Goal: Information Seeking & Learning: Learn about a topic

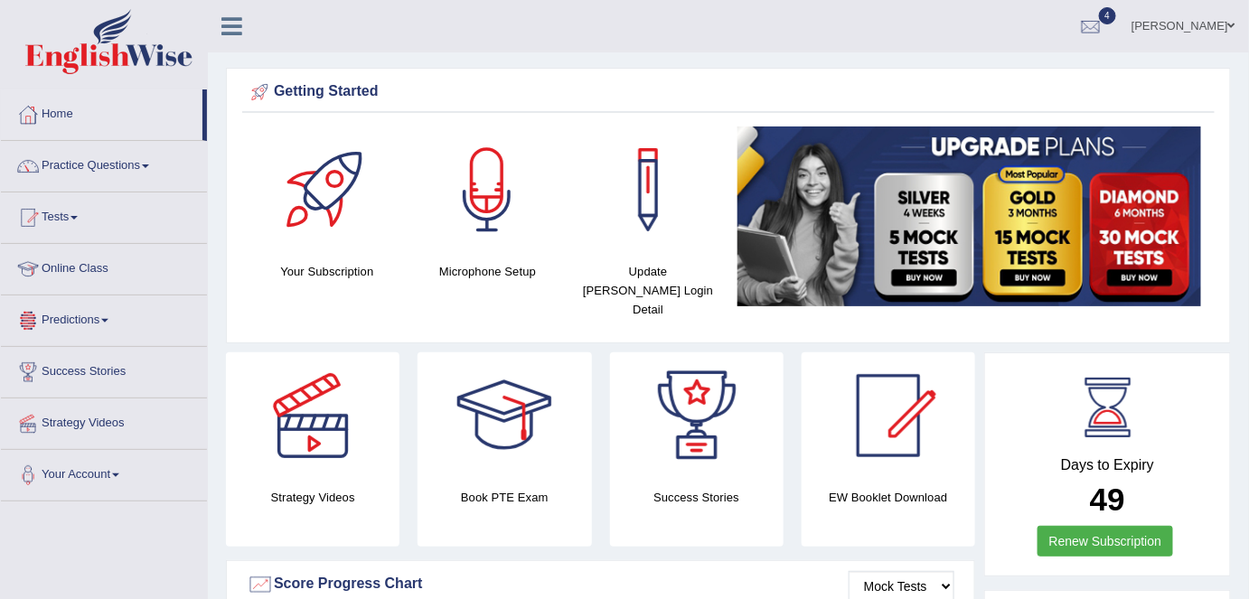
click at [60, 217] on link "Tests" at bounding box center [104, 215] width 206 height 45
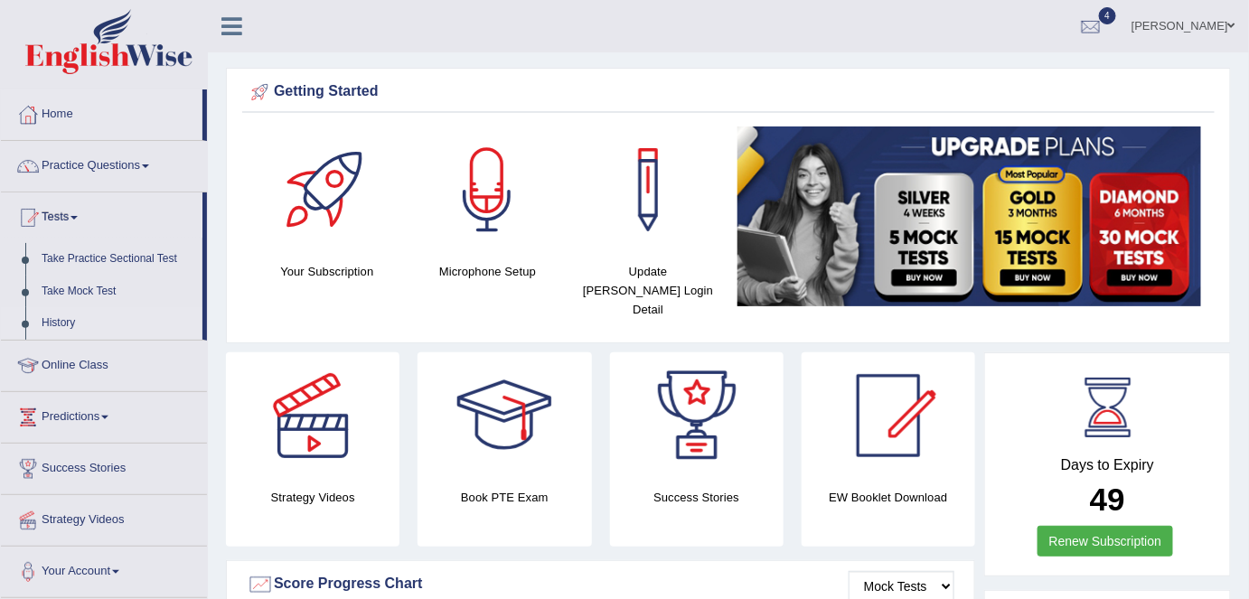
click at [68, 323] on link "History" at bounding box center [117, 323] width 169 height 33
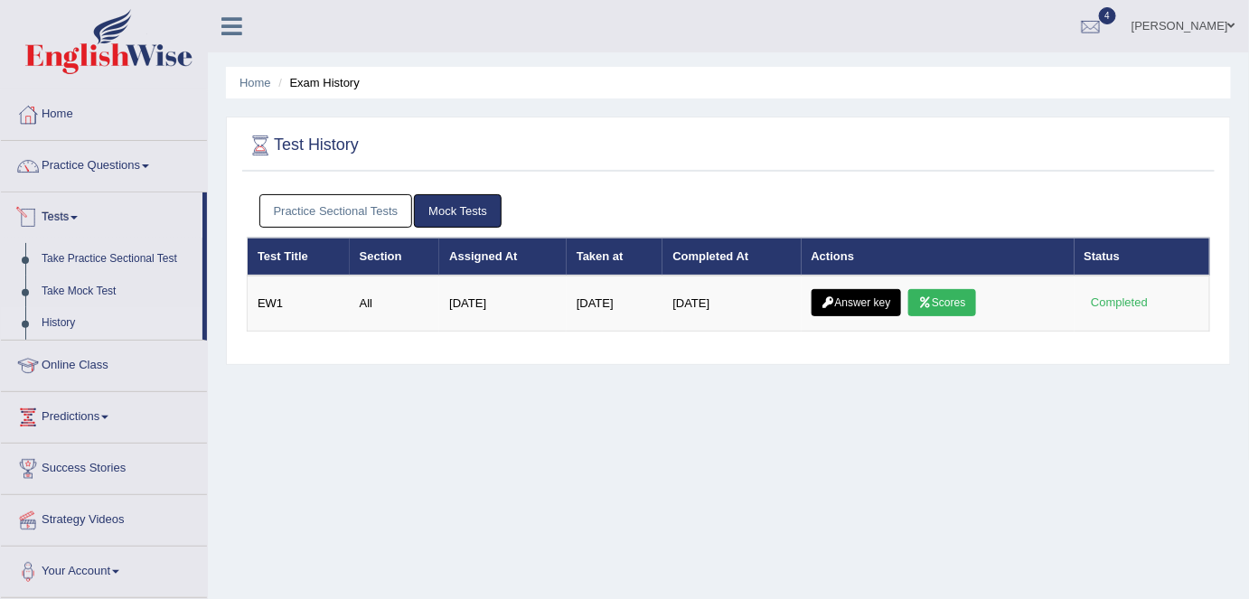
click at [284, 212] on link "Practice Sectional Tests" at bounding box center [336, 210] width 154 height 33
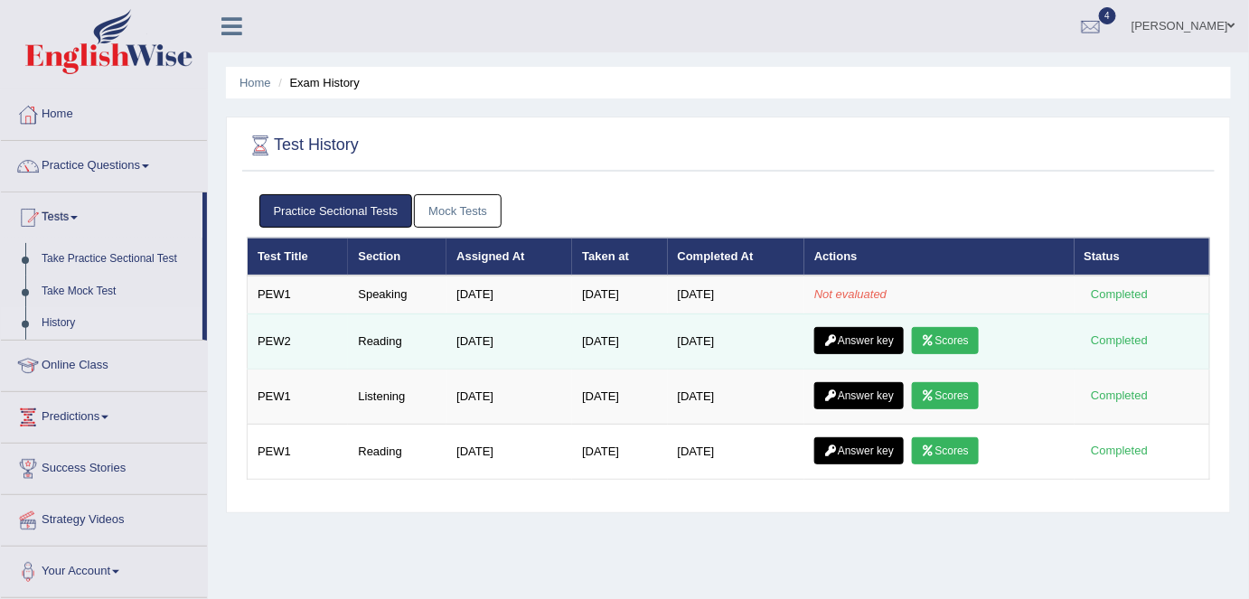
click at [959, 338] on link "Scores" at bounding box center [945, 340] width 67 height 27
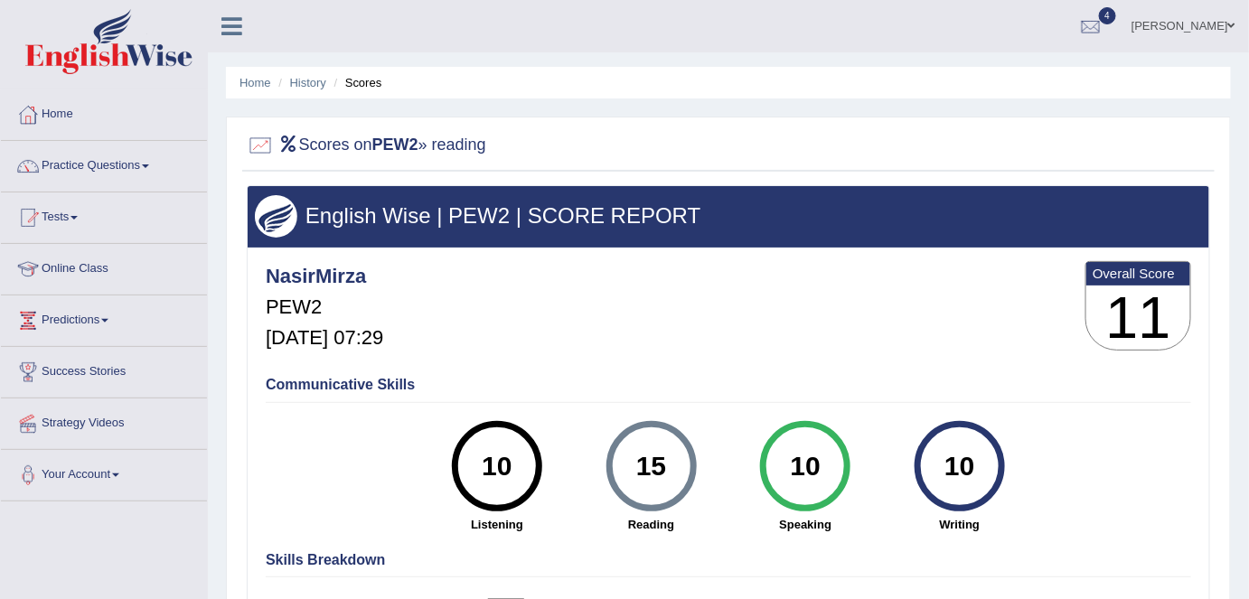
click at [62, 208] on link "Tests" at bounding box center [104, 215] width 206 height 45
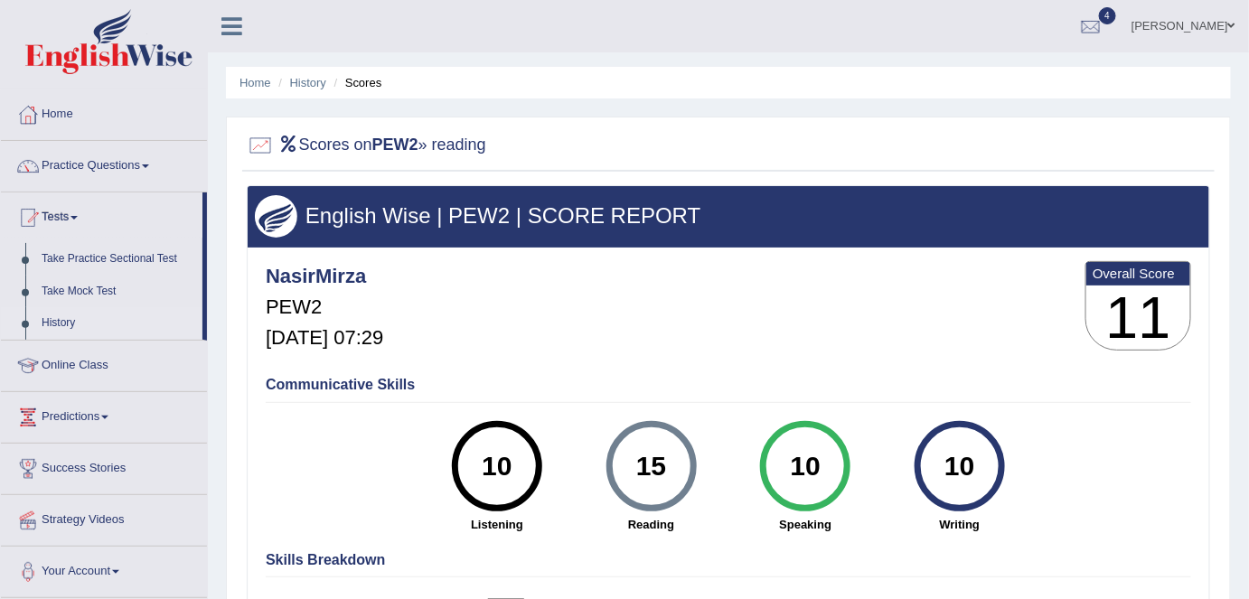
click at [64, 324] on link "History" at bounding box center [117, 323] width 169 height 33
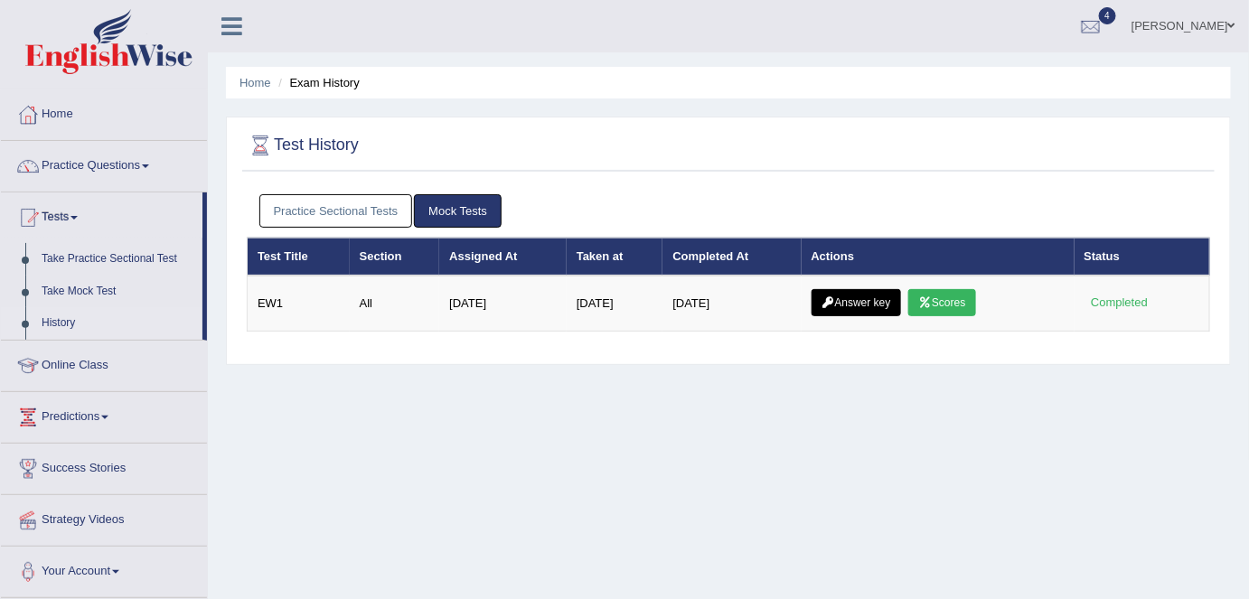
click at [363, 220] on link "Practice Sectional Tests" at bounding box center [336, 210] width 154 height 33
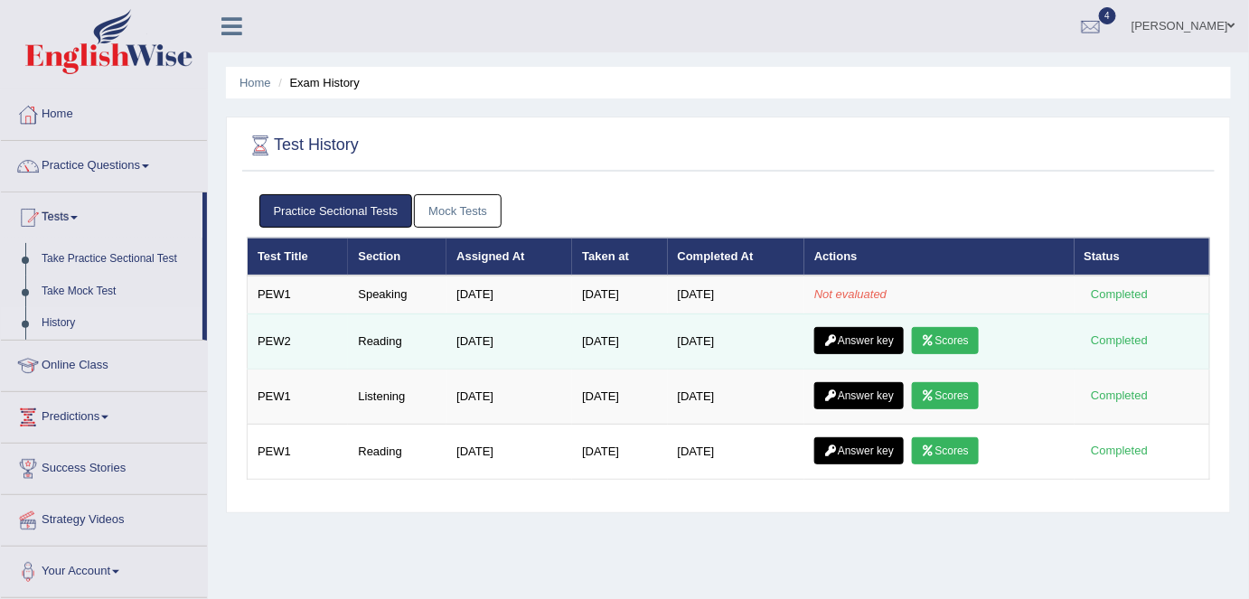
click at [858, 337] on link "Answer key" at bounding box center [858, 340] width 89 height 27
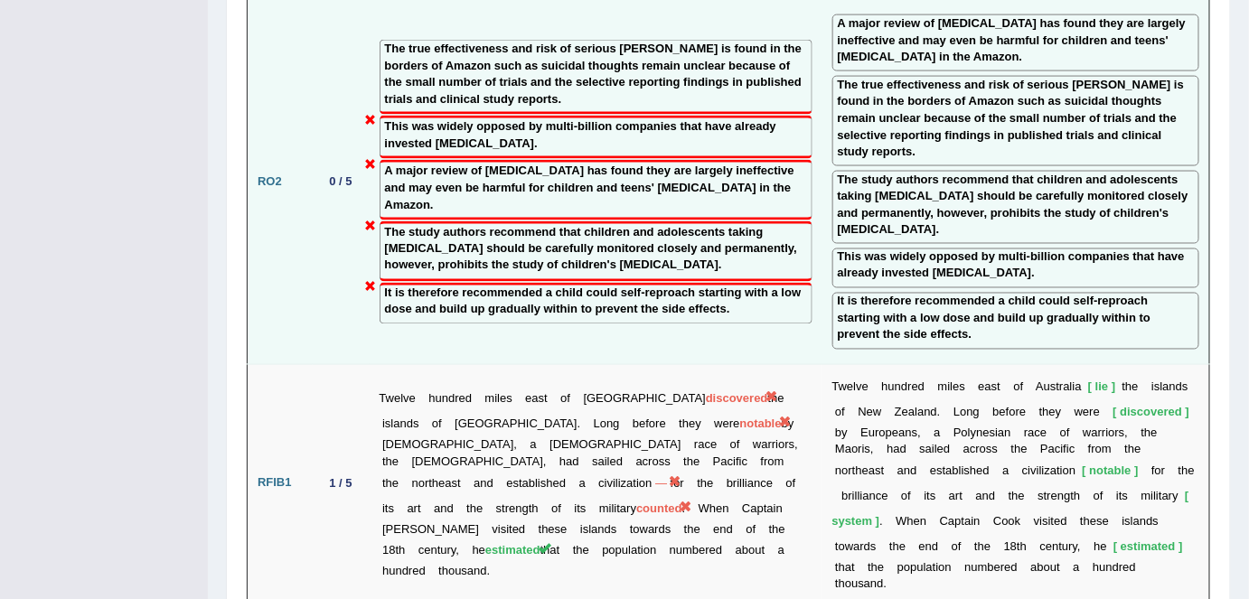
scroll to position [3192, 0]
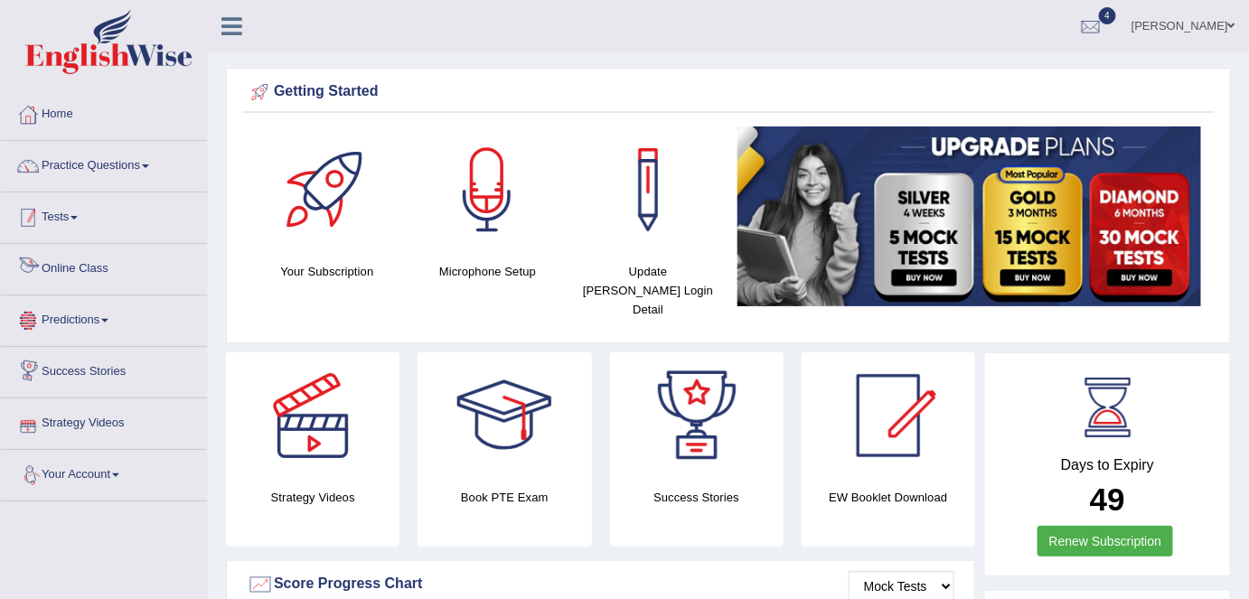
click at [61, 209] on link "Tests" at bounding box center [104, 215] width 206 height 45
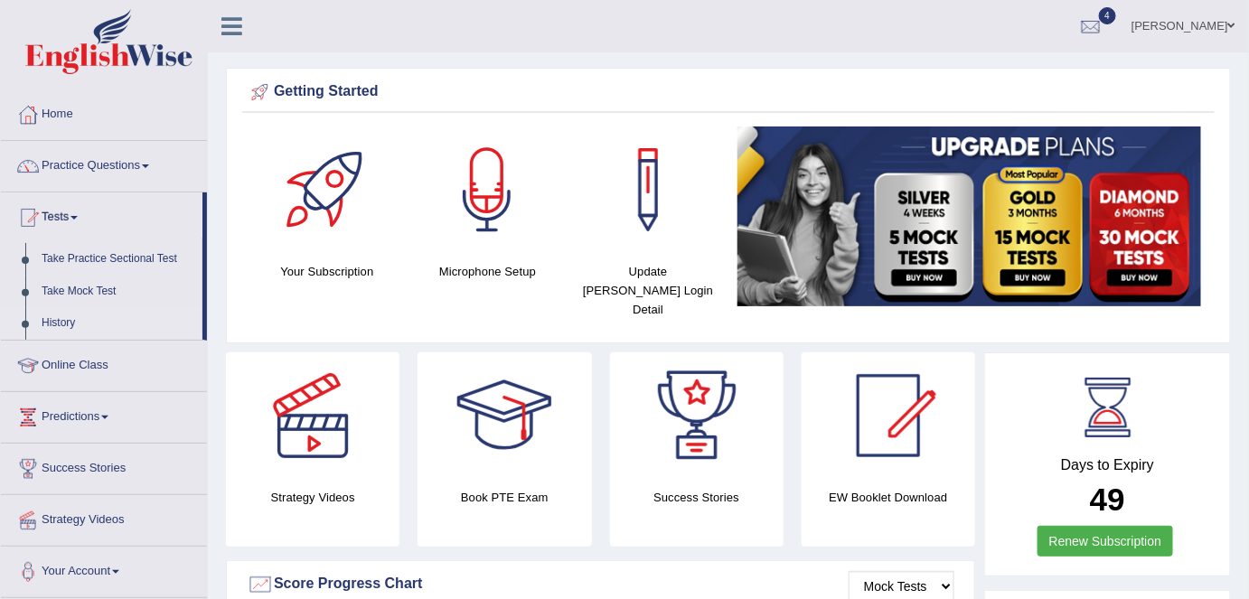
click at [71, 327] on link "History" at bounding box center [117, 323] width 169 height 33
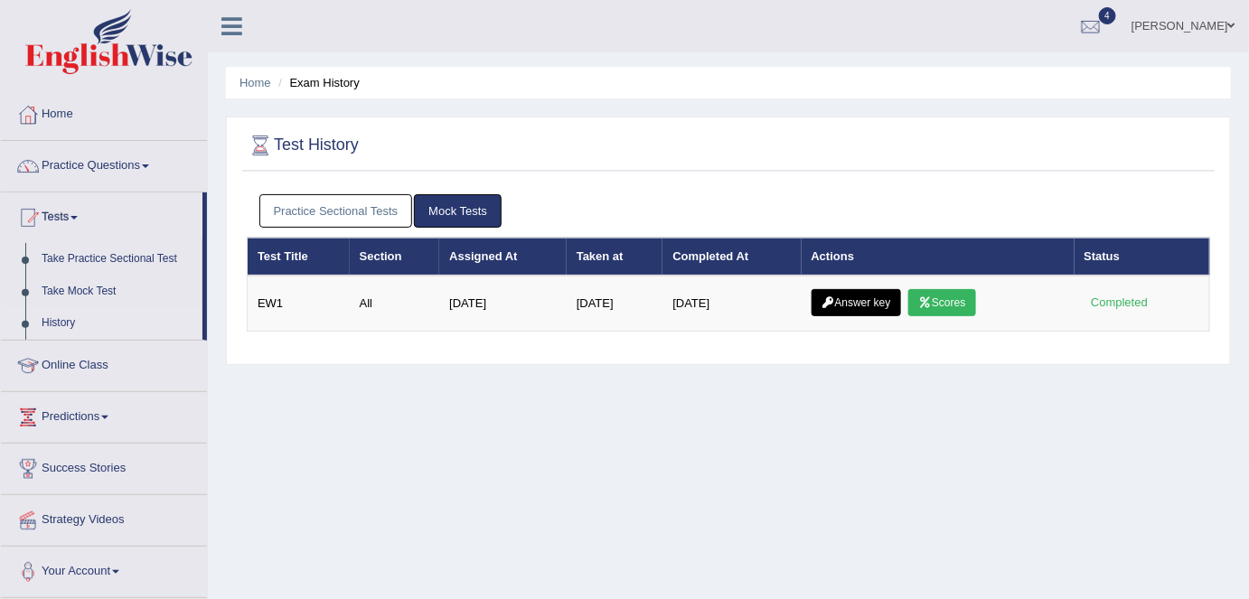
click at [275, 211] on link "Practice Sectional Tests" at bounding box center [336, 210] width 154 height 33
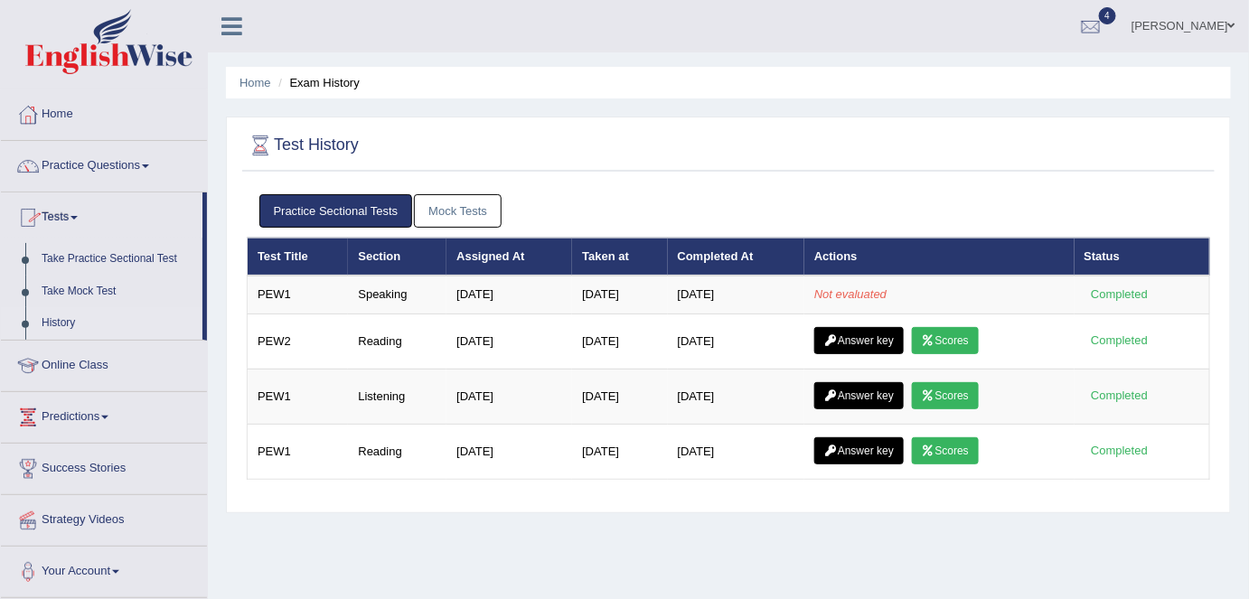
click at [457, 202] on link "Mock Tests" at bounding box center [458, 210] width 88 height 33
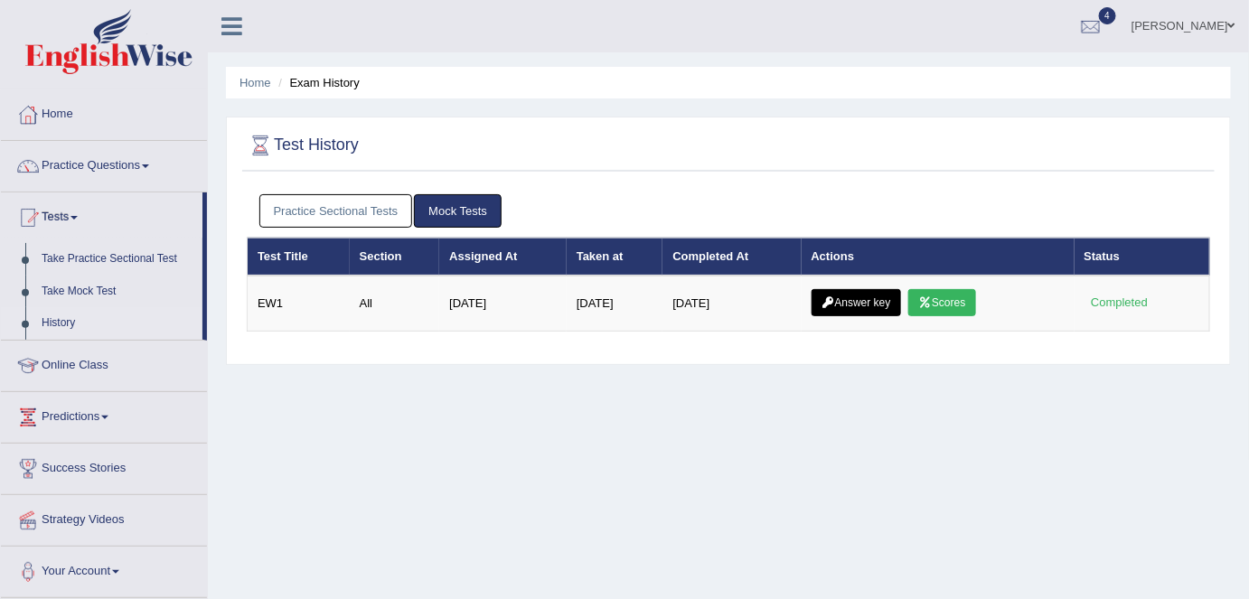
click at [343, 208] on link "Practice Sectional Tests" at bounding box center [336, 210] width 154 height 33
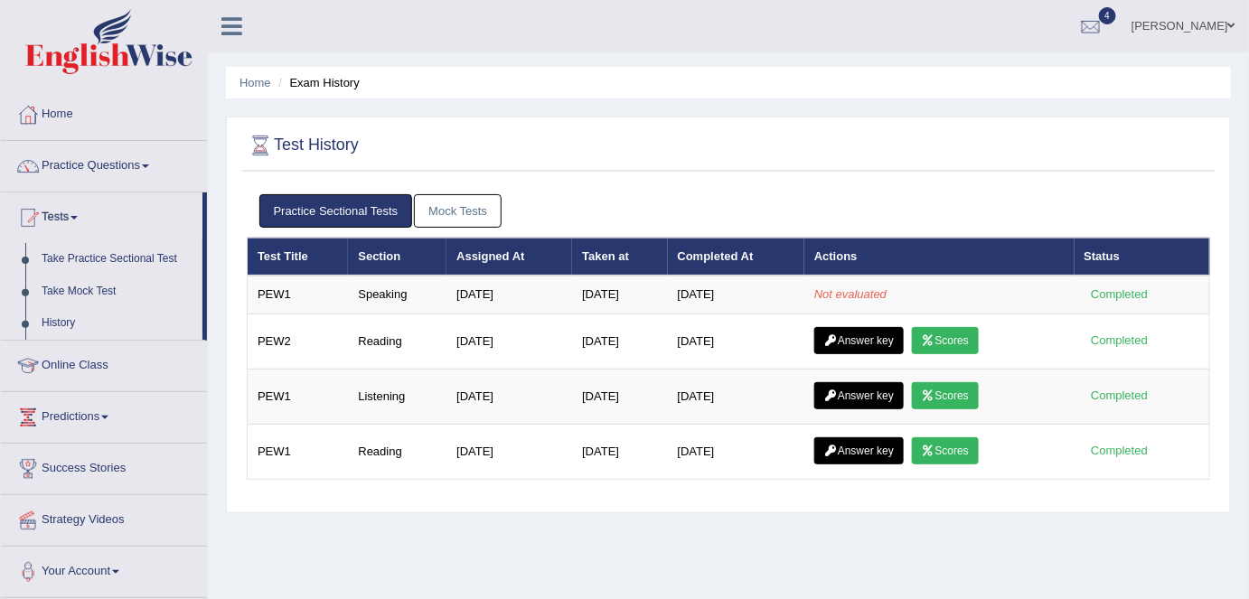
click at [430, 215] on link "Mock Tests" at bounding box center [458, 210] width 88 height 33
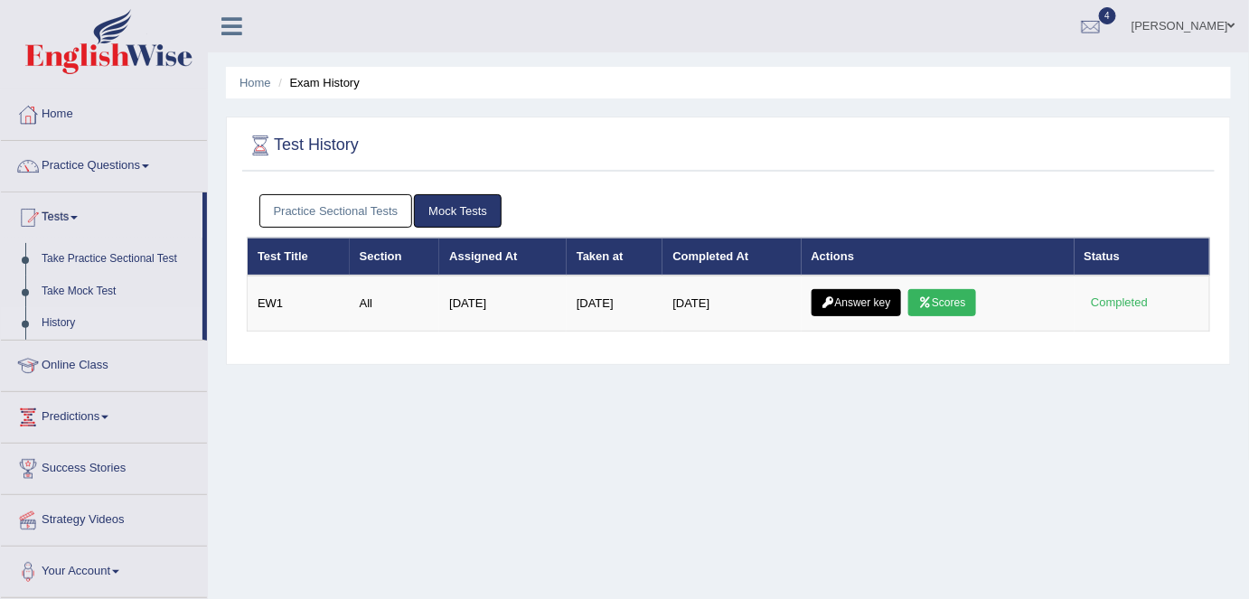
click at [356, 214] on link "Practice Sectional Tests" at bounding box center [336, 210] width 154 height 33
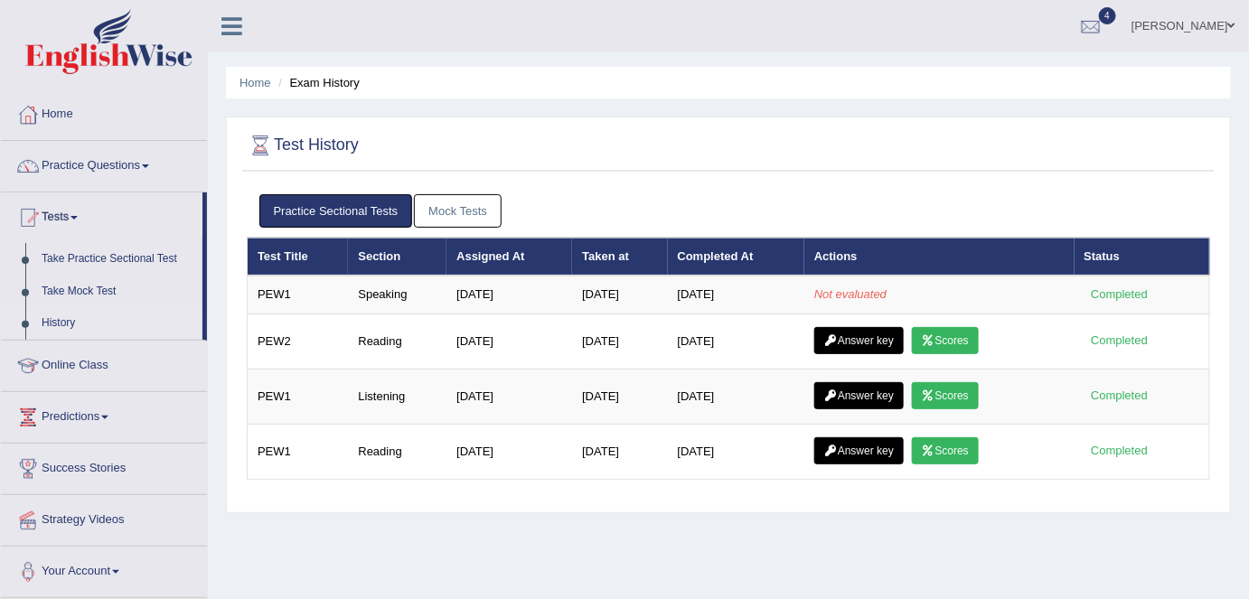
click at [453, 212] on link "Mock Tests" at bounding box center [458, 210] width 88 height 33
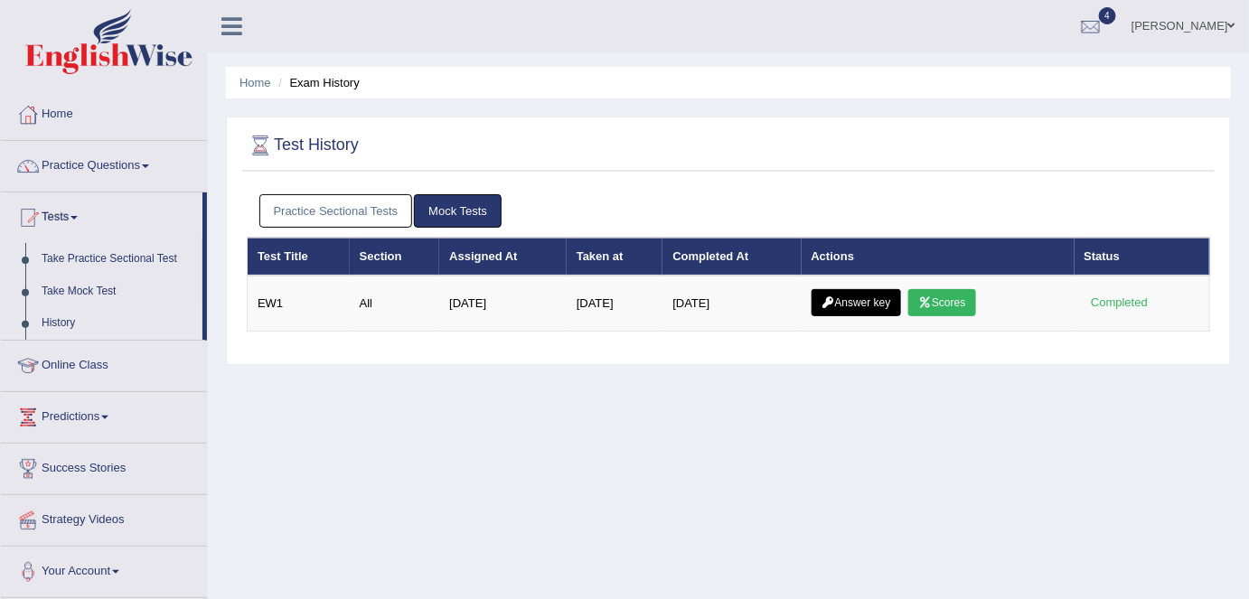
click at [360, 218] on link "Practice Sectional Tests" at bounding box center [336, 210] width 154 height 33
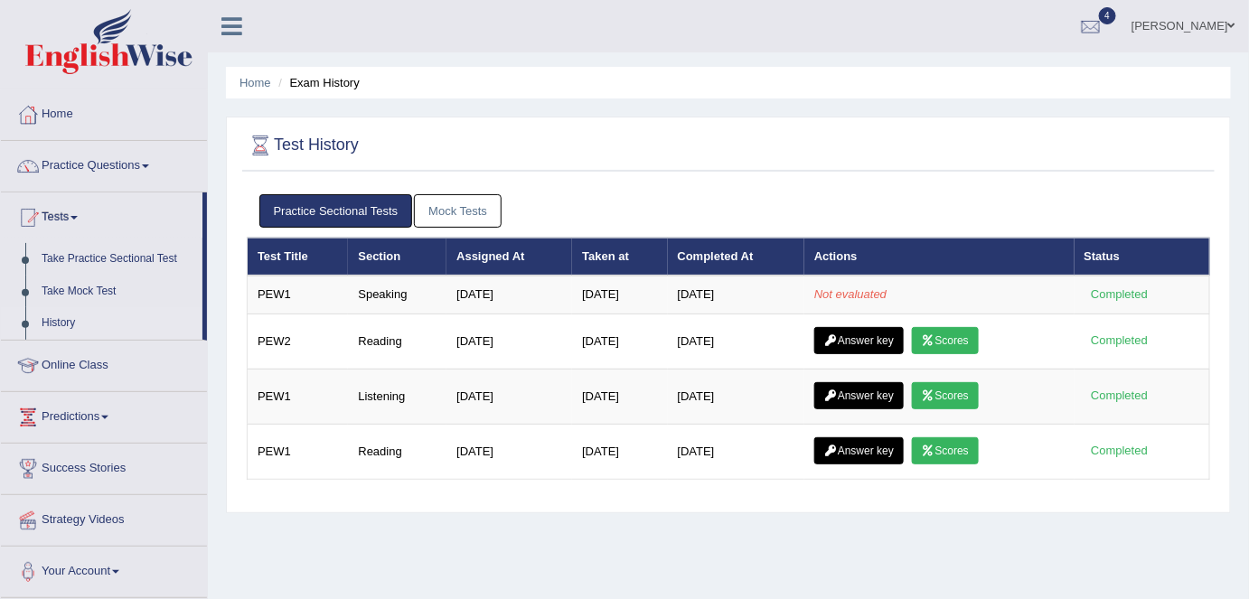
click at [447, 206] on link "Mock Tests" at bounding box center [458, 210] width 88 height 33
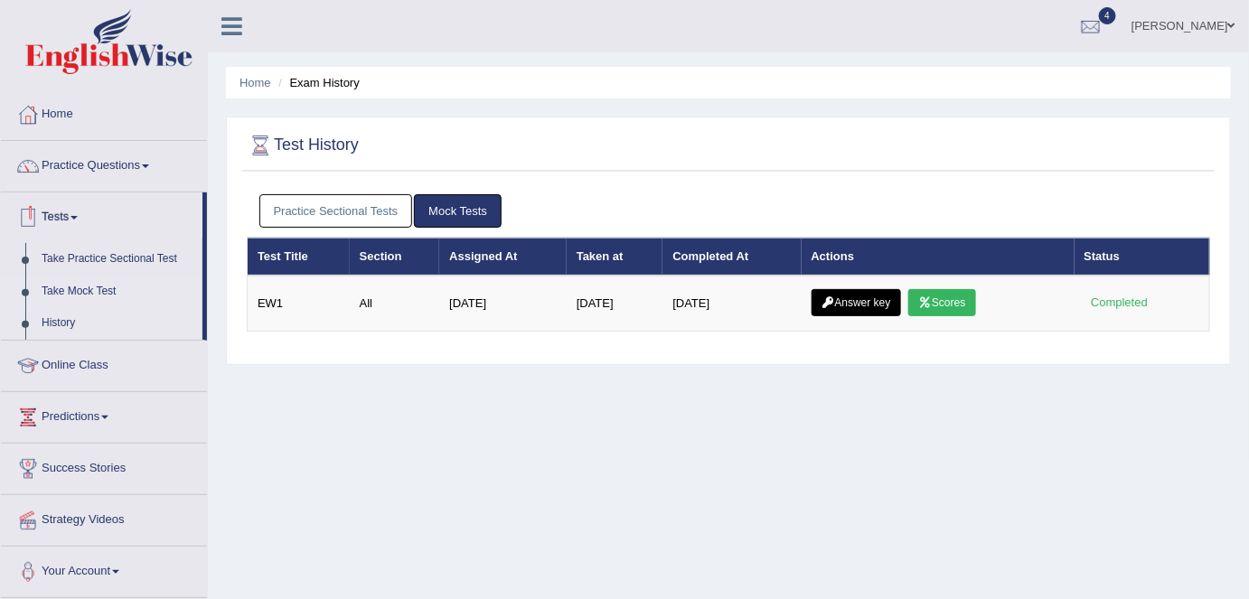
click at [71, 292] on link "Take Mock Test" at bounding box center [117, 292] width 169 height 33
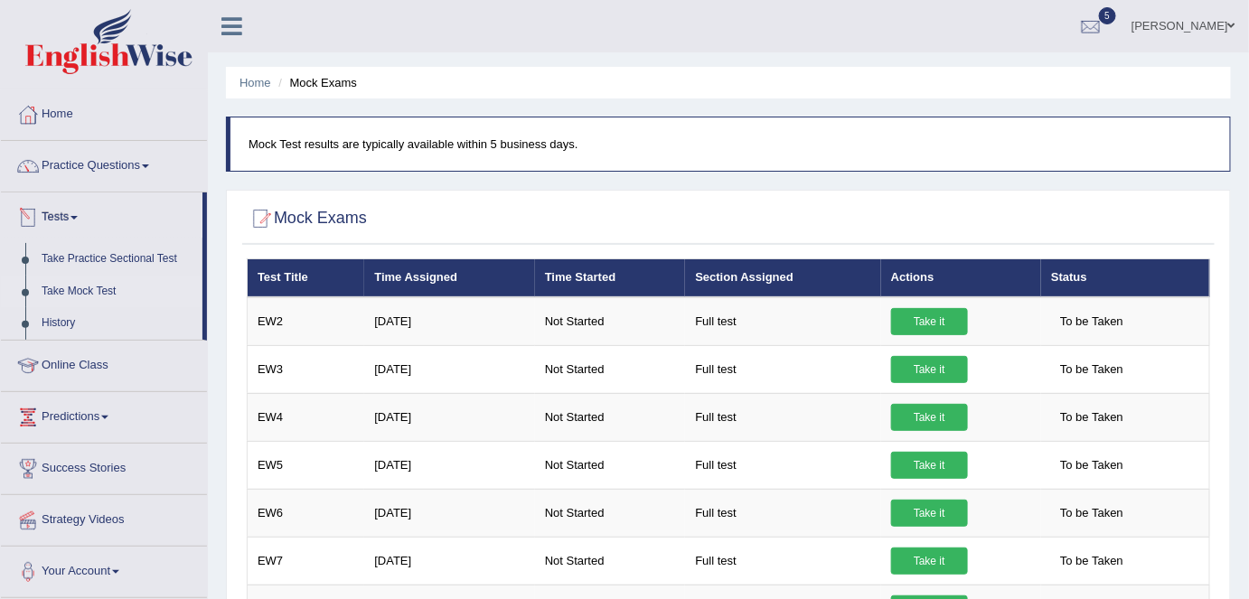
click at [67, 216] on link "Tests" at bounding box center [102, 215] width 202 height 45
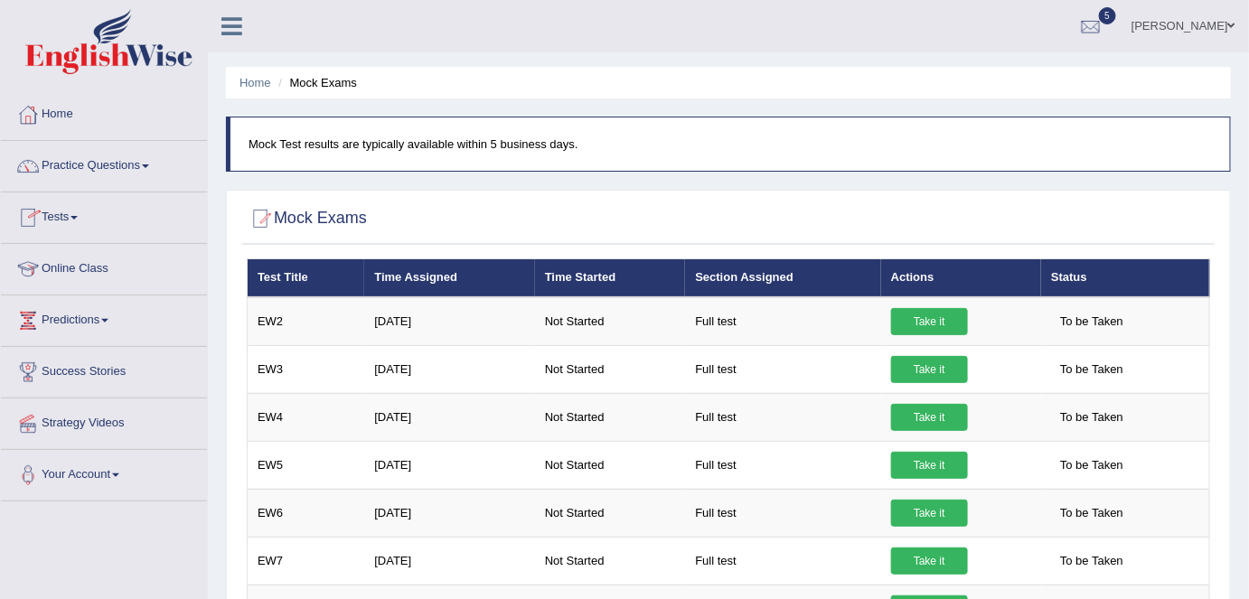
click at [67, 216] on link "Tests" at bounding box center [104, 215] width 206 height 45
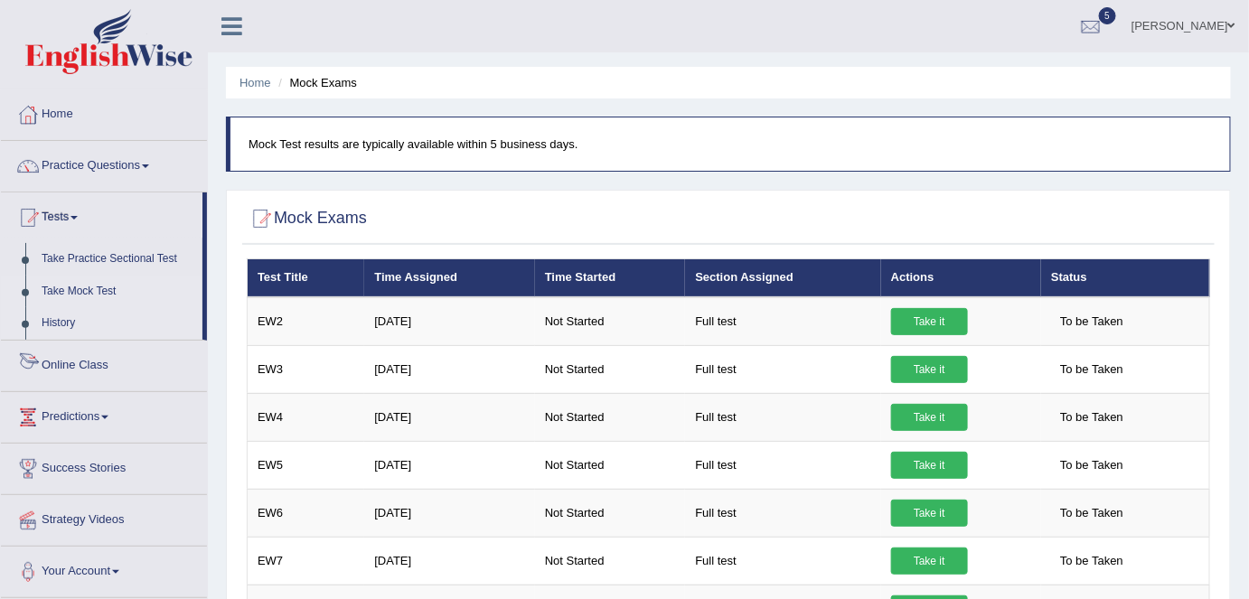
click at [54, 319] on link "History" at bounding box center [117, 323] width 169 height 33
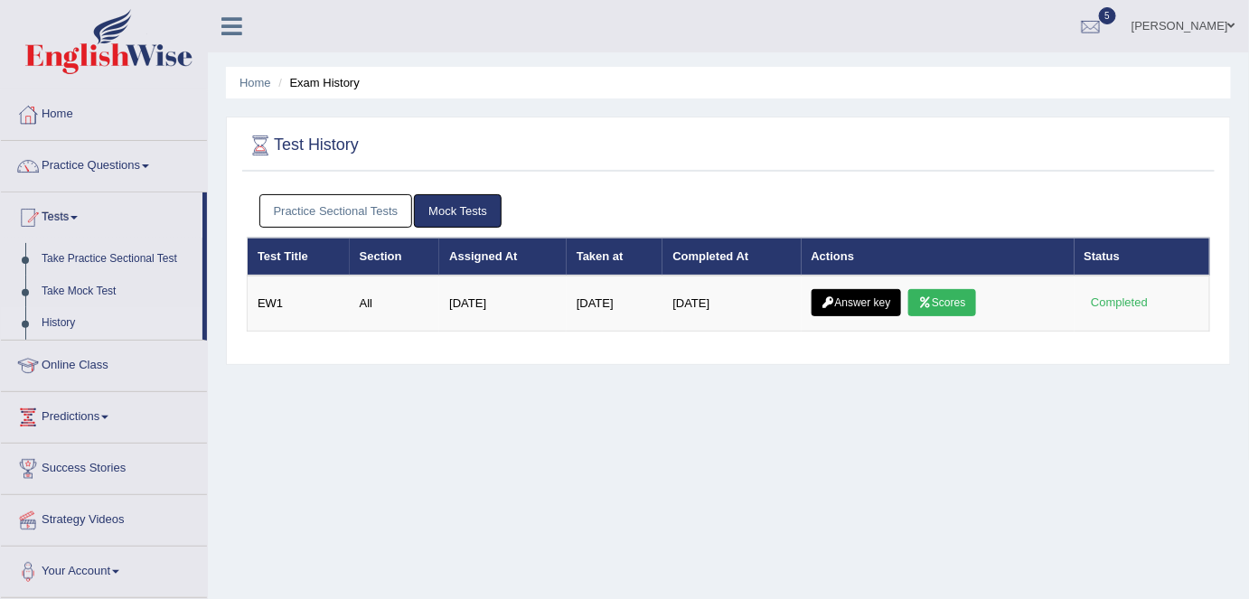
click at [320, 216] on link "Practice Sectional Tests" at bounding box center [336, 210] width 154 height 33
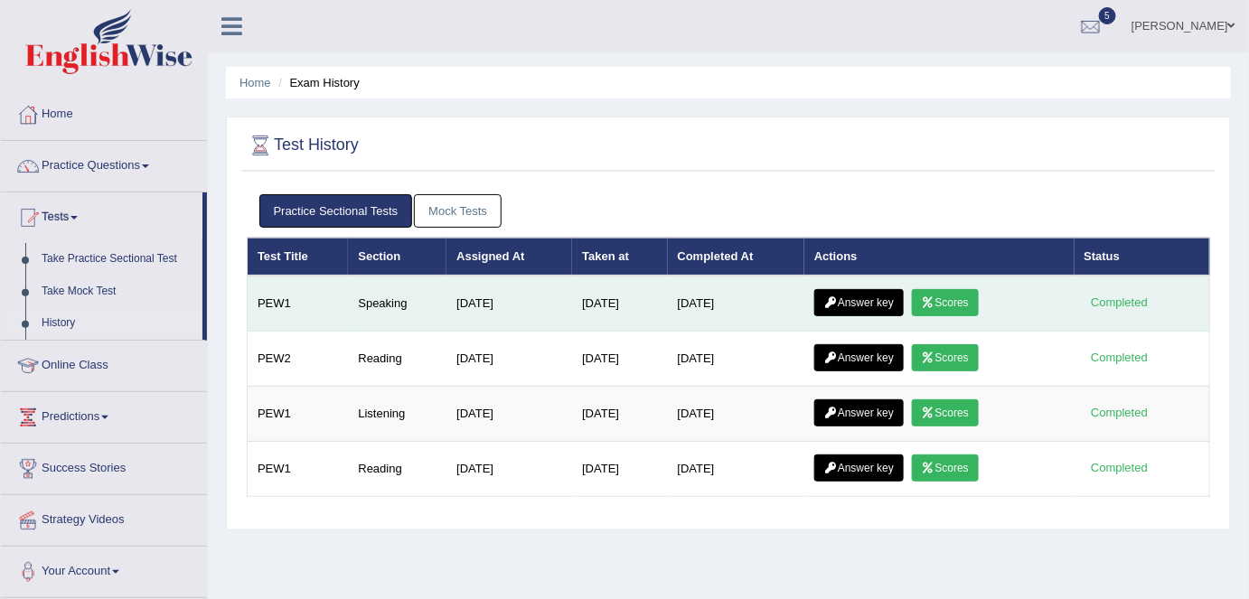
click at [961, 303] on link "Scores" at bounding box center [945, 302] width 67 height 27
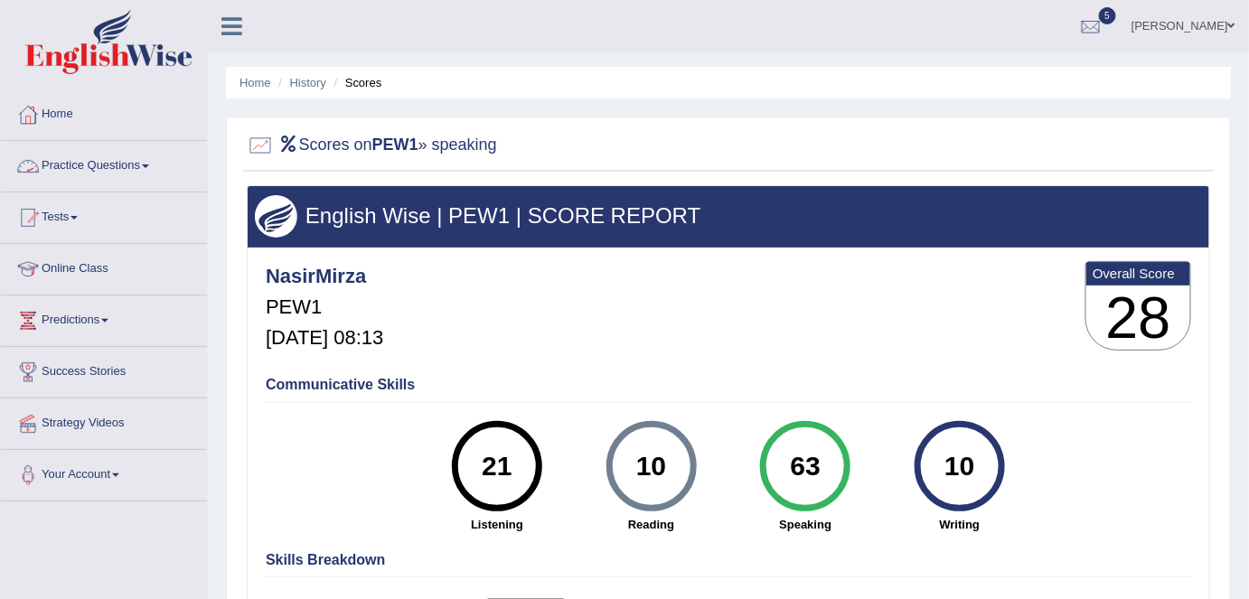
click at [63, 212] on link "Tests" at bounding box center [104, 215] width 206 height 45
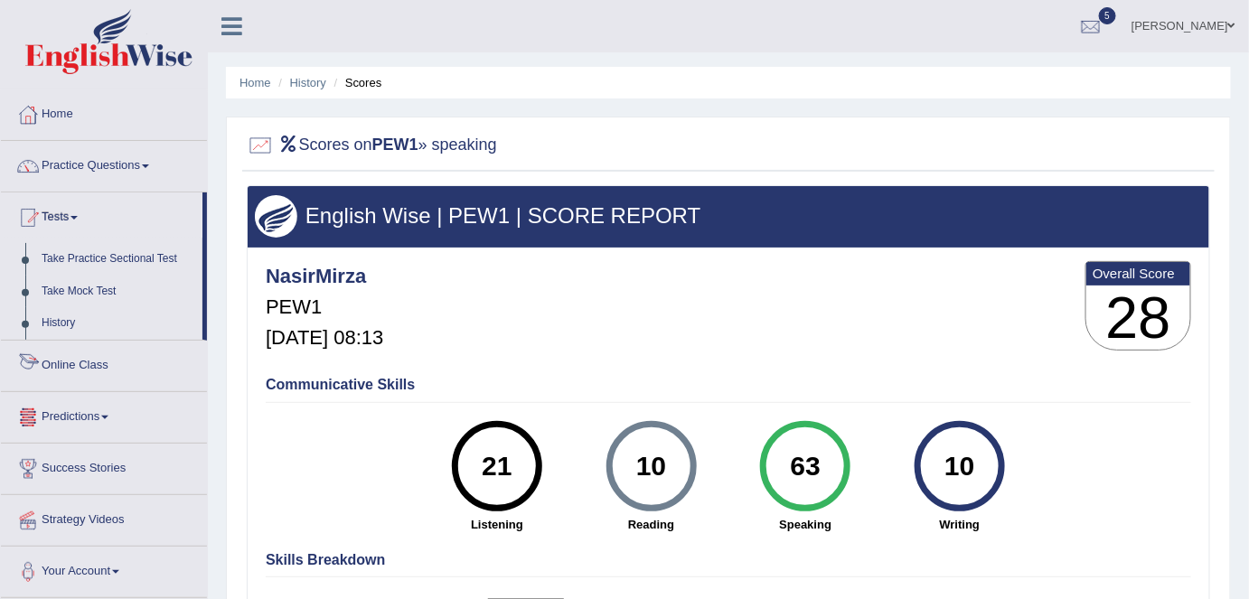
scroll to position [81, 0]
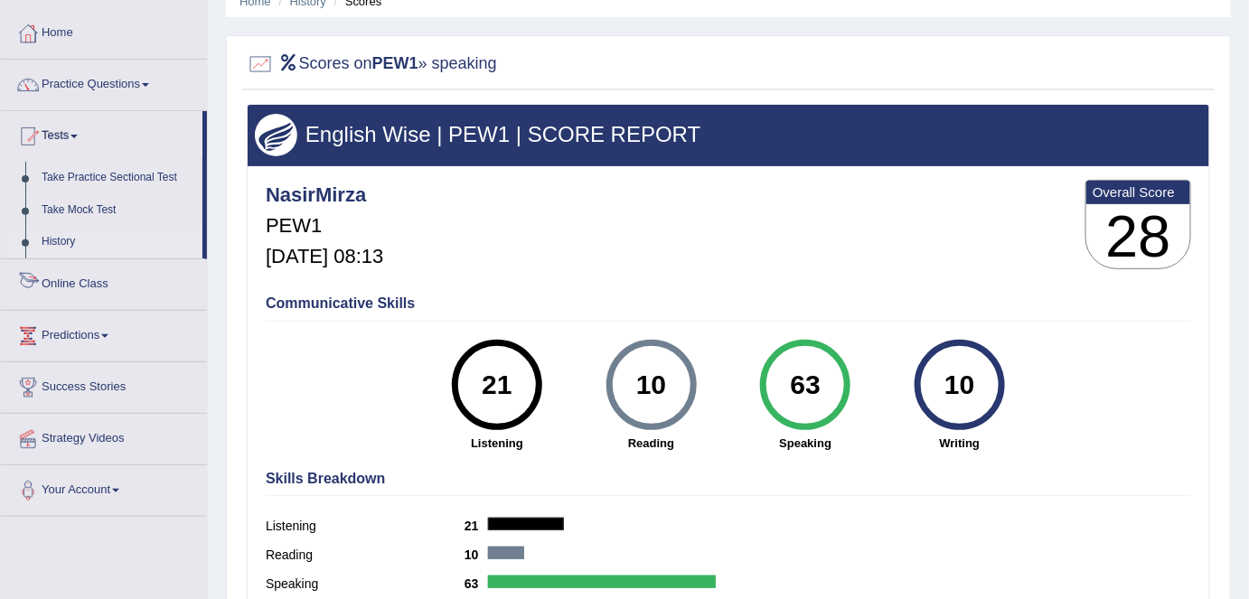
click at [61, 240] on link "History" at bounding box center [117, 242] width 169 height 33
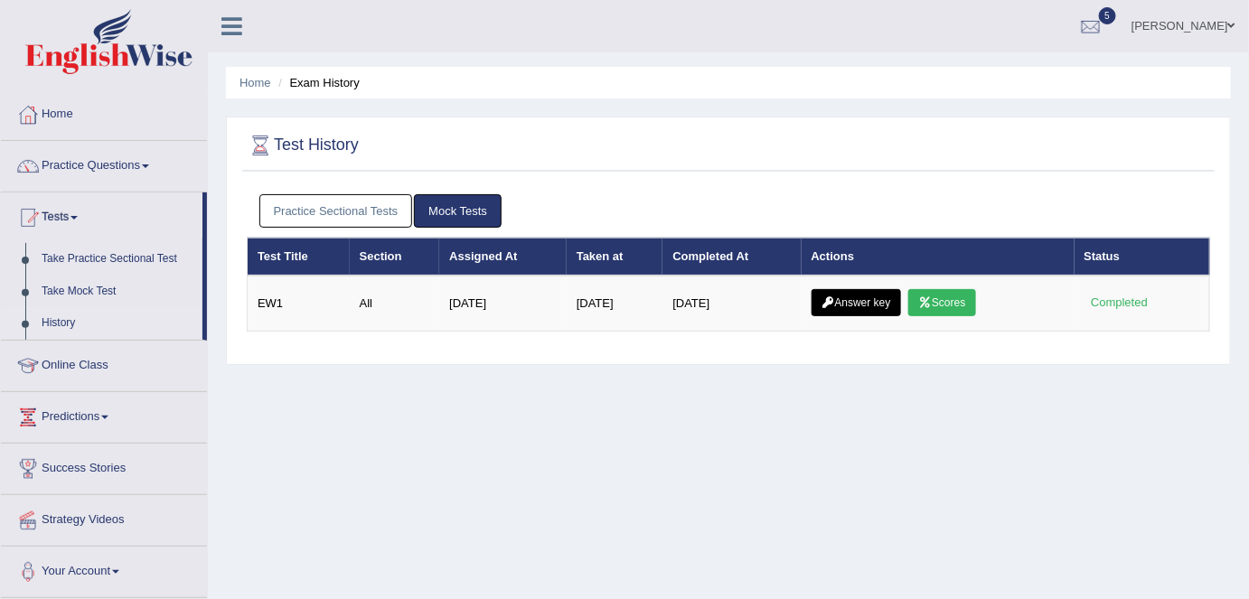
click at [306, 217] on link "Practice Sectional Tests" at bounding box center [336, 210] width 154 height 33
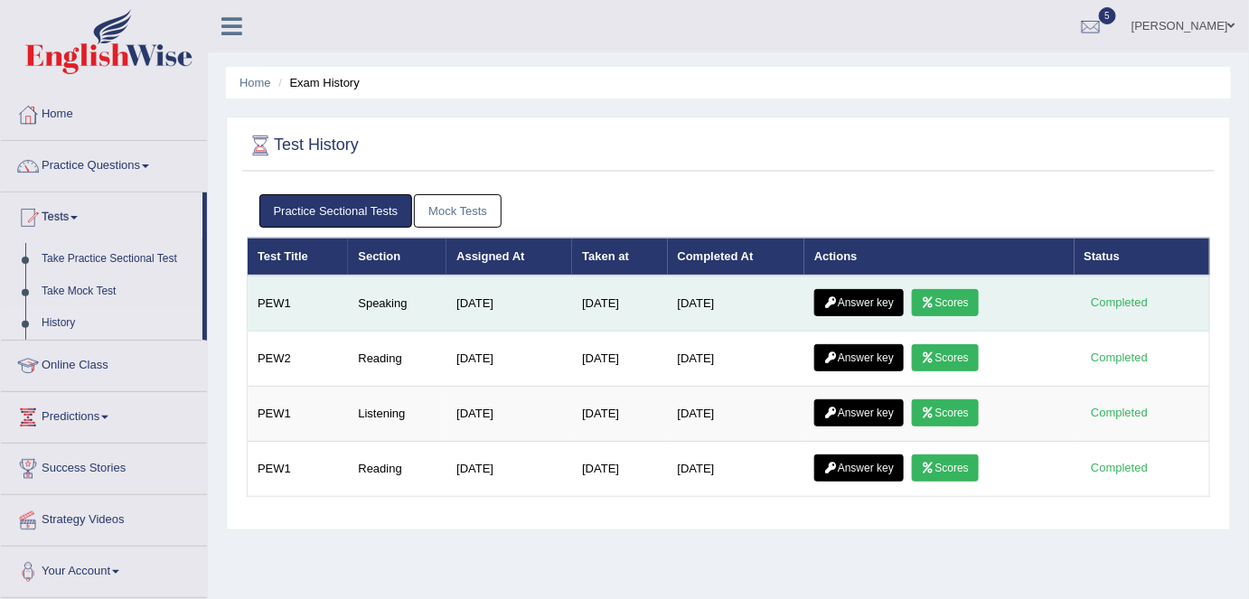
click at [965, 306] on link "Scores" at bounding box center [945, 302] width 67 height 27
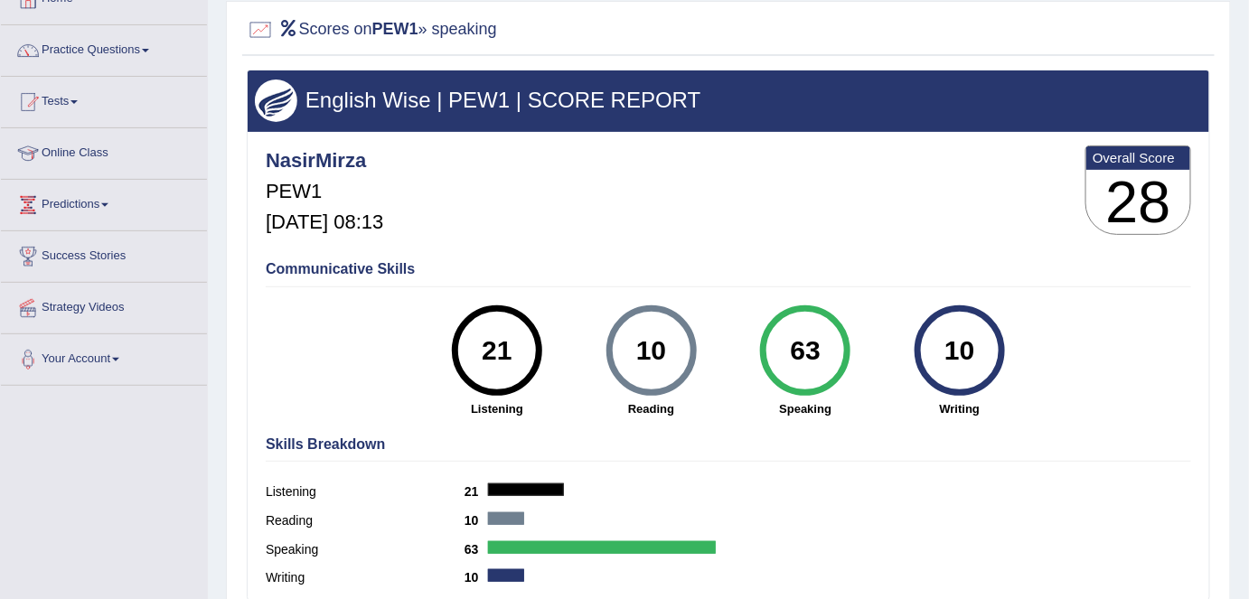
scroll to position [81, 0]
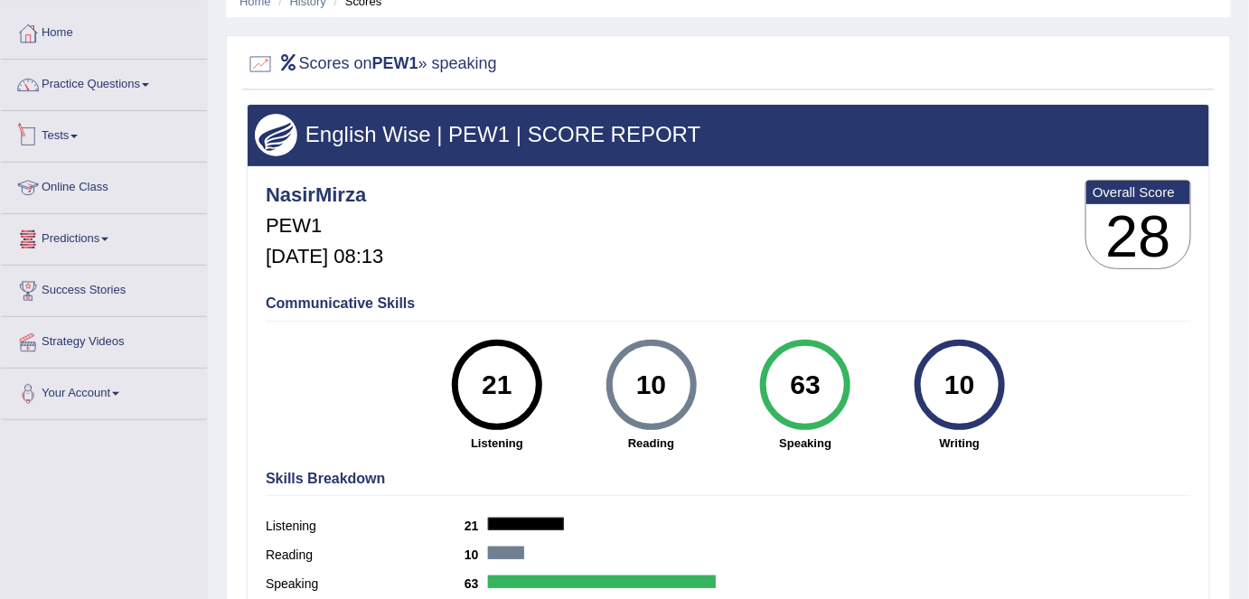
click at [63, 136] on link "Tests" at bounding box center [104, 133] width 206 height 45
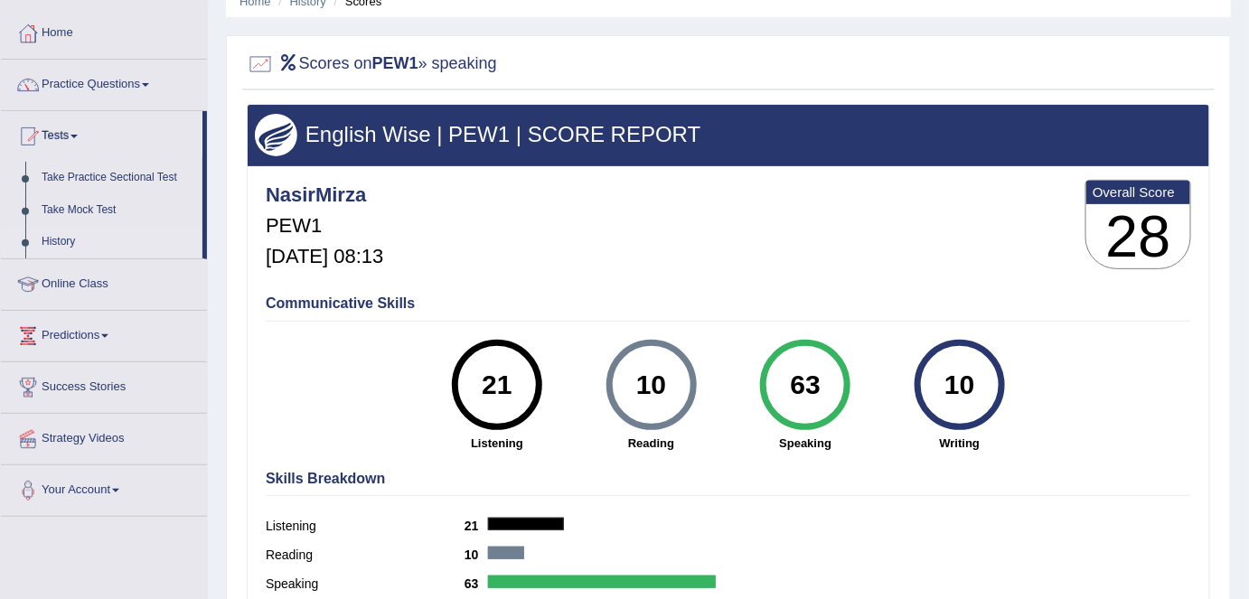
click at [71, 244] on link "History" at bounding box center [117, 242] width 169 height 33
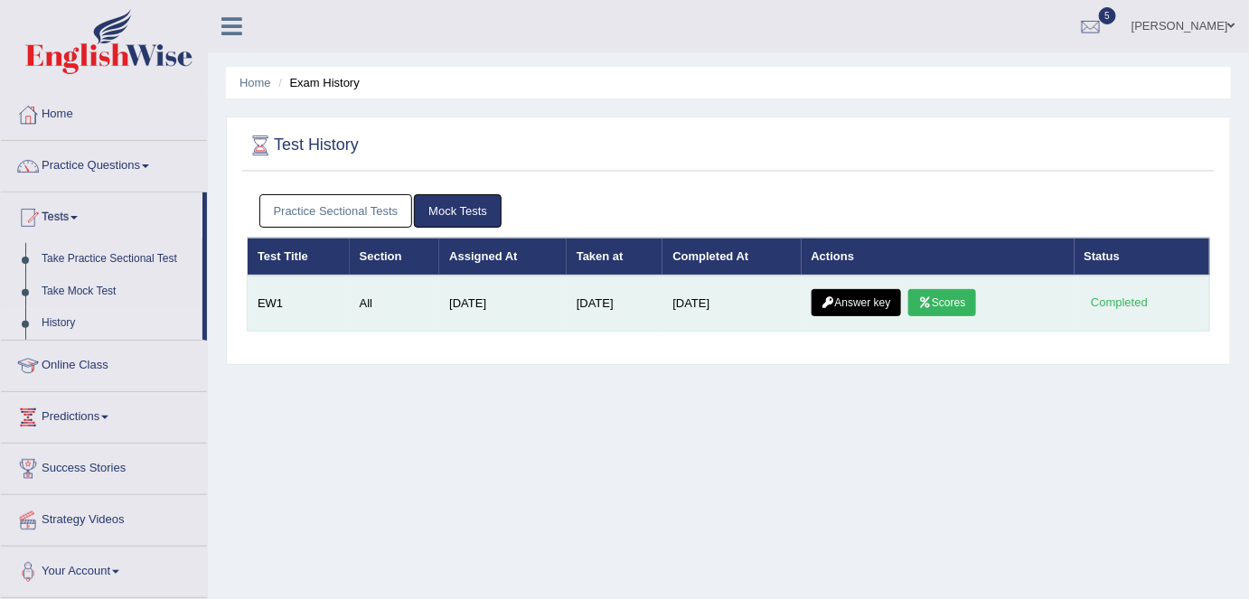
click at [868, 301] on link "Answer key" at bounding box center [856, 302] width 89 height 27
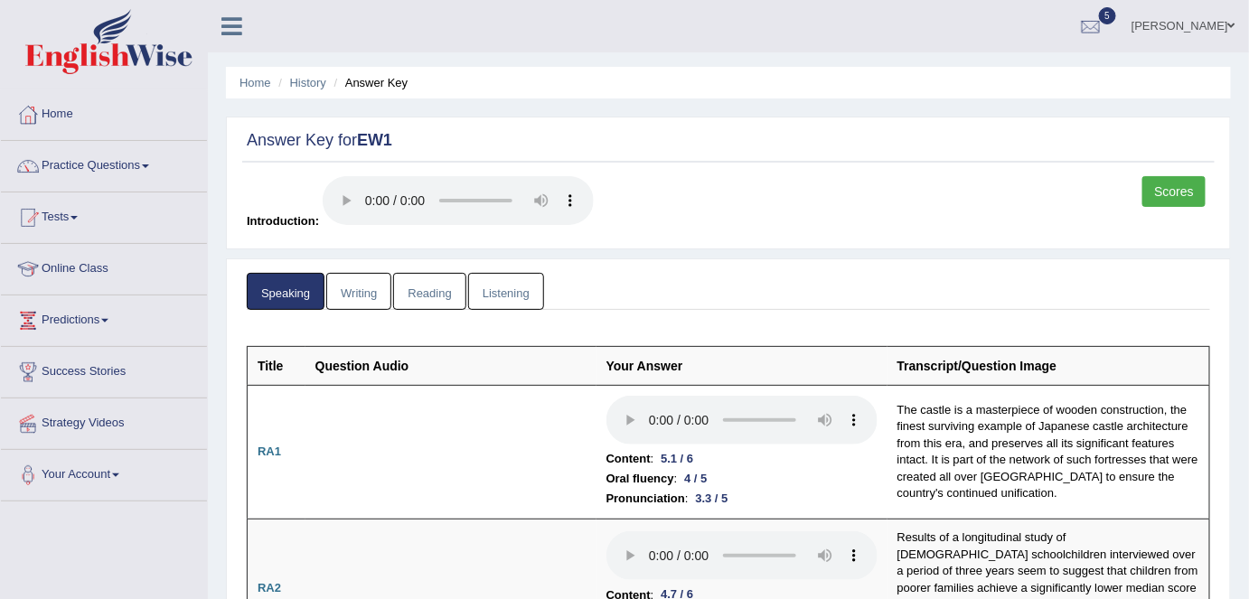
click at [346, 301] on link "Writing" at bounding box center [358, 291] width 65 height 37
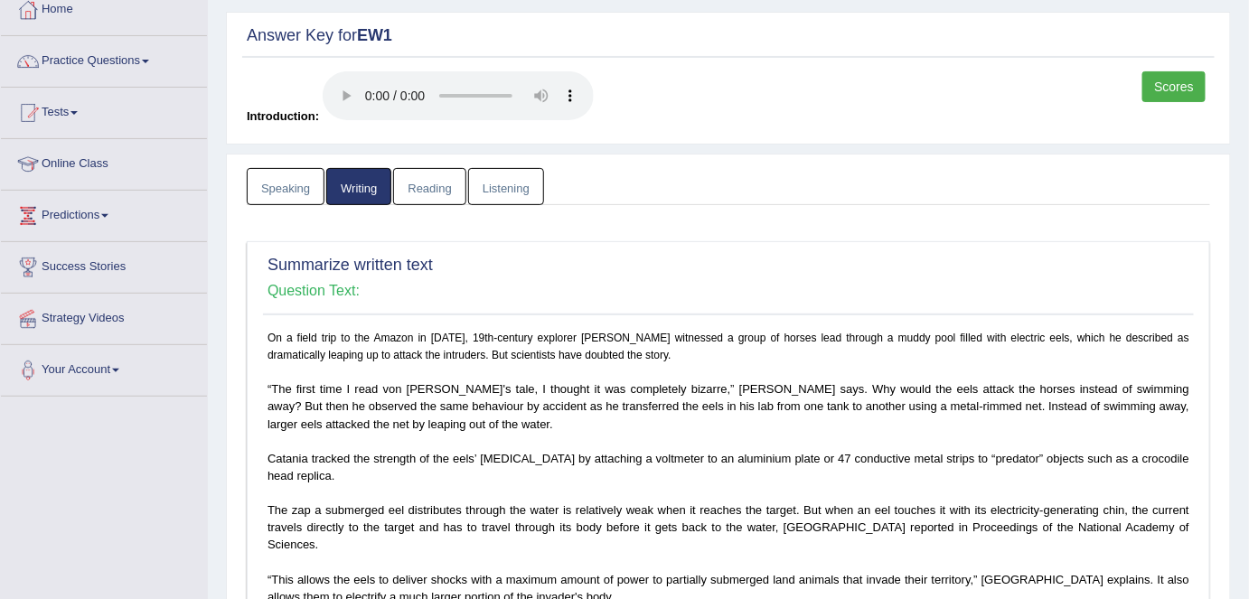
scroll to position [81, 0]
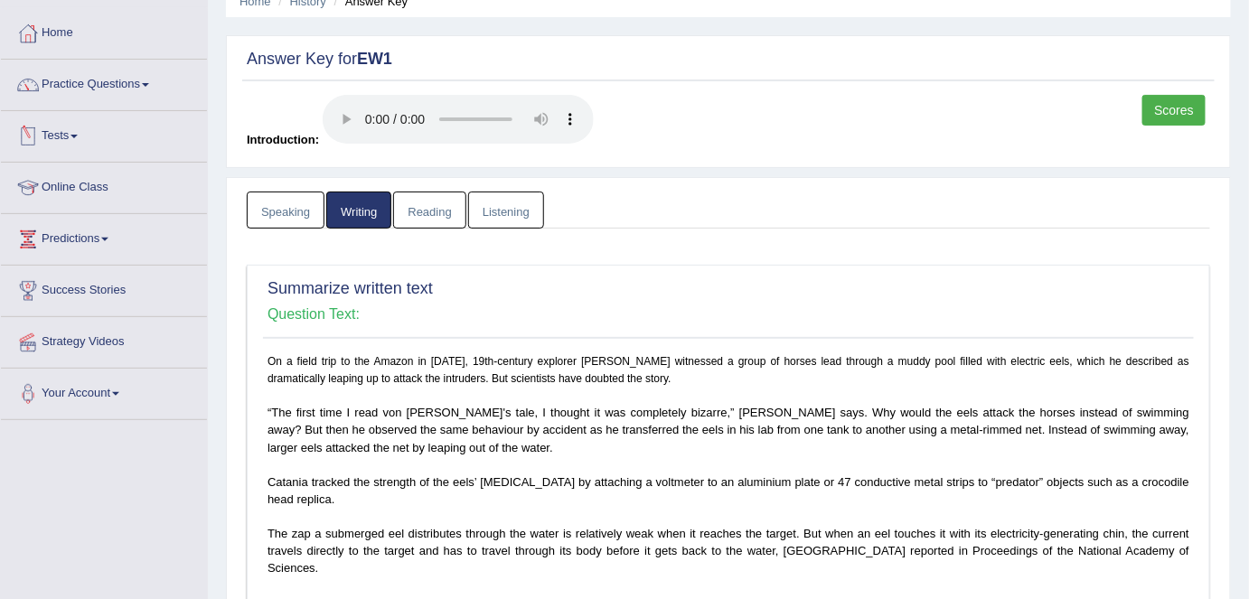
click at [60, 133] on link "Tests" at bounding box center [104, 133] width 206 height 45
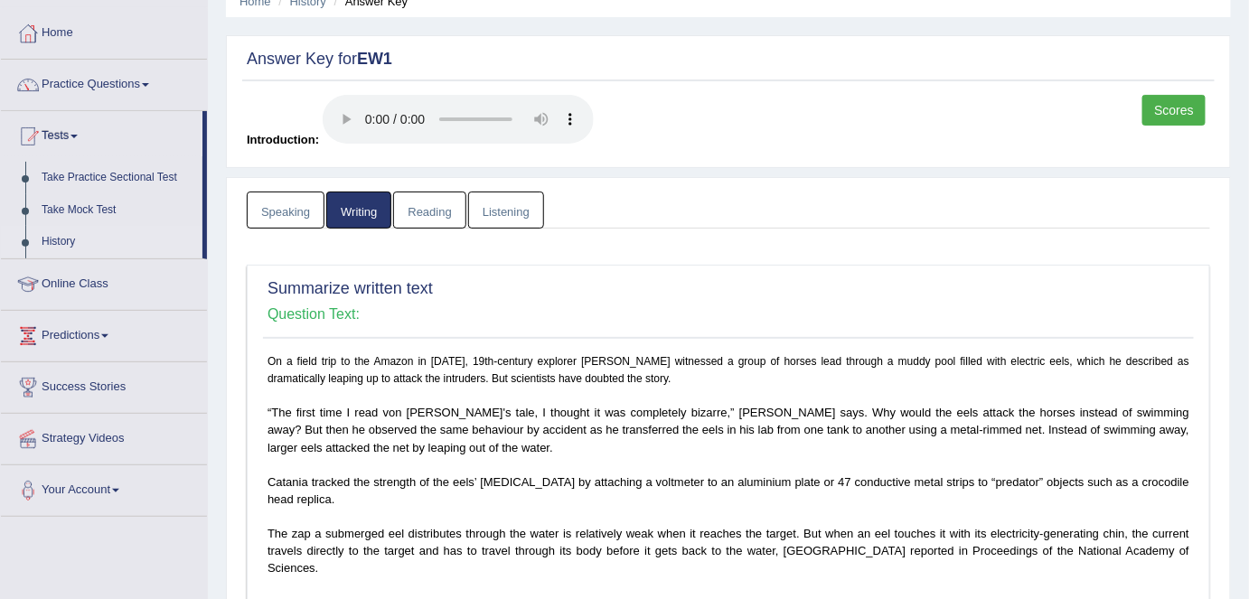
click at [72, 240] on link "History" at bounding box center [117, 242] width 169 height 33
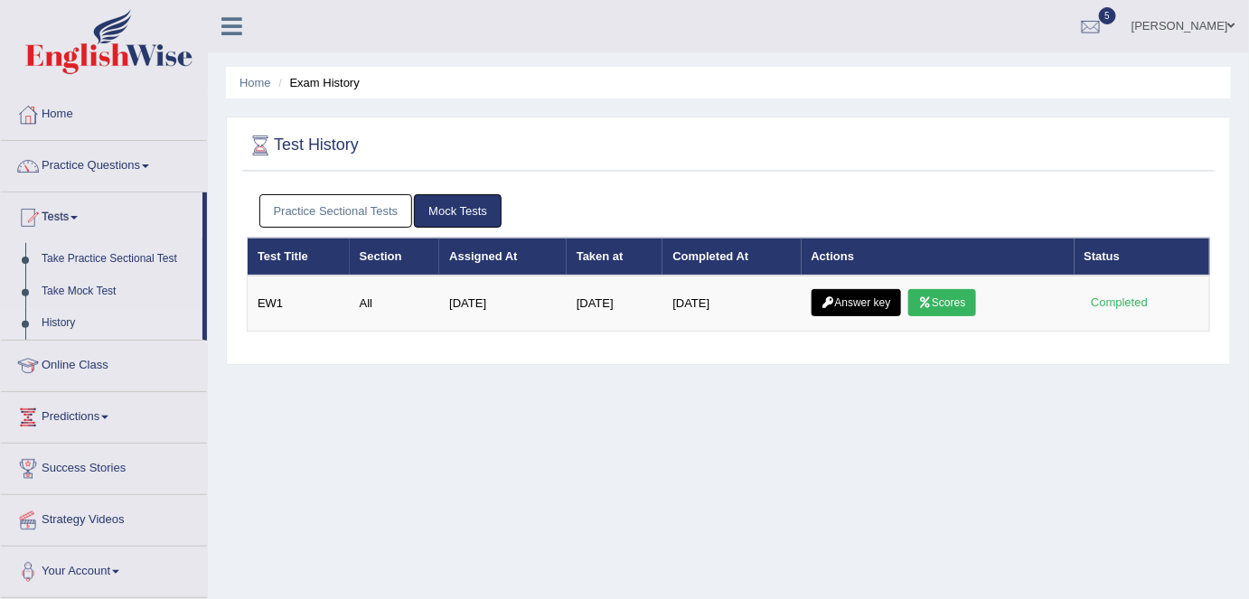
click at [300, 208] on link "Practice Sectional Tests" at bounding box center [336, 210] width 154 height 33
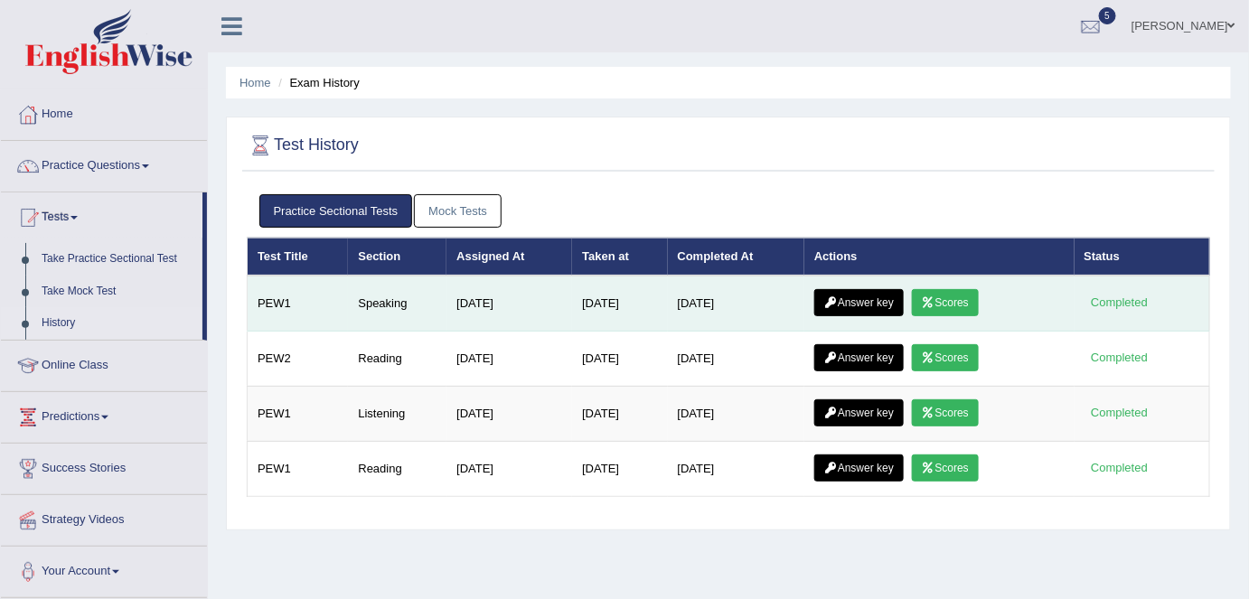
click at [875, 300] on link "Answer key" at bounding box center [858, 302] width 89 height 27
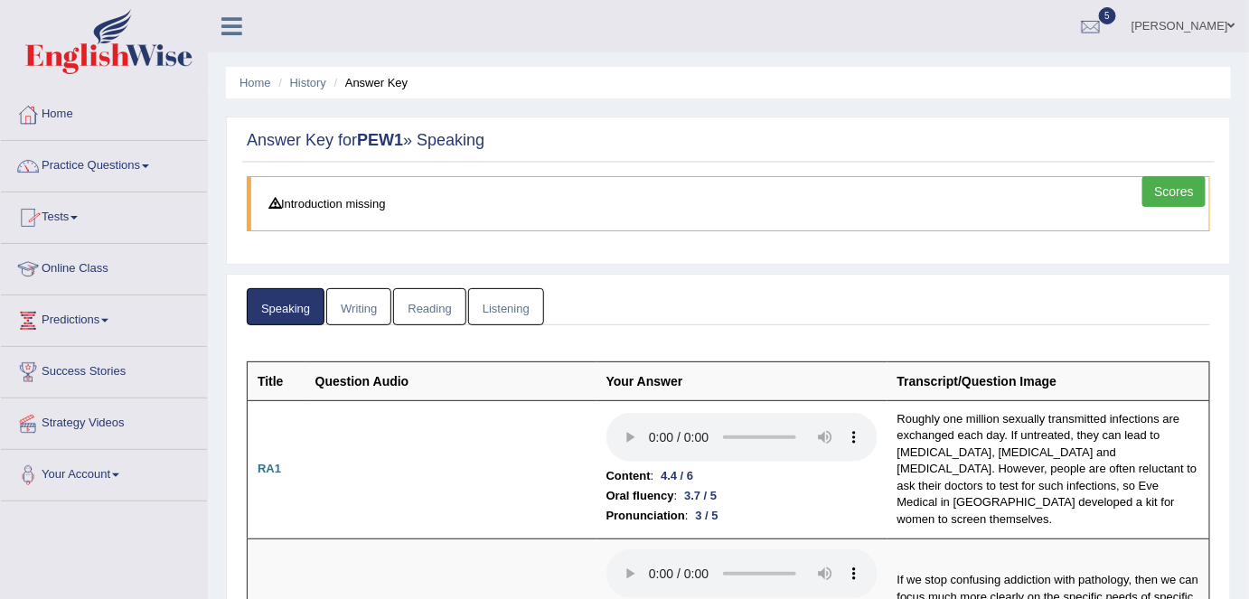
click at [1187, 193] on link "Scores" at bounding box center [1173, 191] width 63 height 31
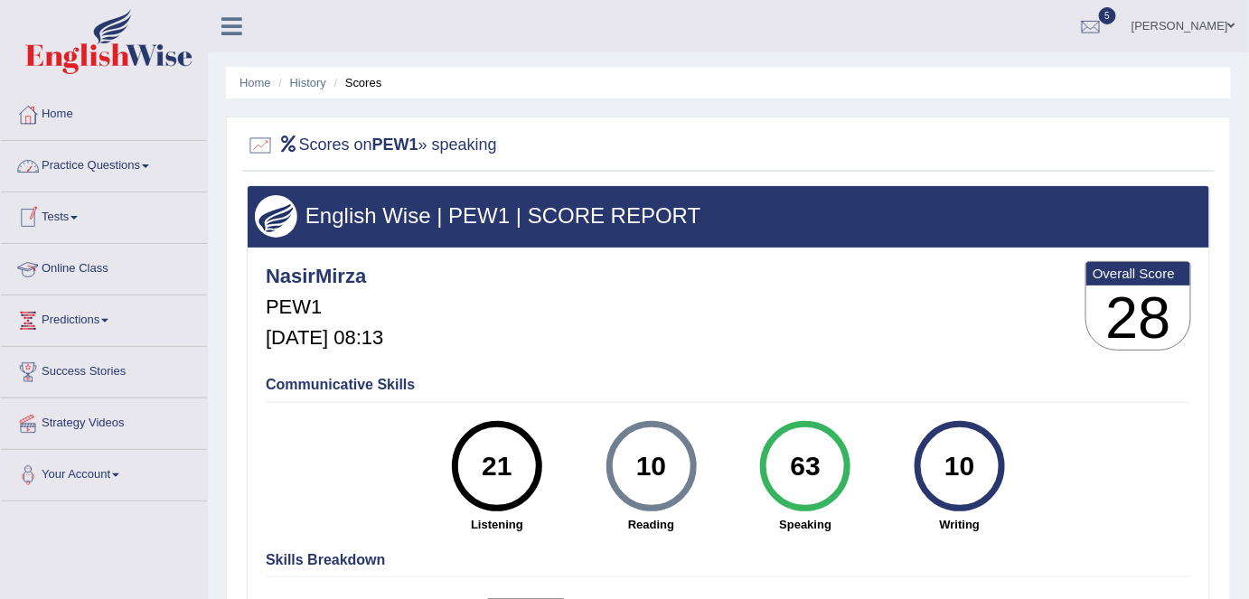
click at [62, 220] on link "Tests" at bounding box center [104, 215] width 206 height 45
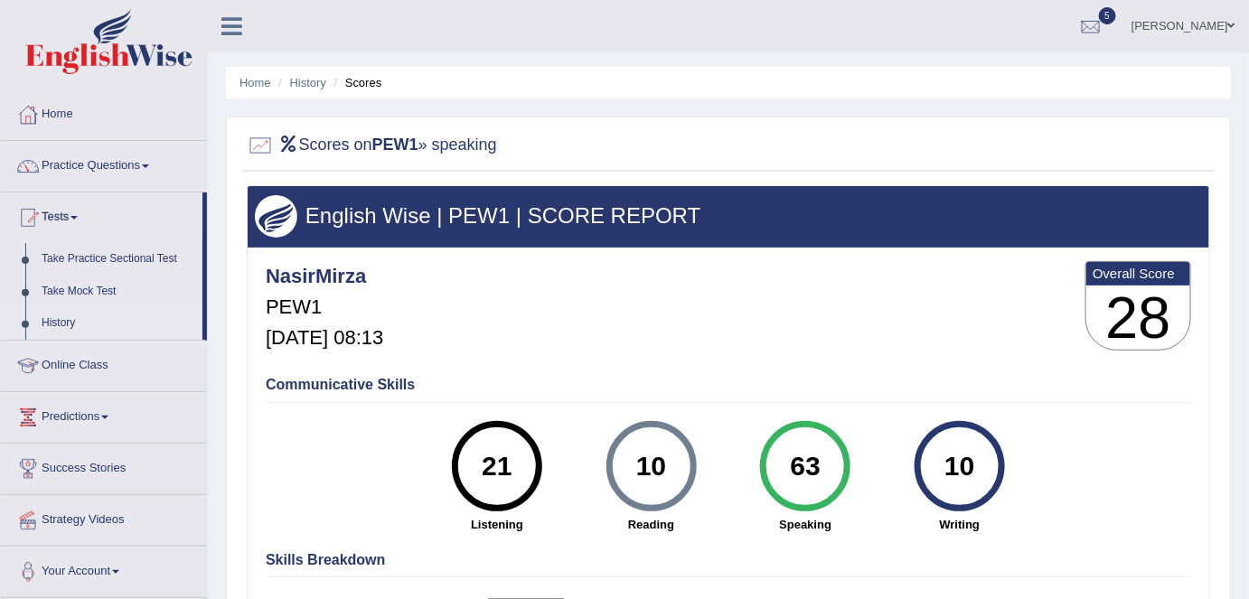
click at [57, 317] on link "History" at bounding box center [117, 323] width 169 height 33
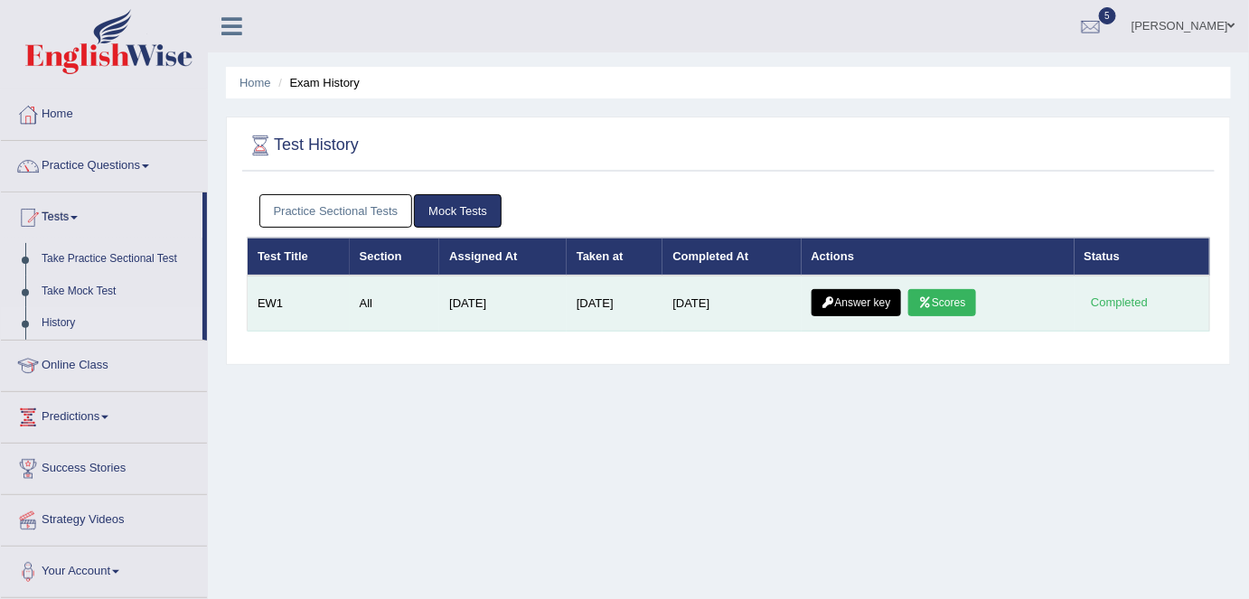
click at [962, 299] on link "Scores" at bounding box center [941, 302] width 67 height 27
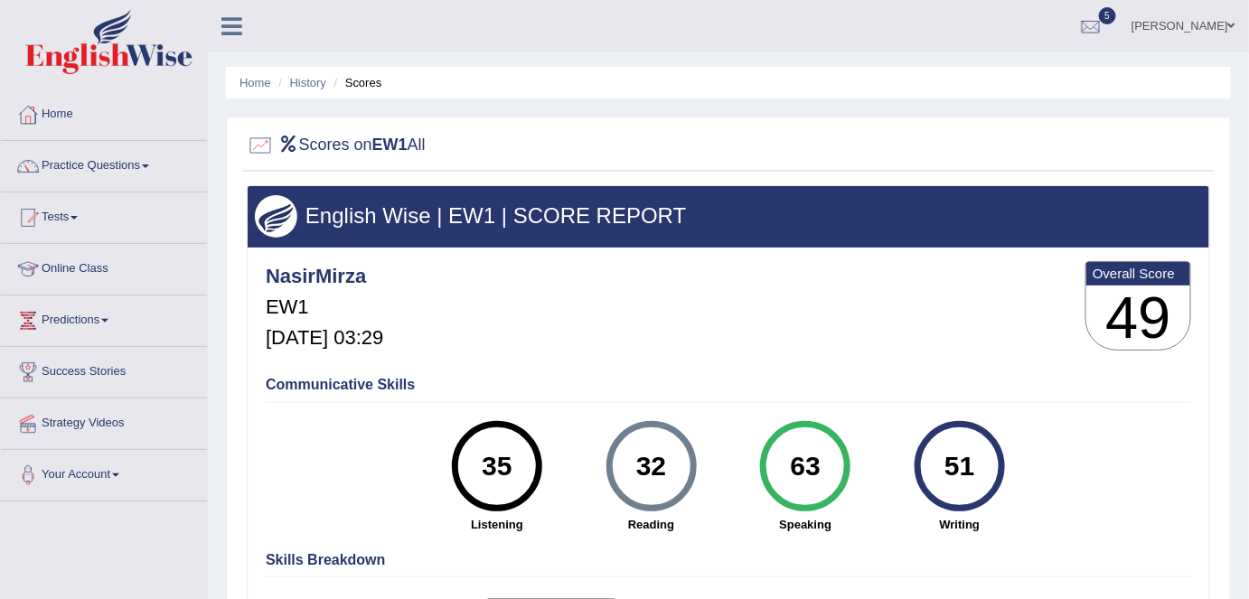
scroll to position [81, 0]
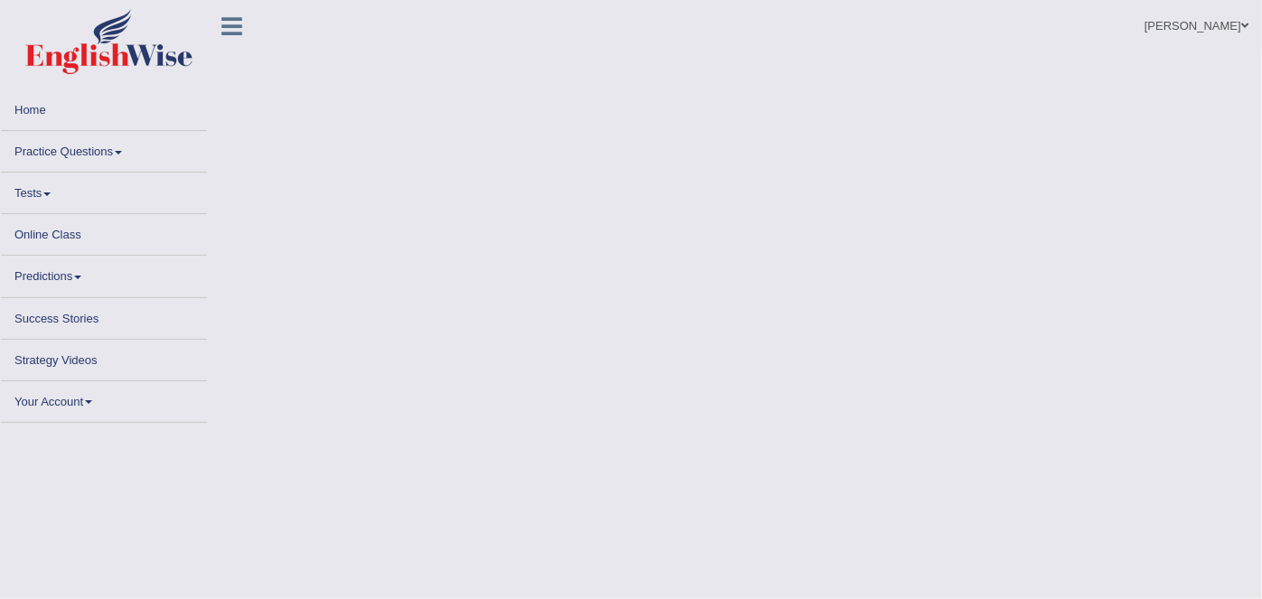
click at [33, 190] on link "Tests" at bounding box center [104, 190] width 206 height 35
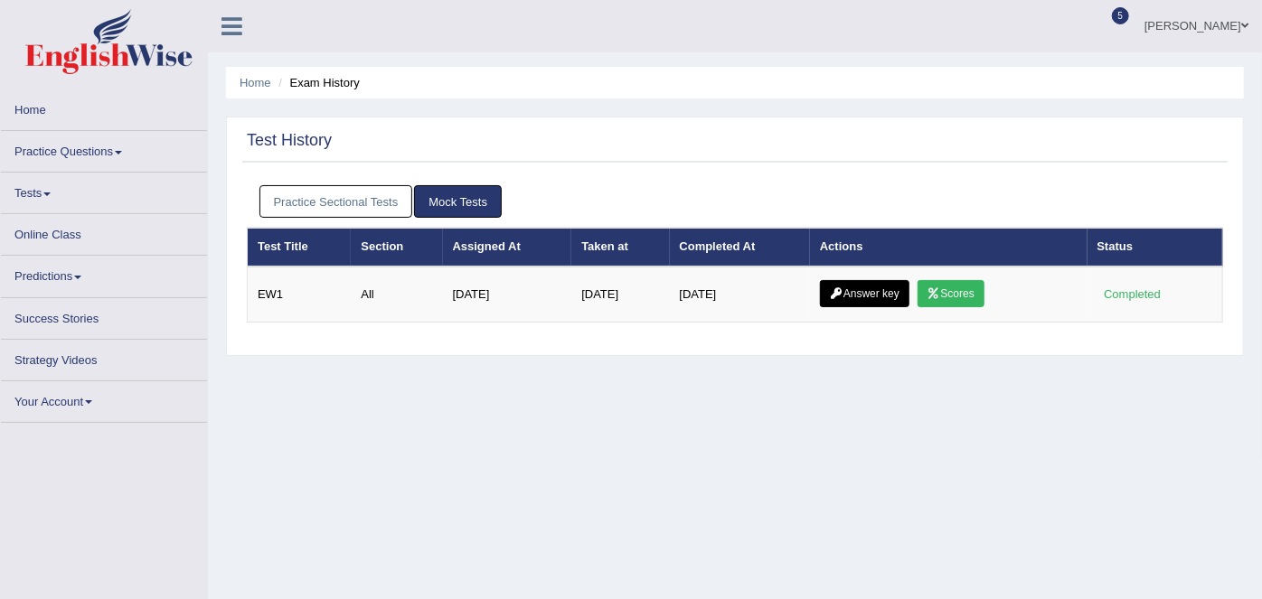
click at [28, 202] on link "Tests" at bounding box center [104, 190] width 206 height 35
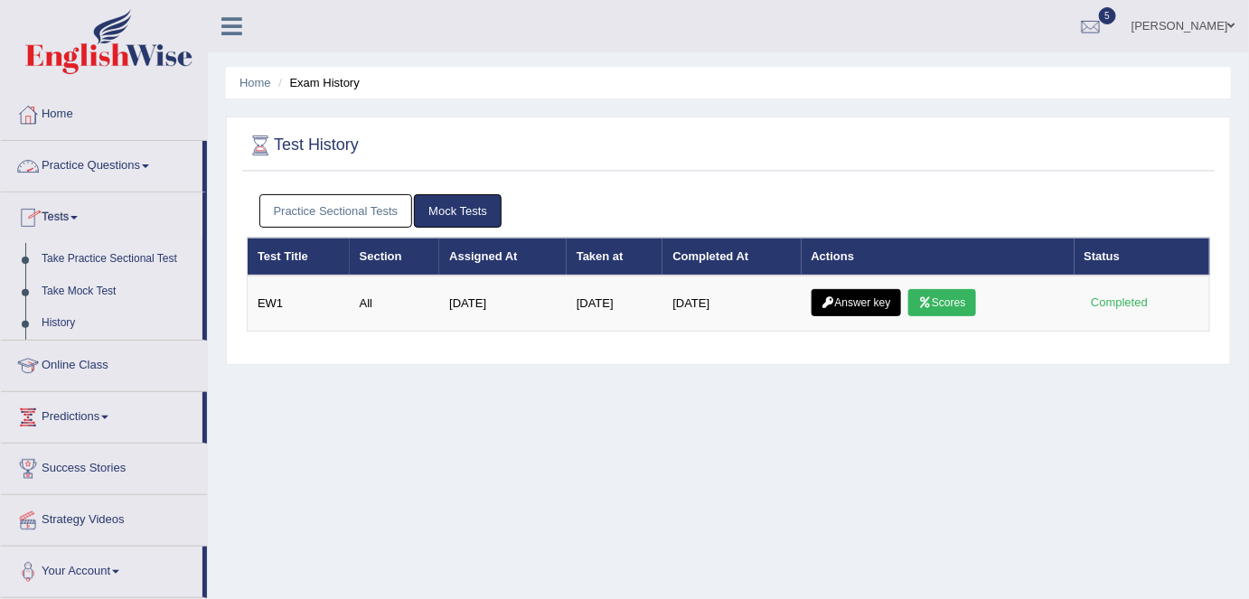
click at [91, 166] on link "Practice Questions" at bounding box center [102, 163] width 202 height 45
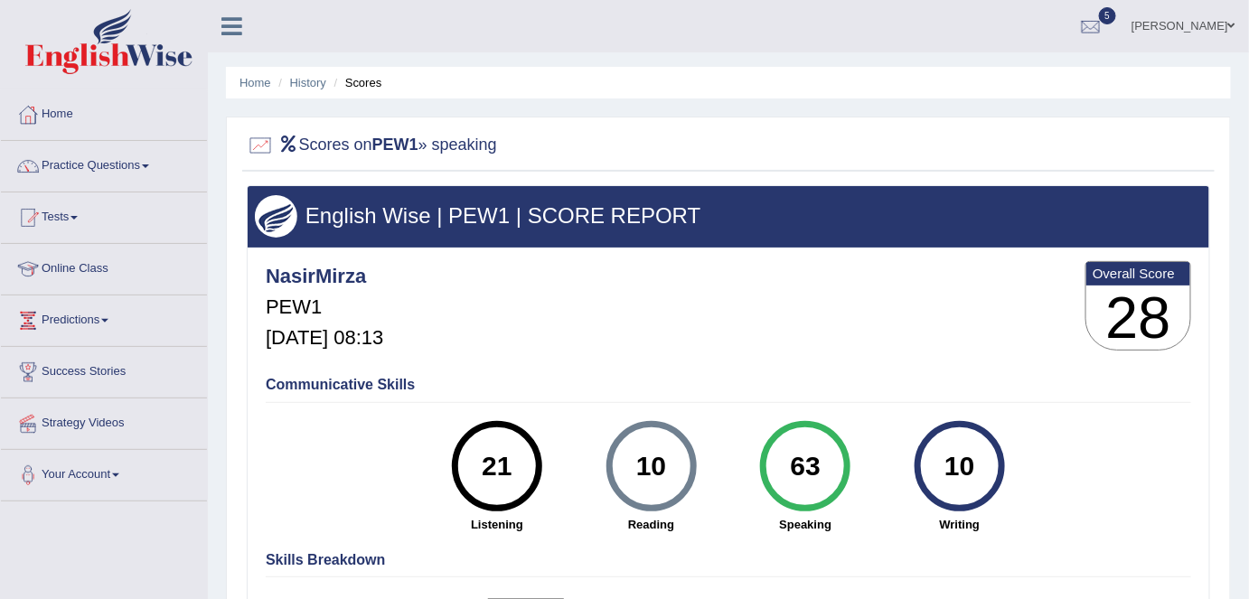
click at [76, 219] on link "Tests" at bounding box center [104, 215] width 206 height 45
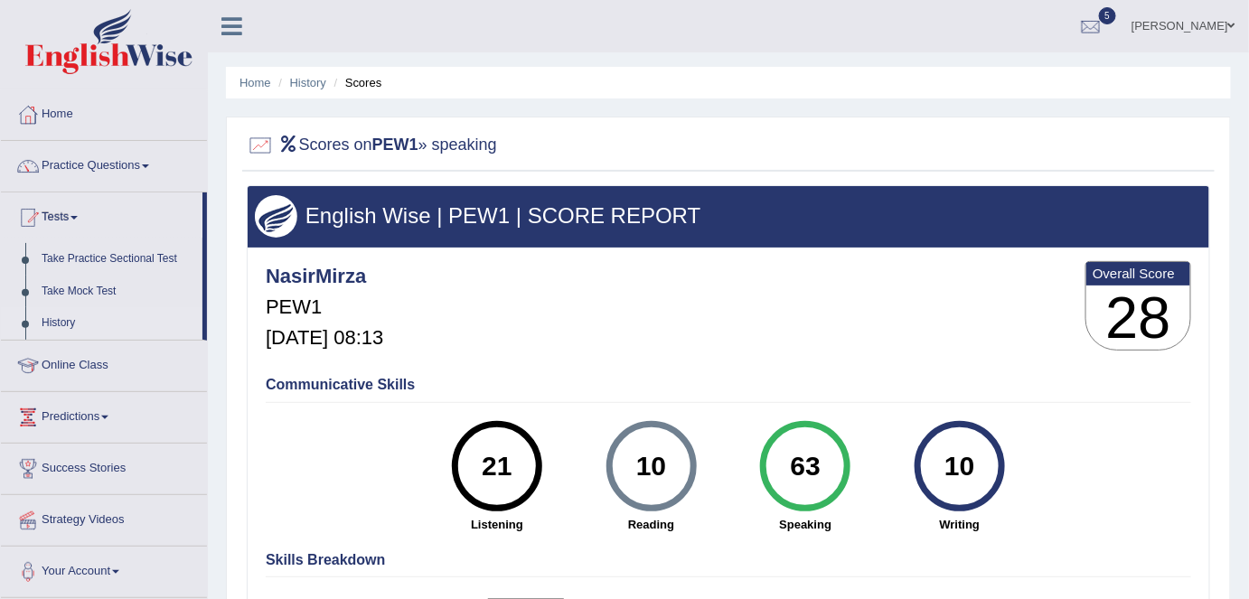
click at [72, 321] on link "History" at bounding box center [117, 323] width 169 height 33
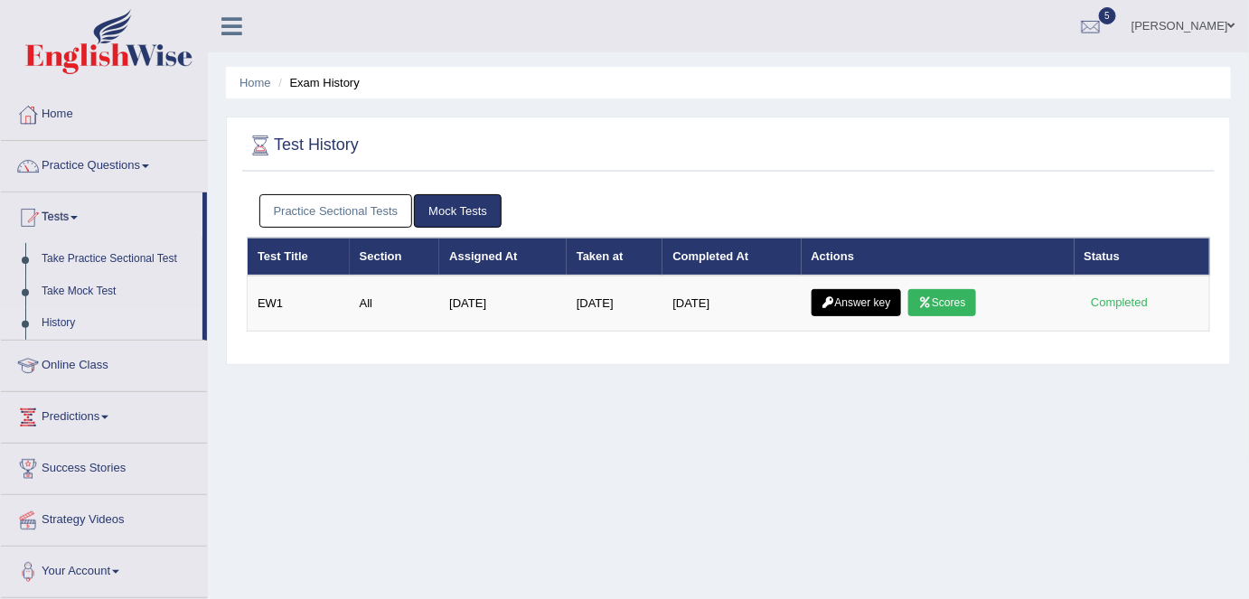
click at [328, 217] on link "Practice Sectional Tests" at bounding box center [336, 210] width 154 height 33
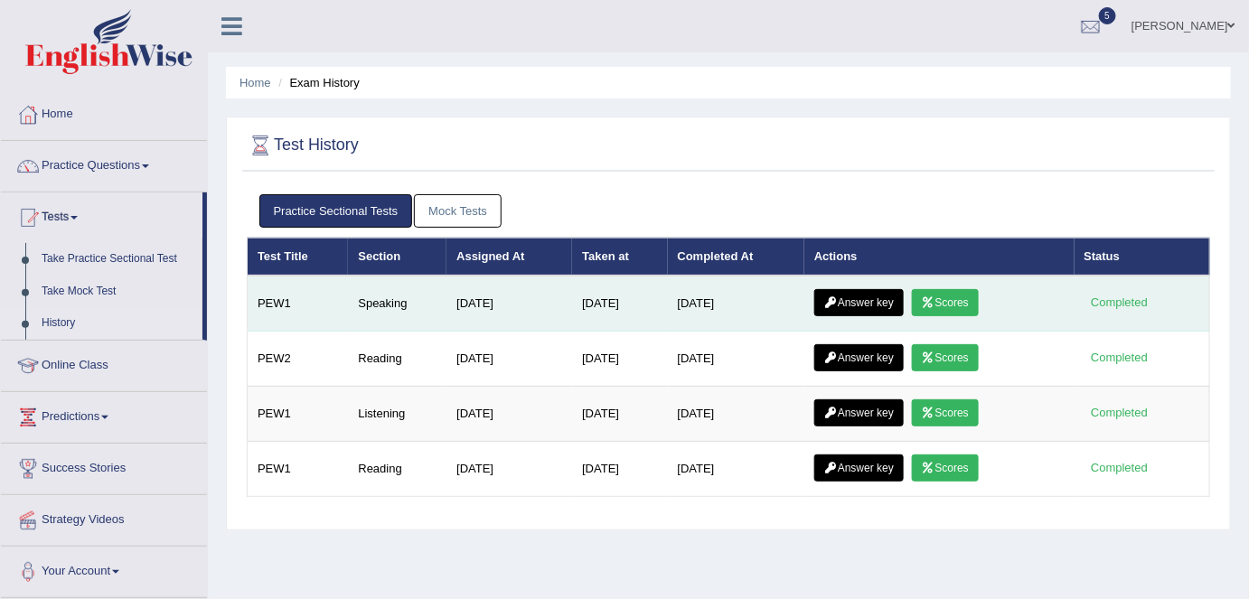
click at [947, 296] on link "Scores" at bounding box center [945, 302] width 67 height 27
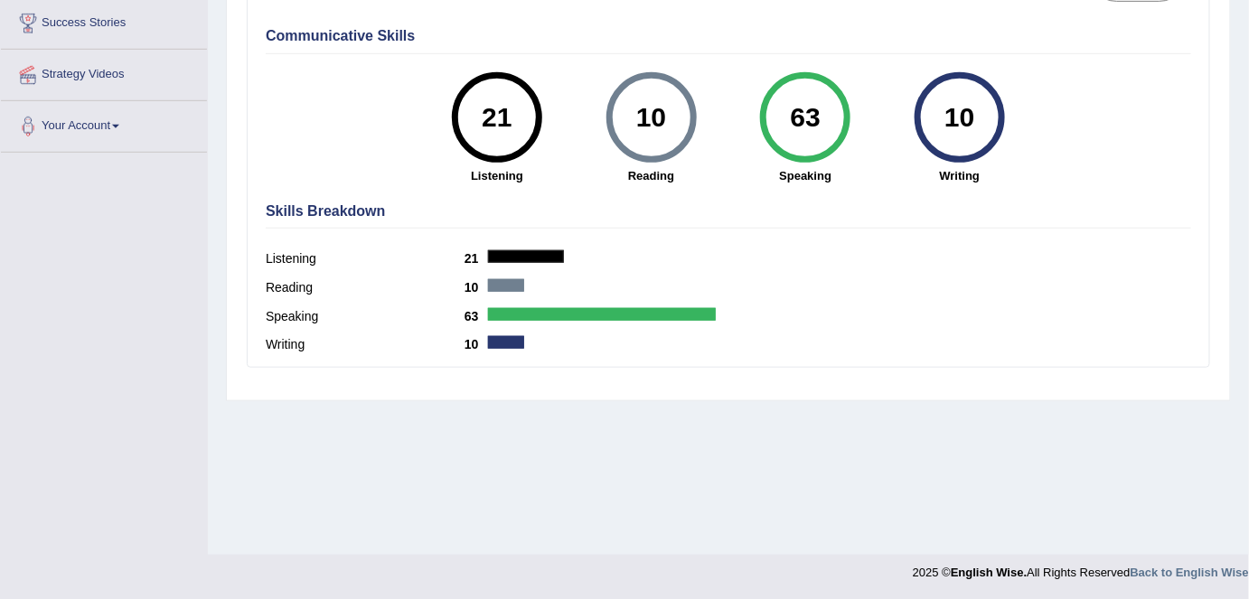
scroll to position [185, 0]
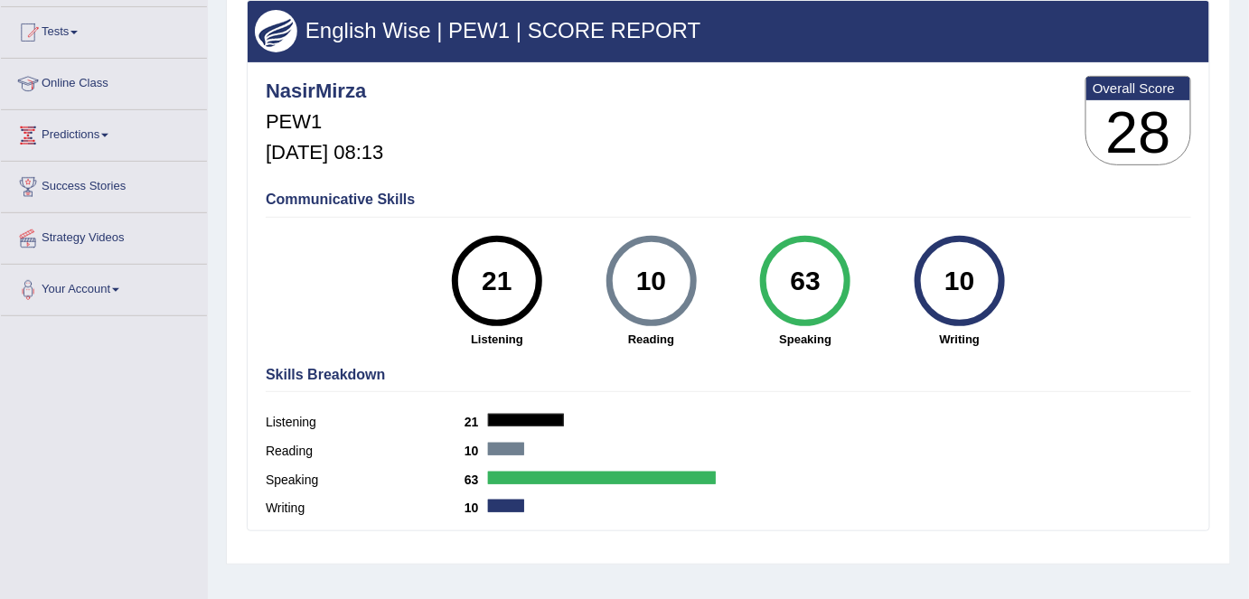
click at [1160, 127] on h3 "28" at bounding box center [1138, 132] width 104 height 65
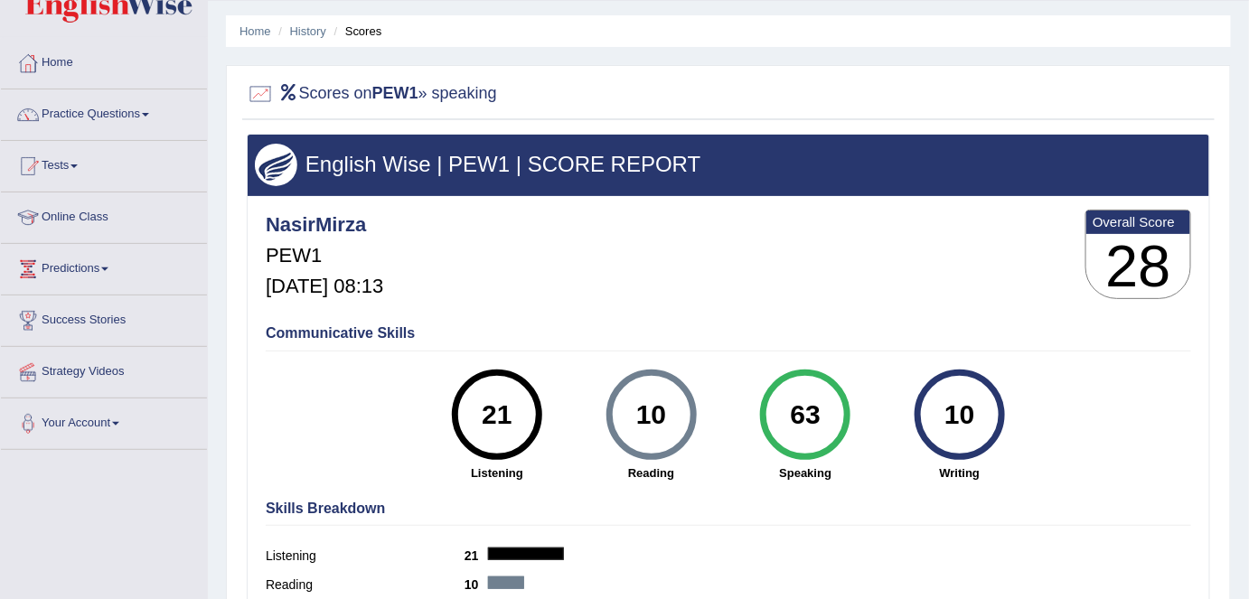
scroll to position [0, 0]
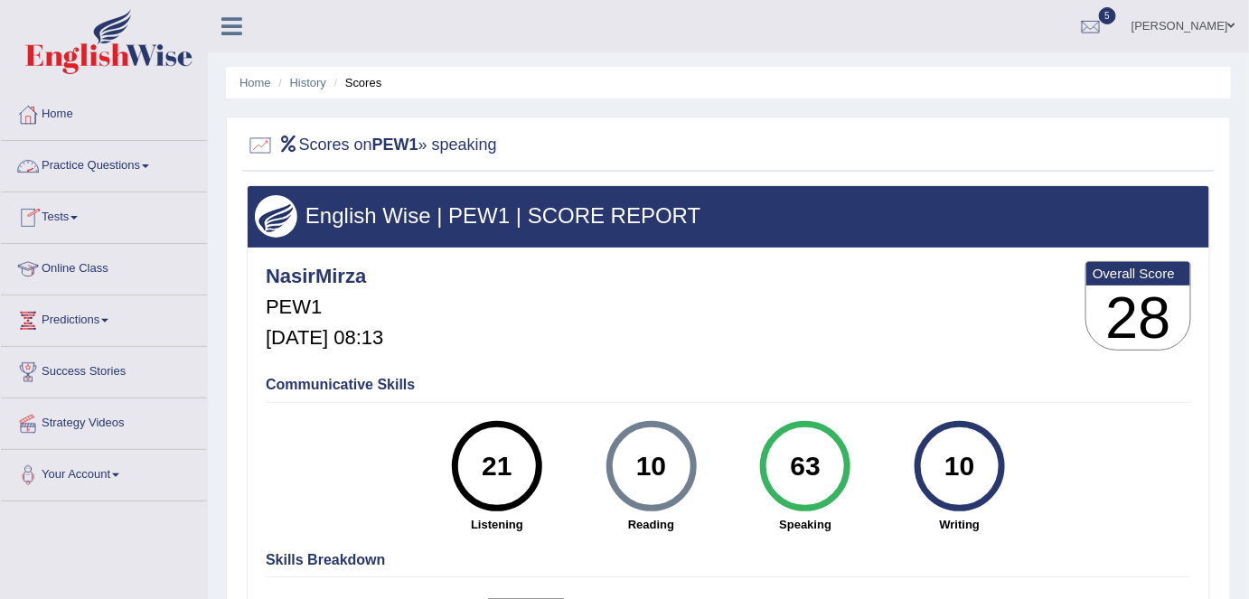
click at [81, 166] on link "Practice Questions" at bounding box center [104, 163] width 206 height 45
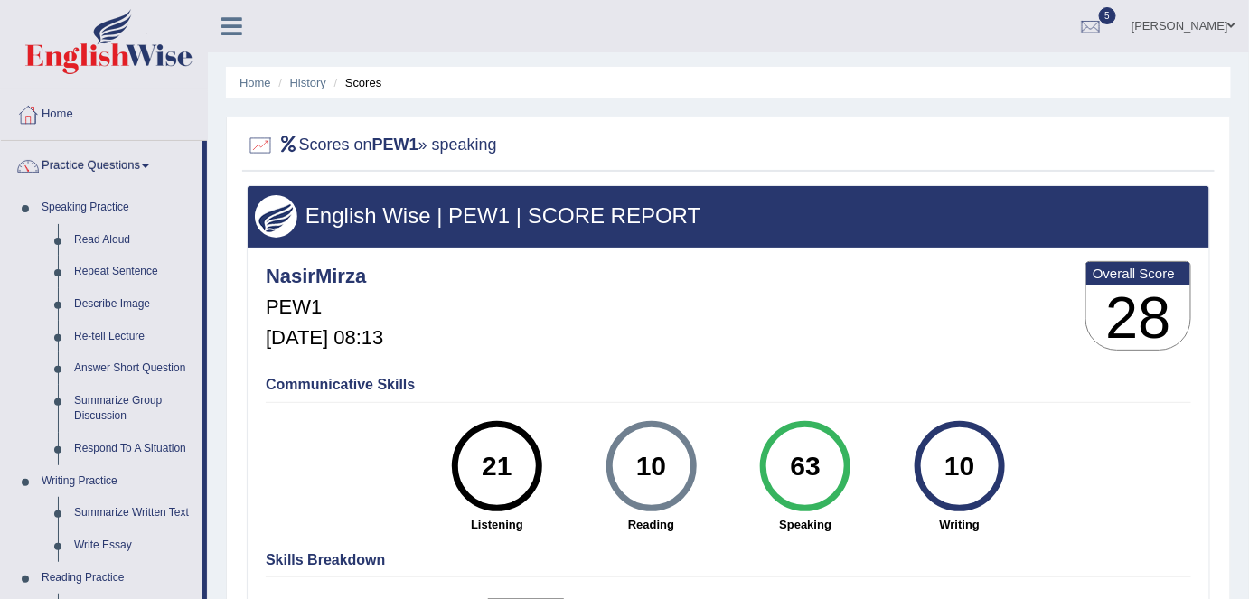
click at [991, 339] on div "NasirMirza PEW1 Oct 12, 2025, 08:13 Overall Score 28" at bounding box center [728, 311] width 935 height 108
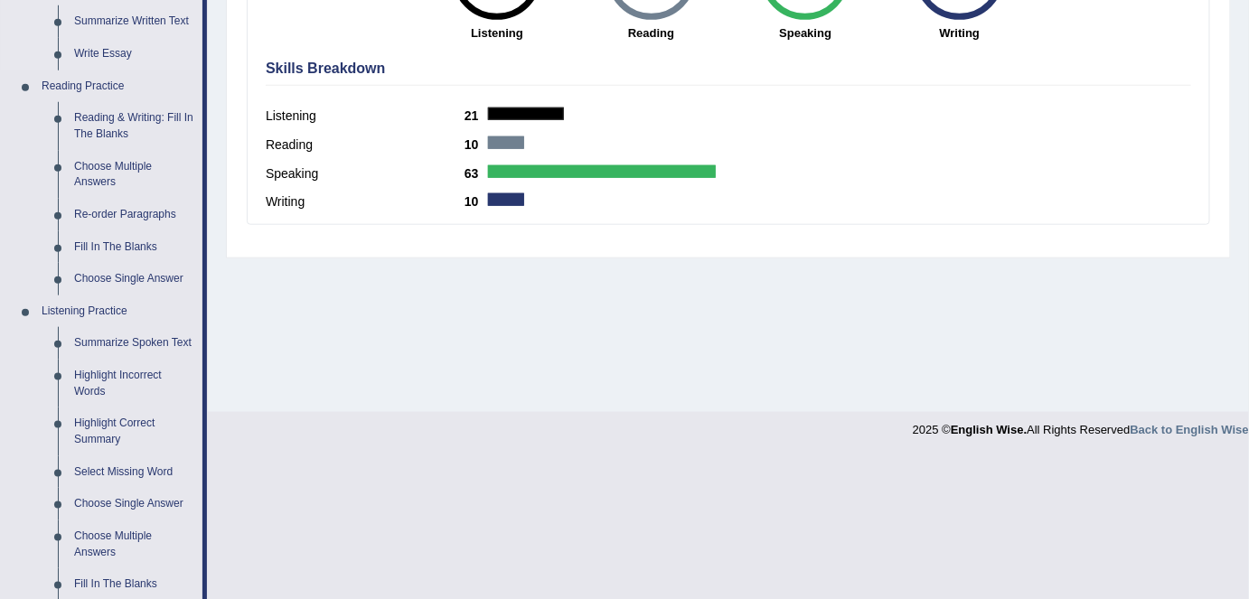
scroll to position [493, 0]
click at [109, 340] on link "Summarize Spoken Text" at bounding box center [134, 342] width 136 height 33
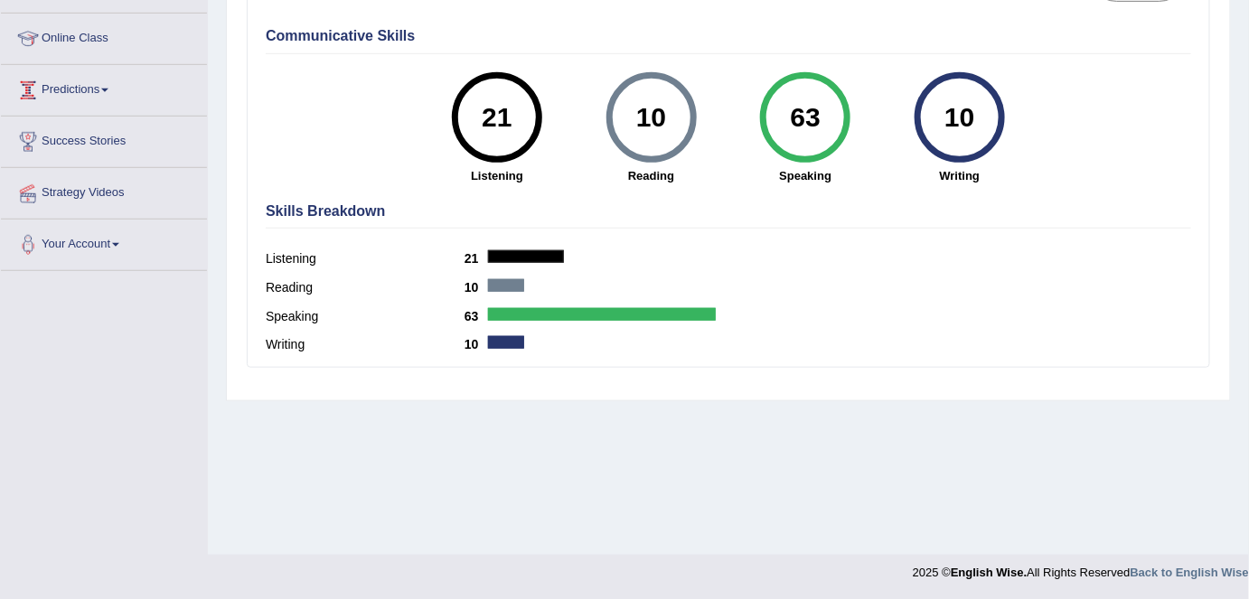
scroll to position [195, 0]
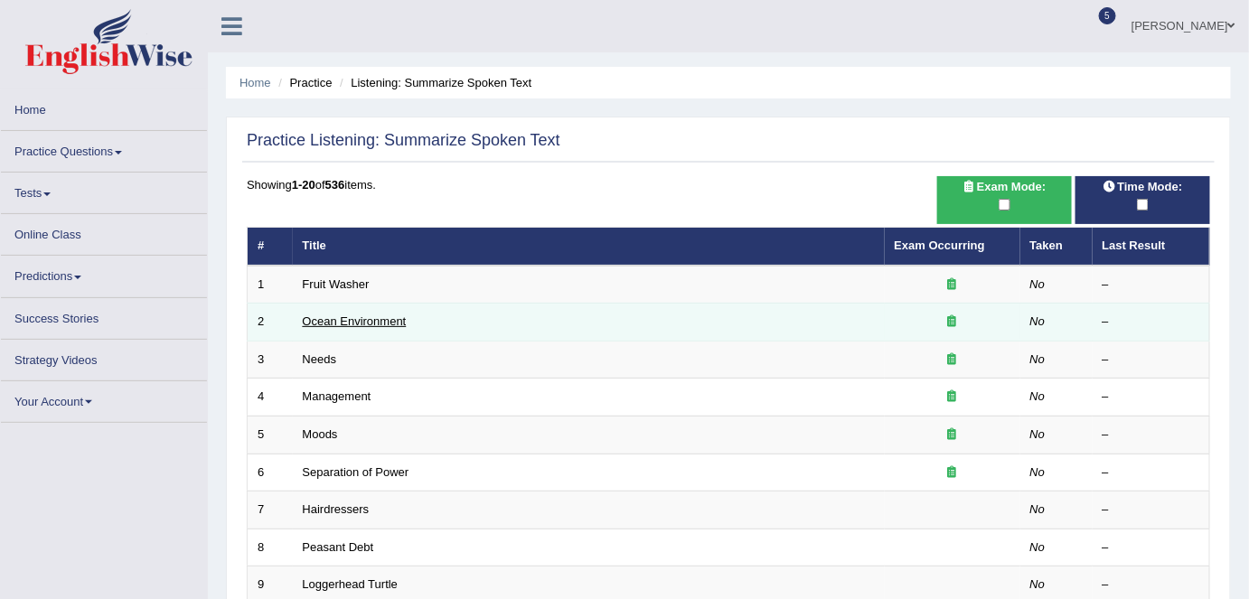
click at [354, 323] on link "Ocean Environment" at bounding box center [355, 322] width 104 height 14
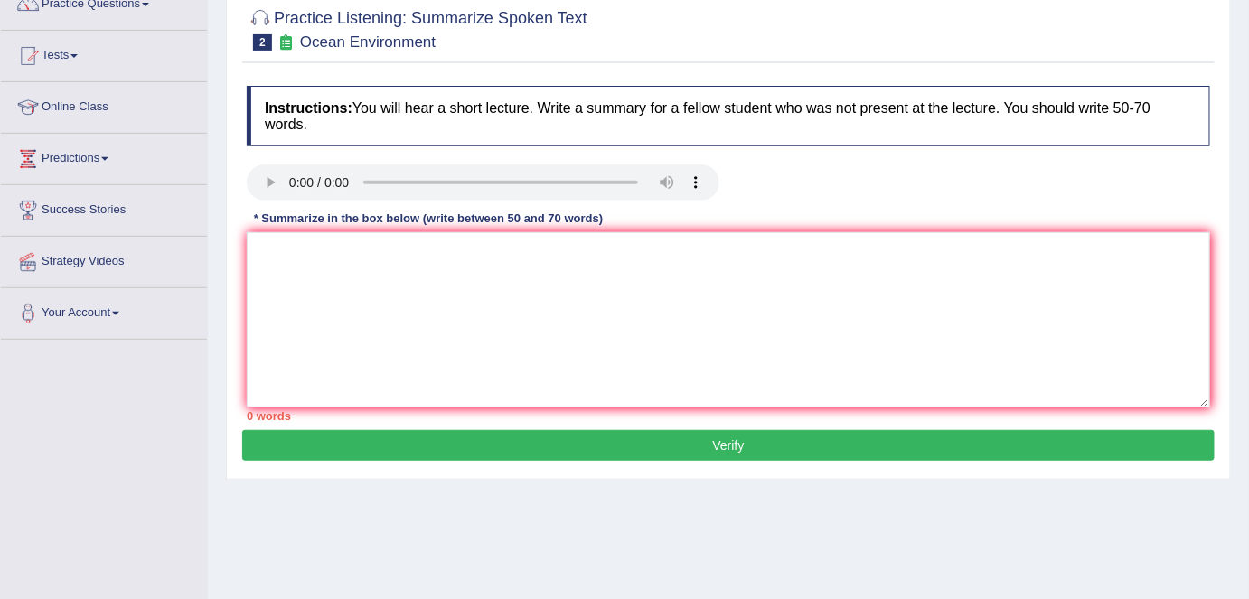
scroll to position [164, 0]
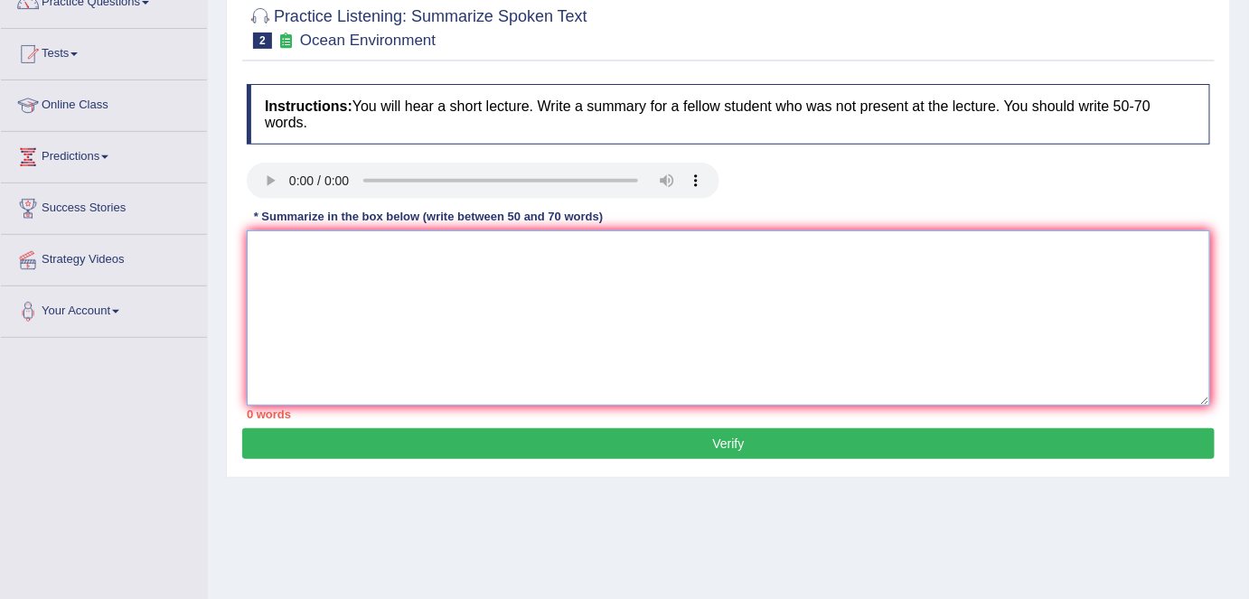
click at [682, 310] on textarea at bounding box center [729, 317] width 964 height 175
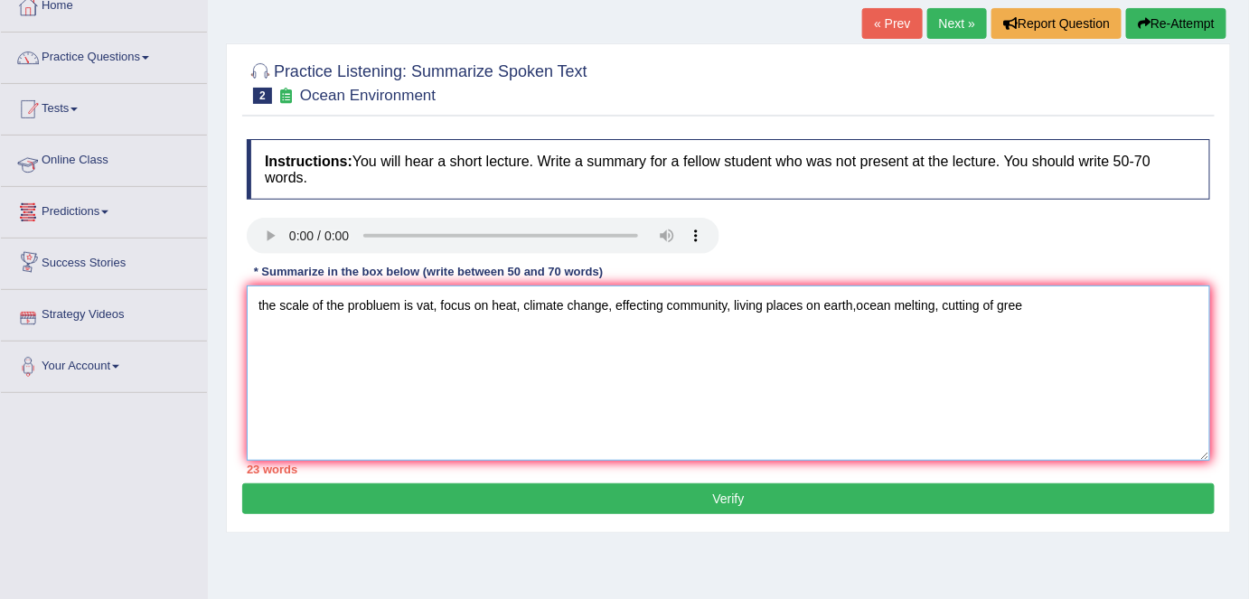
scroll to position [0, 0]
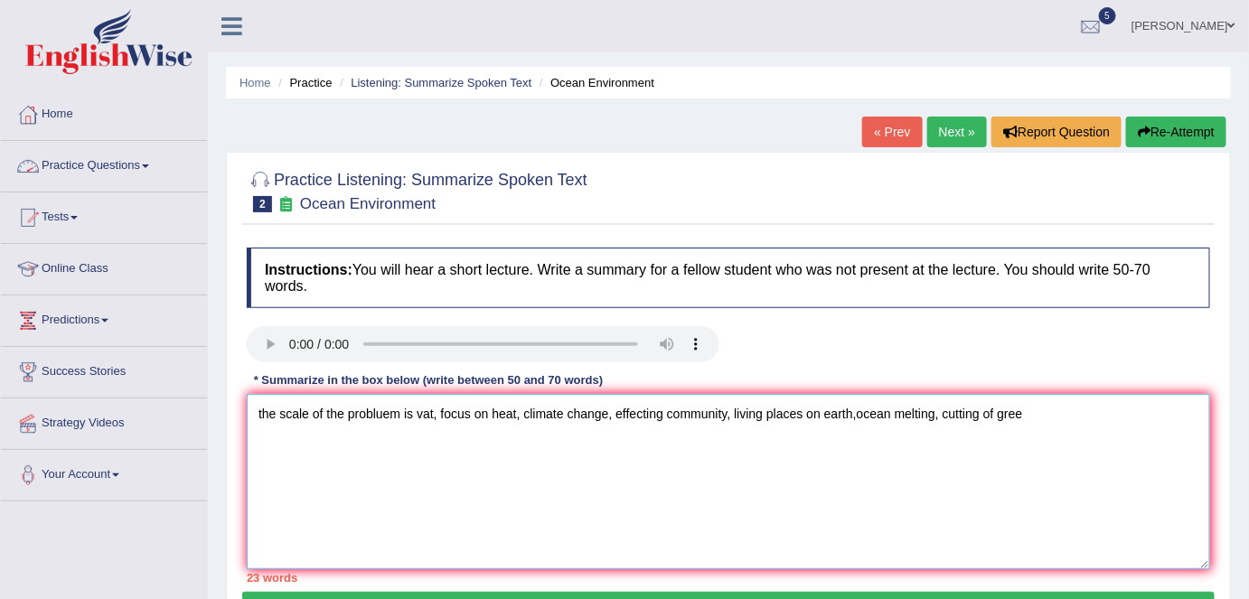
type textarea "the scale of the probluem is vat, focus on heat, climate change, effecting comm…"
click at [89, 162] on link "Practice Questions" at bounding box center [104, 163] width 206 height 45
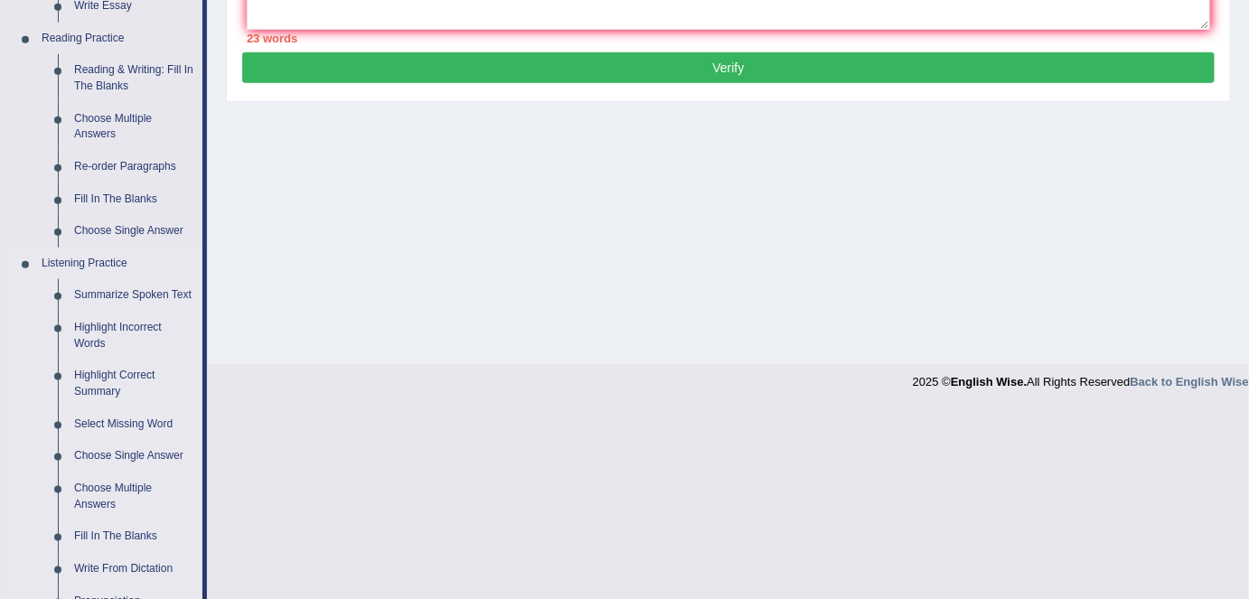
scroll to position [493, 0]
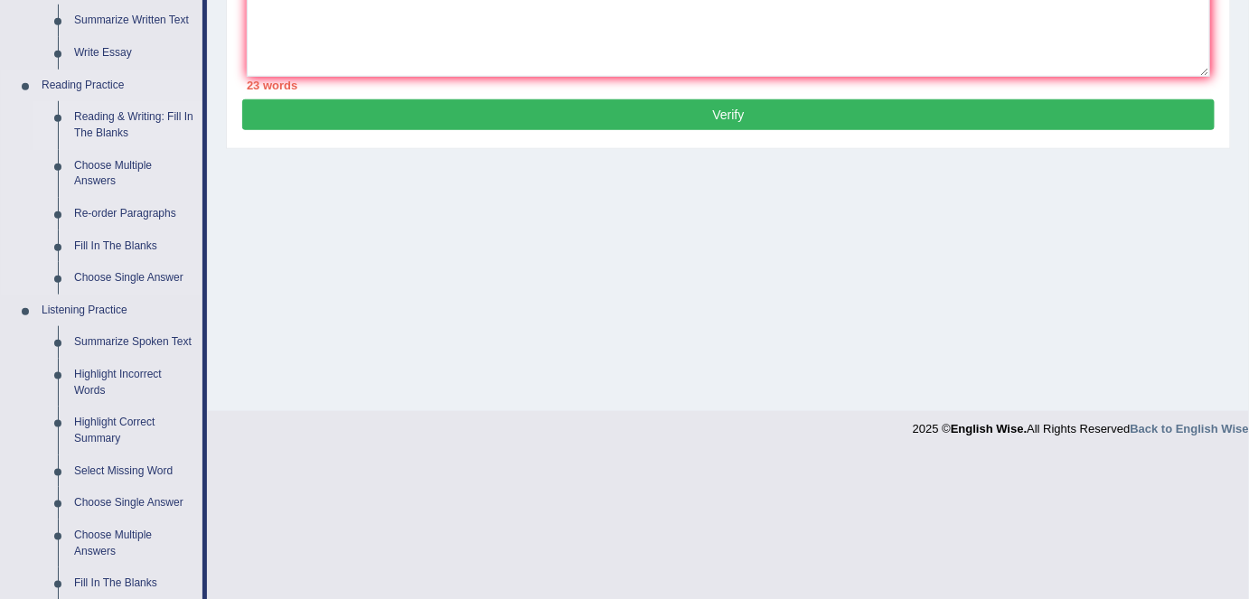
click at [132, 127] on link "Reading & Writing: Fill In The Blanks" at bounding box center [134, 125] width 136 height 48
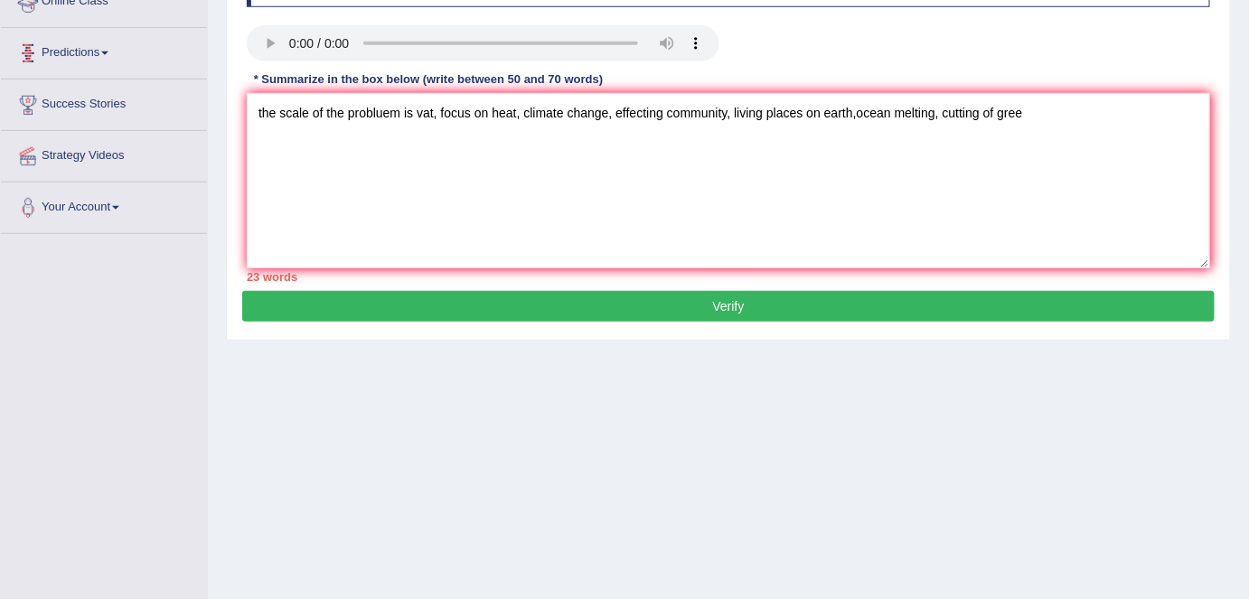
scroll to position [349, 0]
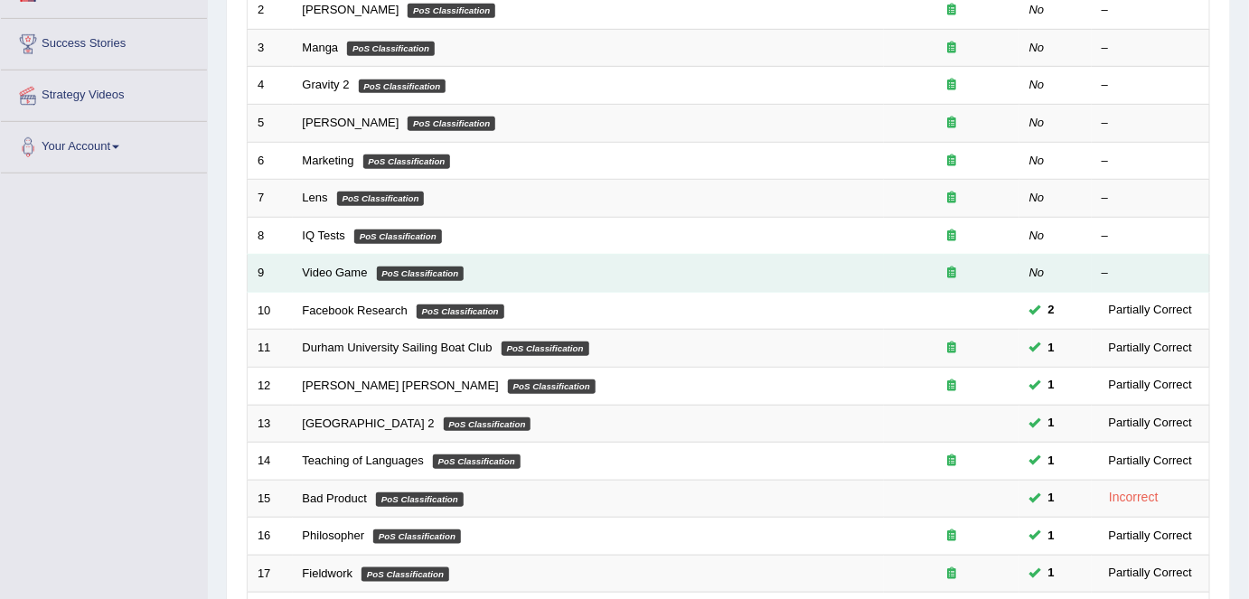
scroll to position [378, 0]
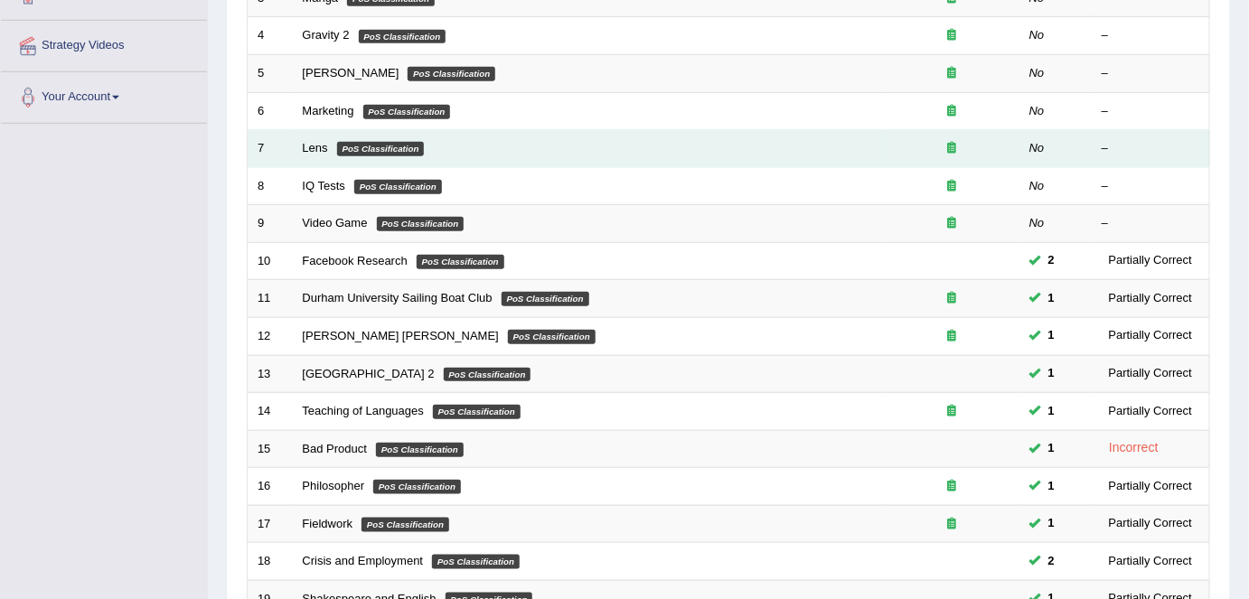
click at [365, 149] on em "PoS Classification" at bounding box center [381, 149] width 88 height 14
click at [309, 147] on link "Lens" at bounding box center [315, 148] width 25 height 14
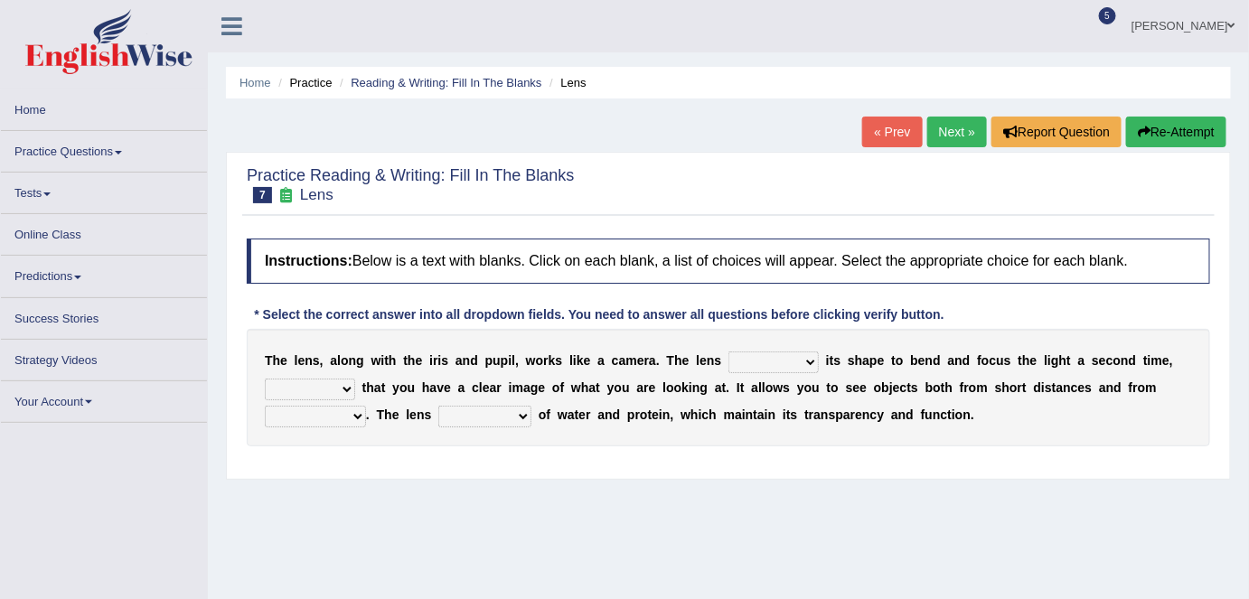
click at [775, 360] on select "adjusts shows selects presents" at bounding box center [774, 363] width 90 height 22
select select "adjusts"
click at [729, 352] on select "adjusts shows selects presents" at bounding box center [774, 363] width 90 height 22
click at [330, 388] on select "ensures to ensure ensure ensured" at bounding box center [310, 390] width 90 height 22
select select "to ensure"
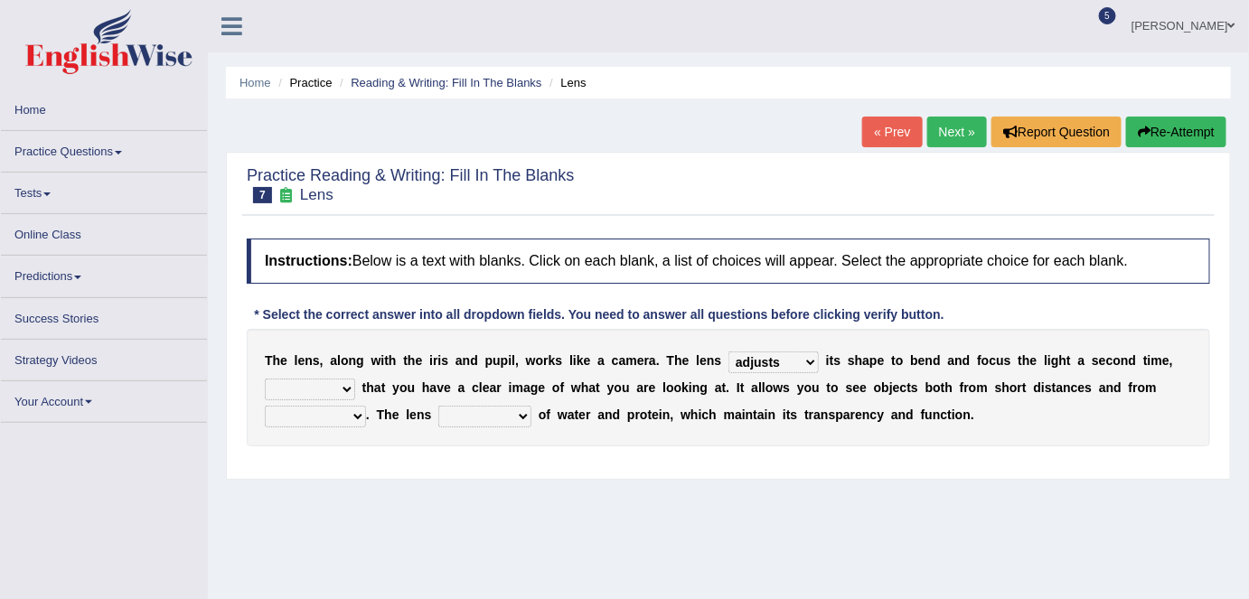
click at [265, 379] on select "ensures to ensure ensure ensured" at bounding box center [310, 390] width 90 height 22
click at [344, 409] on select "far away in between further apart all along" at bounding box center [315, 417] width 101 height 22
select select "far away"
click at [265, 406] on select "far away in between further apart all along" at bounding box center [315, 417] width 101 height 22
click at [494, 418] on select "constitutes comprises composes consists" at bounding box center [484, 417] width 93 height 22
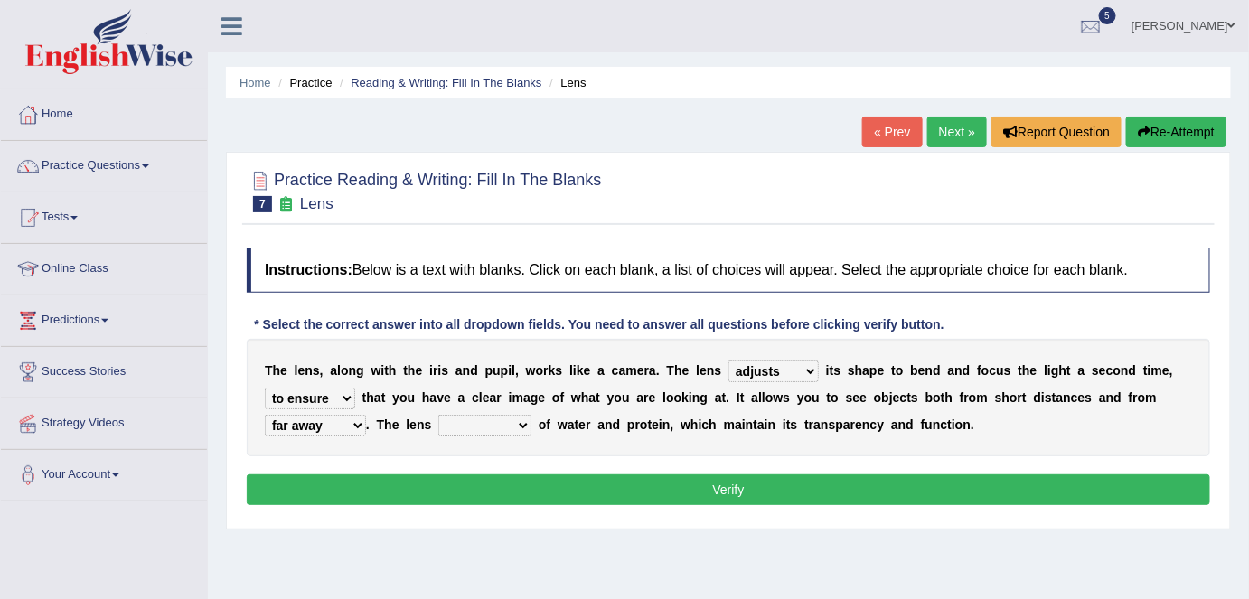
select select "comprises"
click at [438, 415] on select "constitutes comprises composes consists" at bounding box center [484, 426] width 93 height 22
click at [726, 488] on button "Verify" at bounding box center [729, 490] width 964 height 31
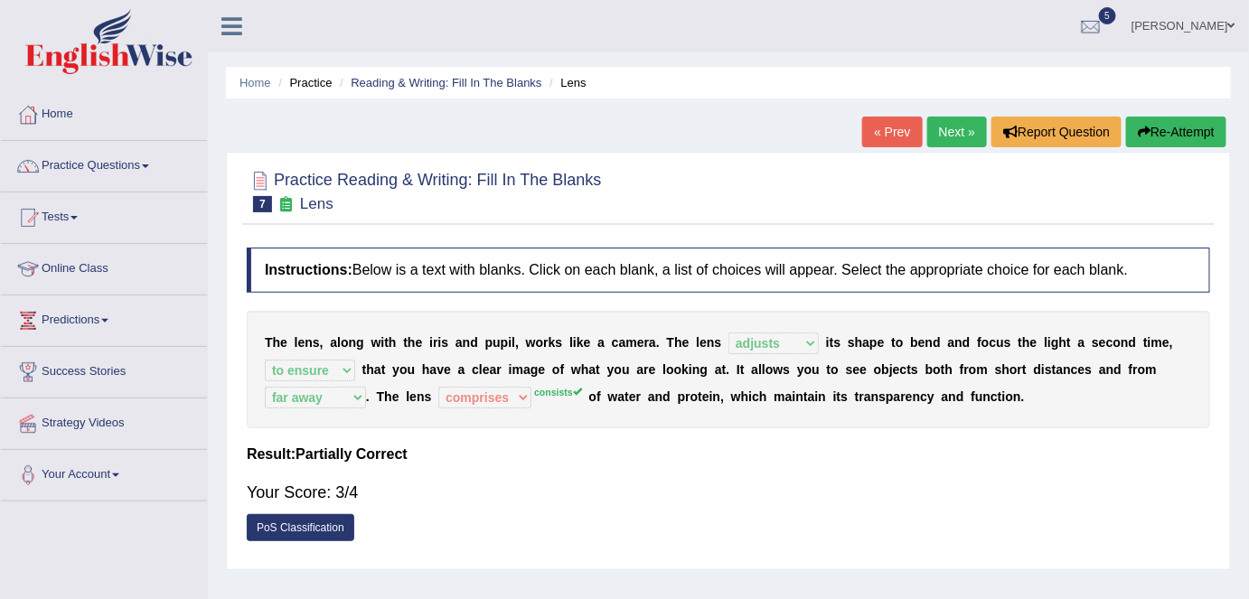
click at [944, 132] on link "Next »" at bounding box center [957, 132] width 60 height 31
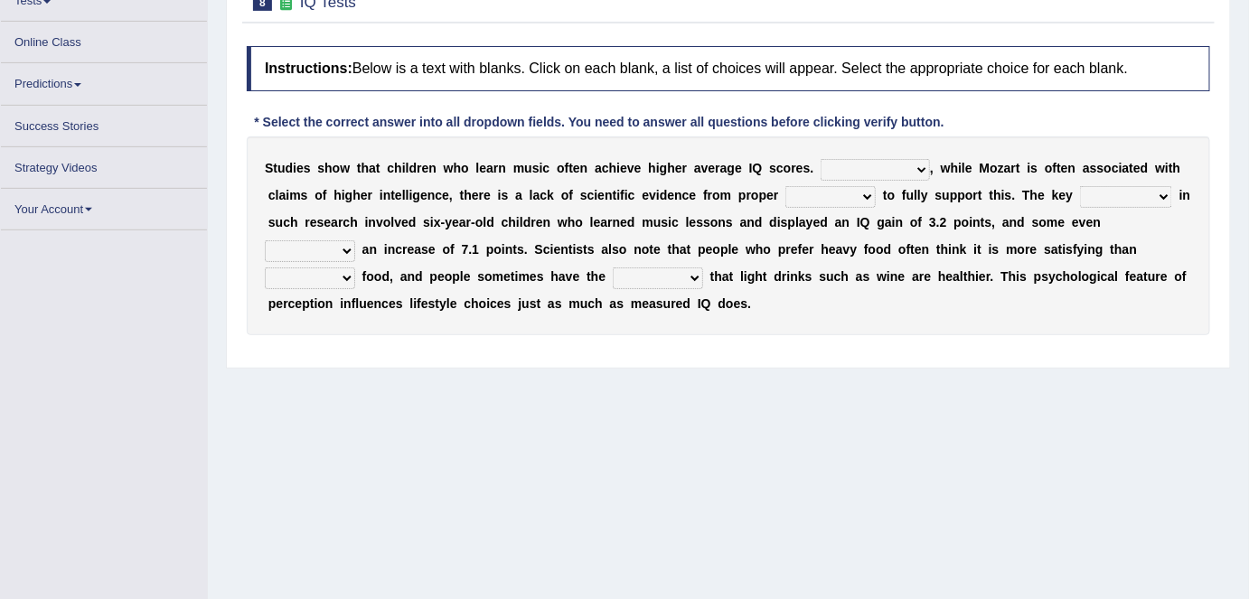
scroll to position [164, 0]
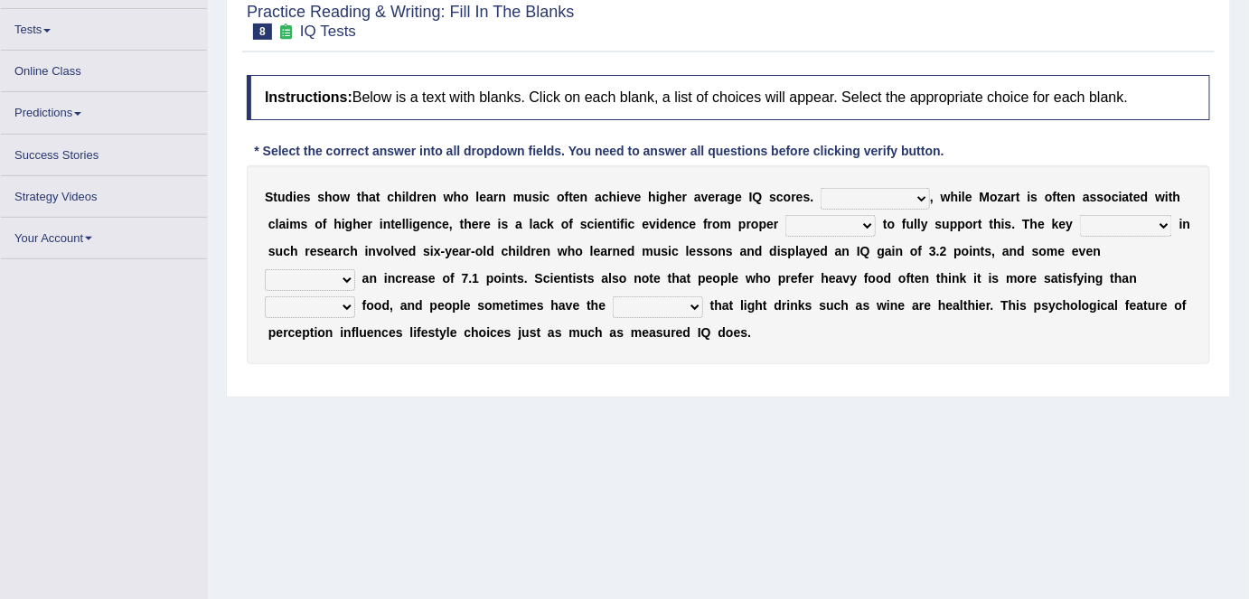
click at [873, 197] on select "However Therefore Consequently While" at bounding box center [875, 199] width 109 height 22
select select "However"
click at [821, 188] on select "However Therefore Consequently While" at bounding box center [875, 199] width 109 height 22
click at [838, 227] on select "test tests testing tested" at bounding box center [830, 226] width 90 height 22
select select "tests"
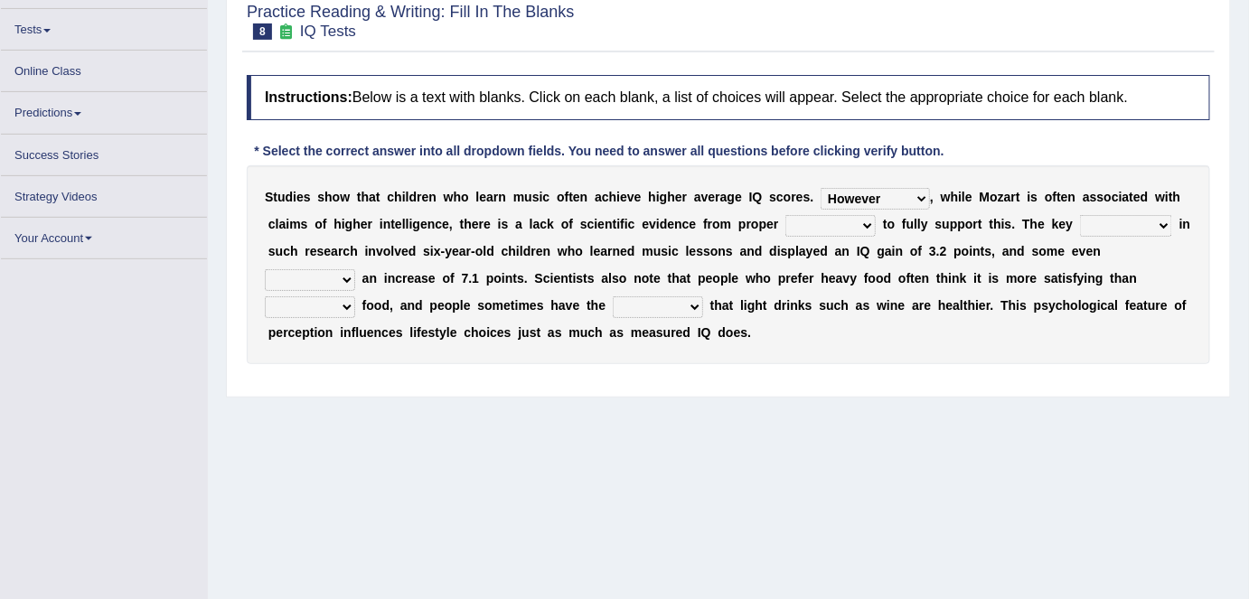
click at [785, 215] on select "test tests testing tested" at bounding box center [830, 226] width 90 height 22
click at [1108, 229] on select "process goal implication odd" at bounding box center [1126, 226] width 92 height 22
select select "process"
click at [1080, 215] on select "process goal implication odd" at bounding box center [1126, 226] width 92 height 22
click at [326, 280] on select "exhibited taught learned threatened" at bounding box center [310, 280] width 90 height 22
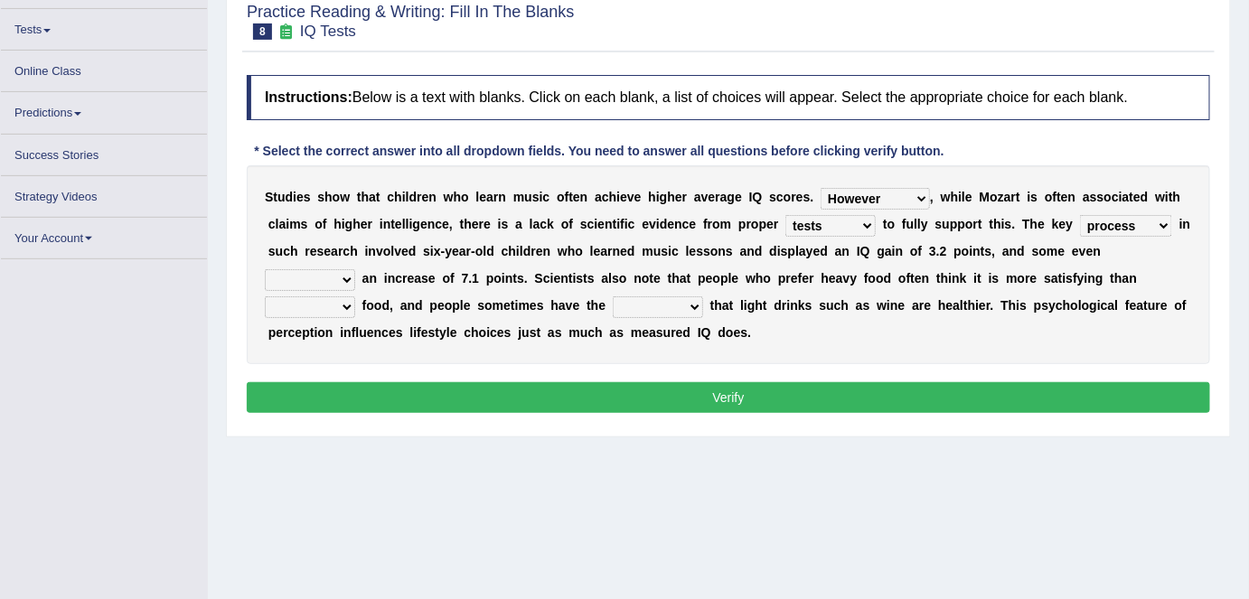
scroll to position [174, 0]
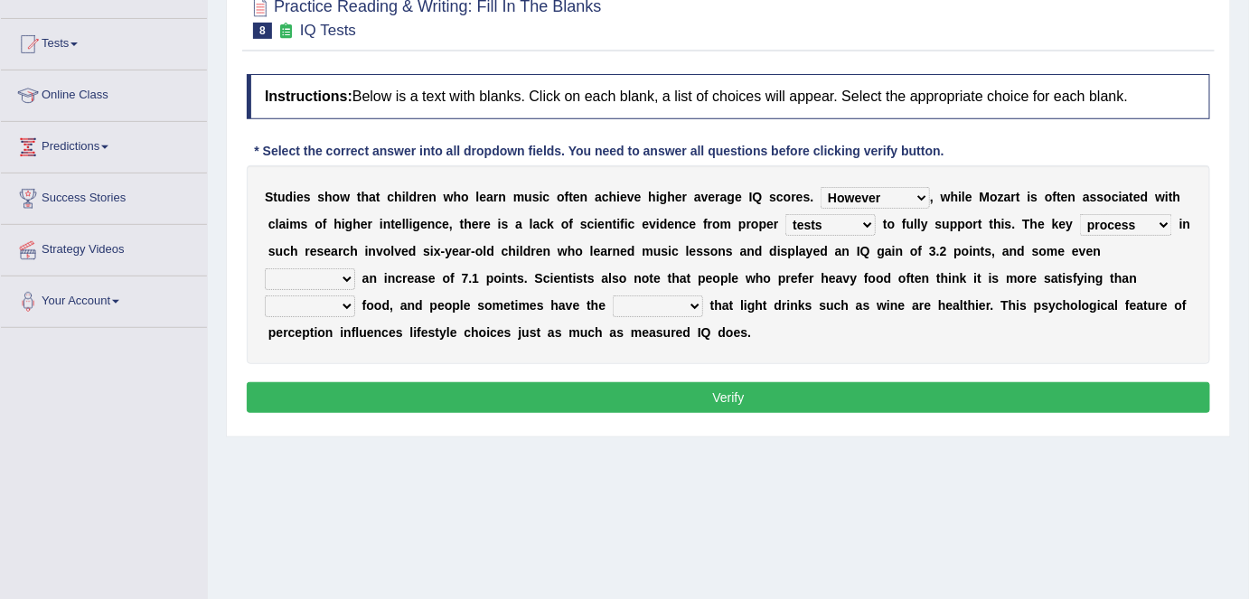
select select "threatened"
click at [265, 268] on select "exhibited taught learned threatened" at bounding box center [310, 279] width 90 height 22
click at [327, 301] on select "choosy lighter cushiony spooky" at bounding box center [310, 307] width 90 height 22
select select "lighter"
click at [265, 296] on select "choosy lighter cushiony spooky" at bounding box center [310, 307] width 90 height 22
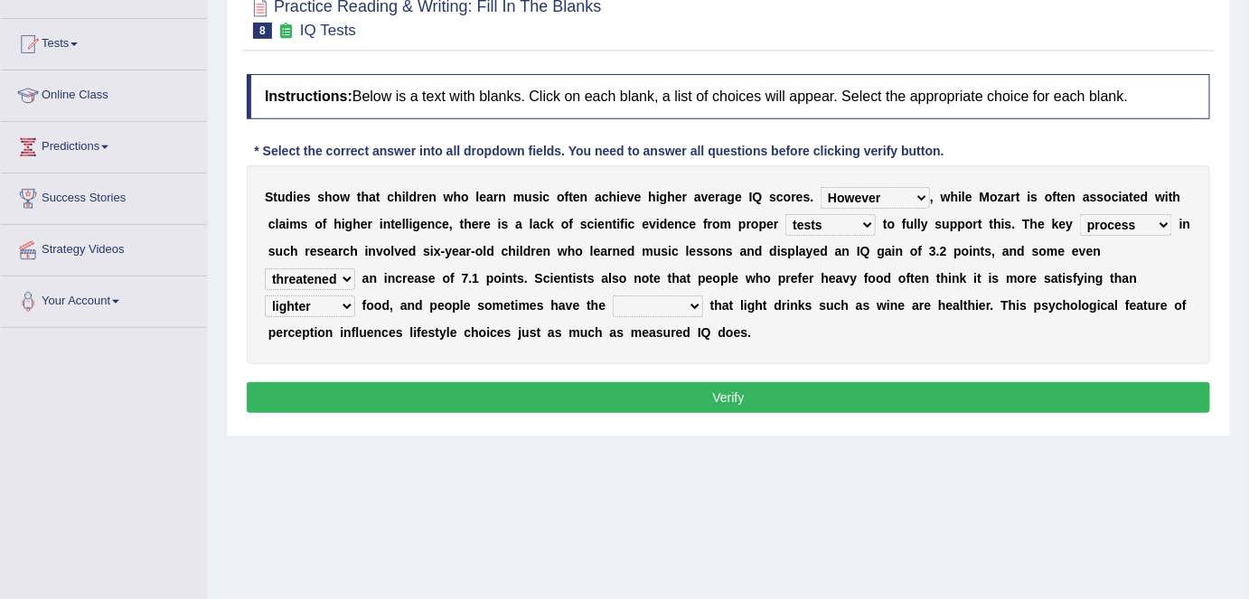
click at [651, 308] on select "illusion sight anecdote intention" at bounding box center [658, 307] width 90 height 22
select select "illusion"
click at [613, 296] on select "illusion sight anecdote intention" at bounding box center [658, 307] width 90 height 22
click at [803, 400] on button "Verify" at bounding box center [729, 397] width 964 height 31
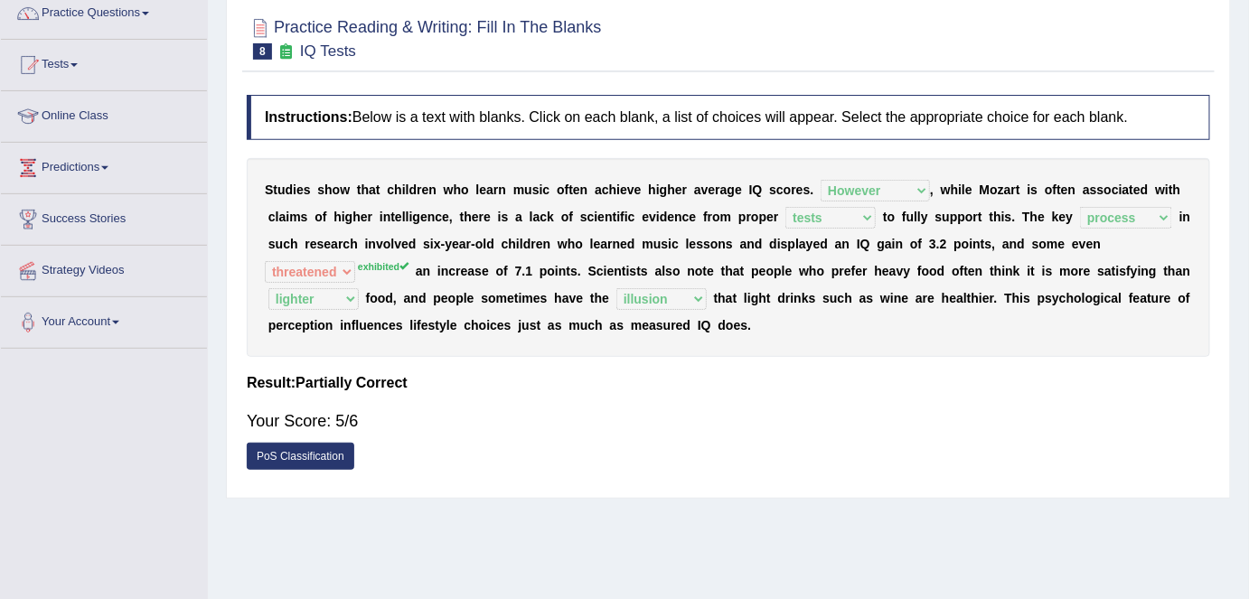
scroll to position [91, 0]
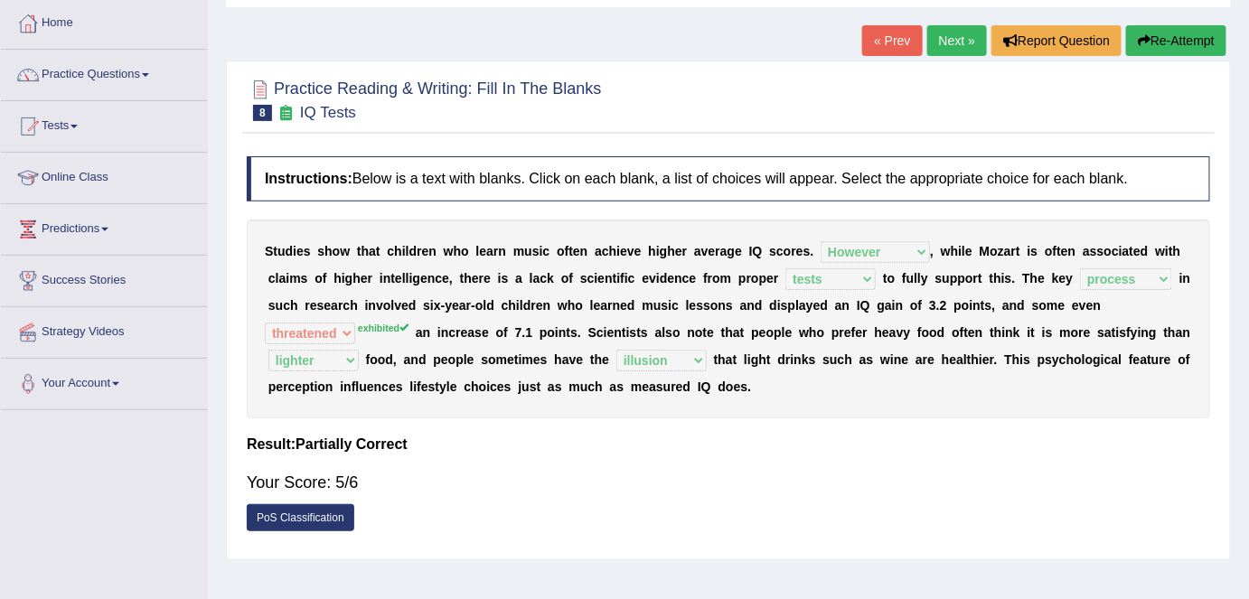
click at [969, 27] on link "Next »" at bounding box center [957, 40] width 60 height 31
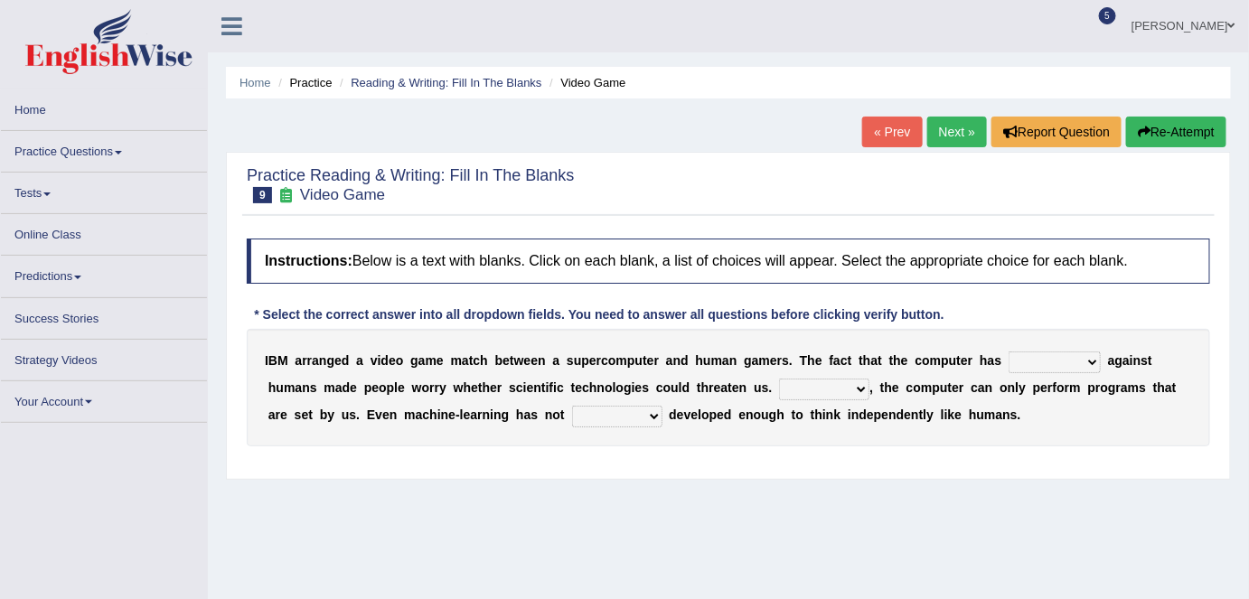
click at [1053, 355] on select "competed fought acted challenged" at bounding box center [1055, 363] width 92 height 22
select select "challenged"
click at [1009, 352] on select "competed fought acted challenged" at bounding box center [1055, 363] width 92 height 22
click at [830, 393] on select "Moreover However Thus So" at bounding box center [824, 390] width 90 height 22
select select "However"
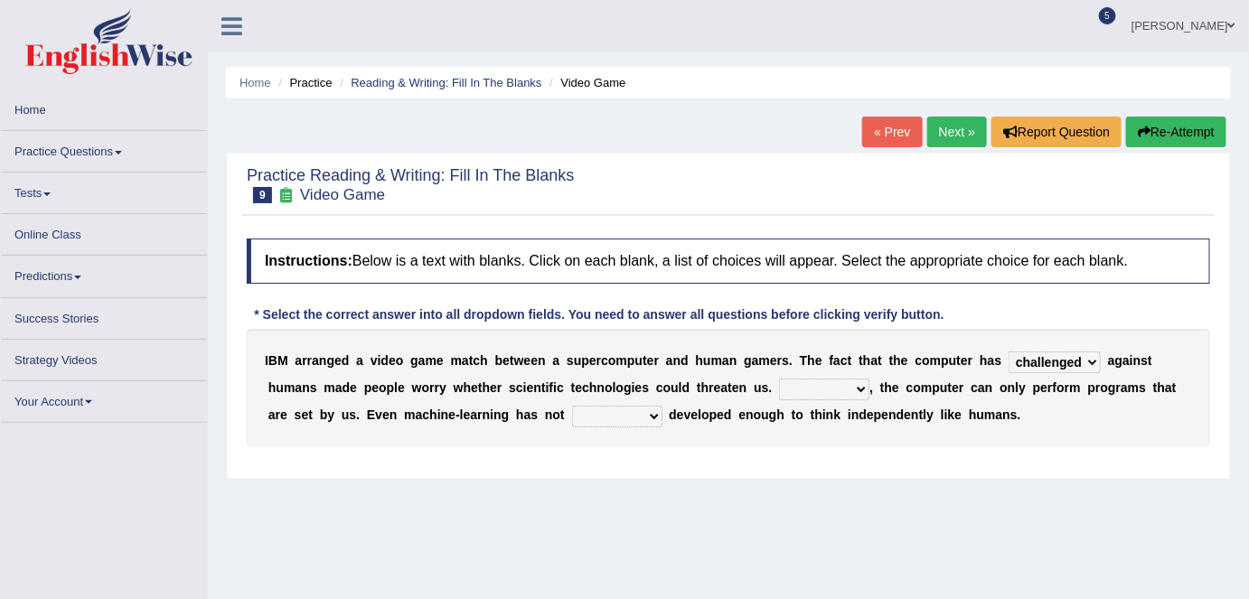
click at [779, 379] on select "Moreover However Thus So" at bounding box center [824, 390] width 90 height 22
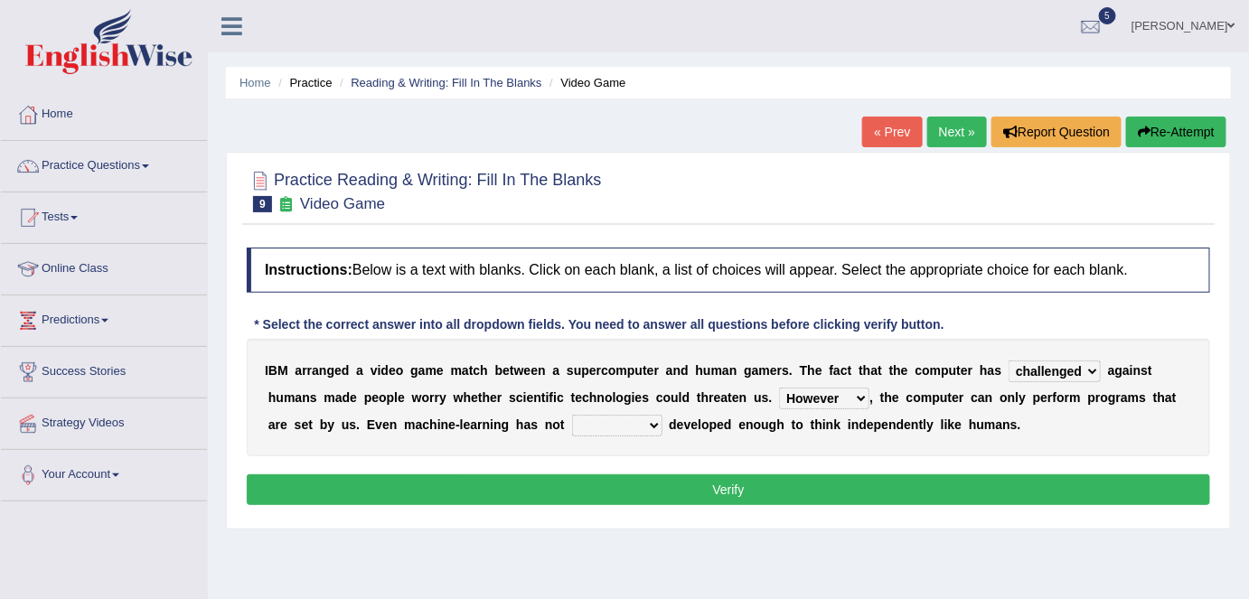
click at [625, 428] on select "yet still only just" at bounding box center [617, 426] width 90 height 22
select select "yet"
click at [572, 415] on select "yet still only just" at bounding box center [617, 426] width 90 height 22
click at [735, 492] on button "Verify" at bounding box center [729, 490] width 964 height 31
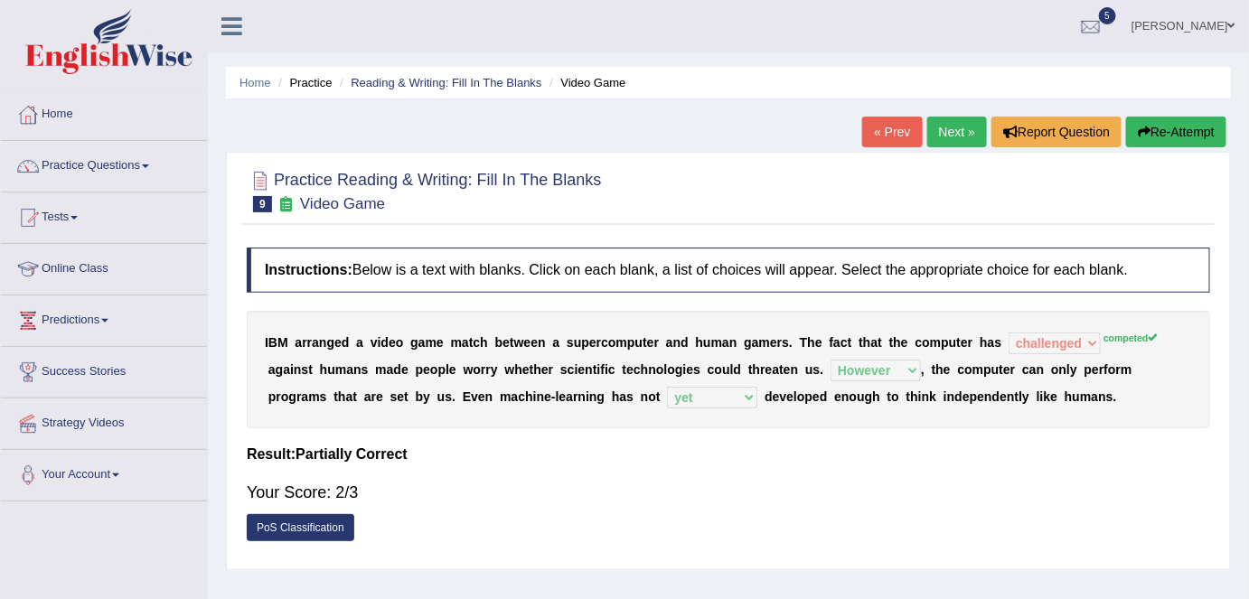
click at [953, 129] on link "Next »" at bounding box center [957, 132] width 60 height 31
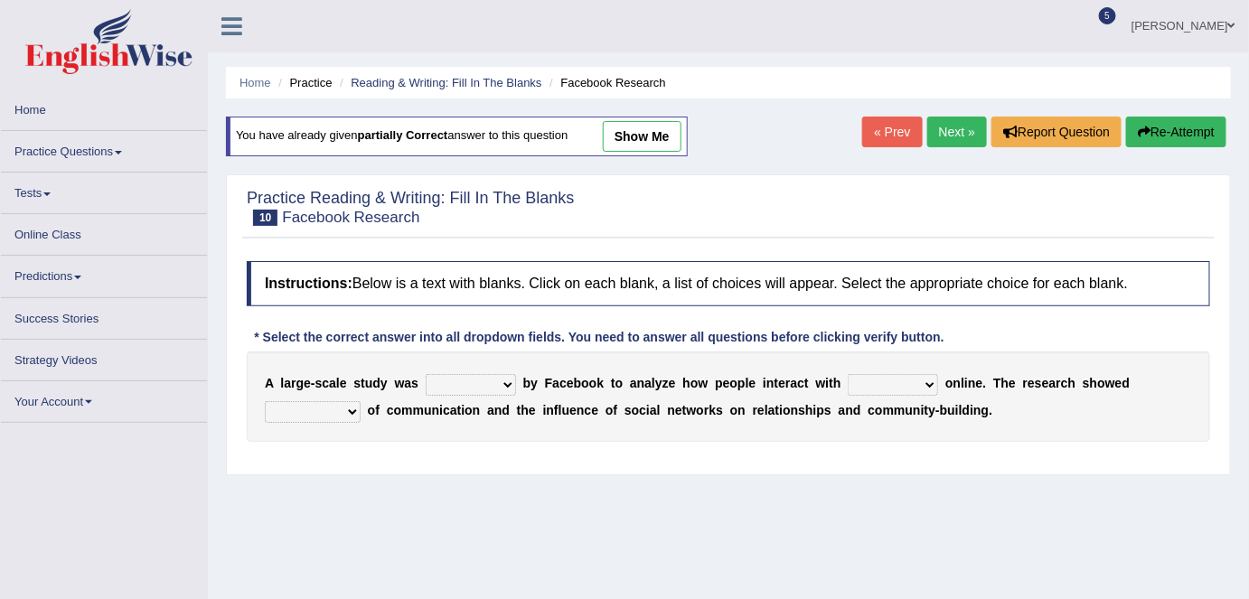
click at [479, 382] on select "surveyed had asked made" at bounding box center [471, 385] width 90 height 22
select select "surveyed"
click at [426, 374] on select "surveyed had asked made" at bounding box center [471, 385] width 90 height 22
click at [888, 390] on select "together all each other another" at bounding box center [893, 385] width 90 height 22
select select "together"
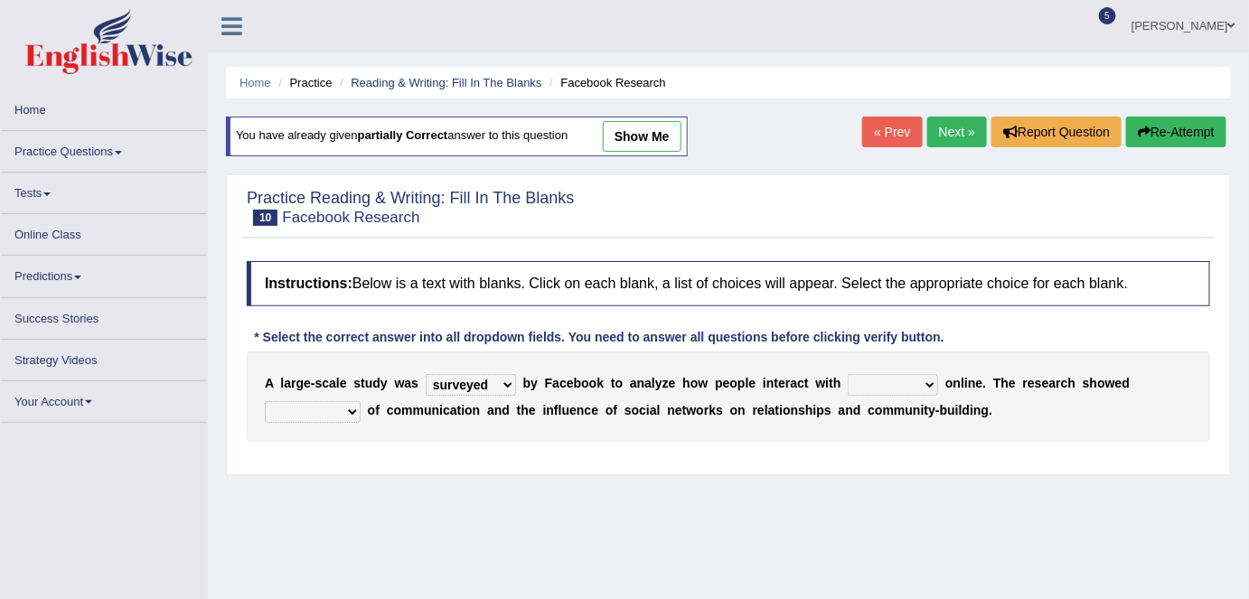
click at [848, 374] on select "together all each other another" at bounding box center [893, 385] width 90 height 22
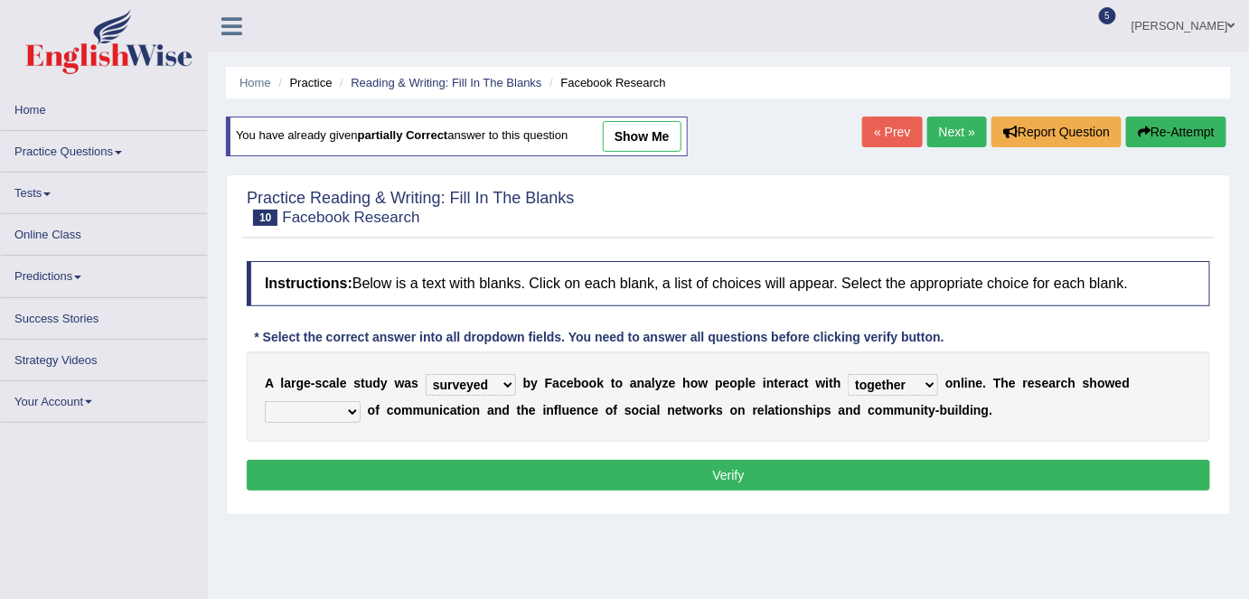
click at [303, 412] on select "advantages standards fellowships patterns" at bounding box center [313, 412] width 96 height 22
select select "advantages"
click at [265, 401] on select "advantages standards fellowships patterns" at bounding box center [313, 412] width 96 height 22
click at [546, 477] on button "Verify" at bounding box center [729, 475] width 964 height 31
click at [564, 484] on button "Verify" at bounding box center [729, 475] width 964 height 31
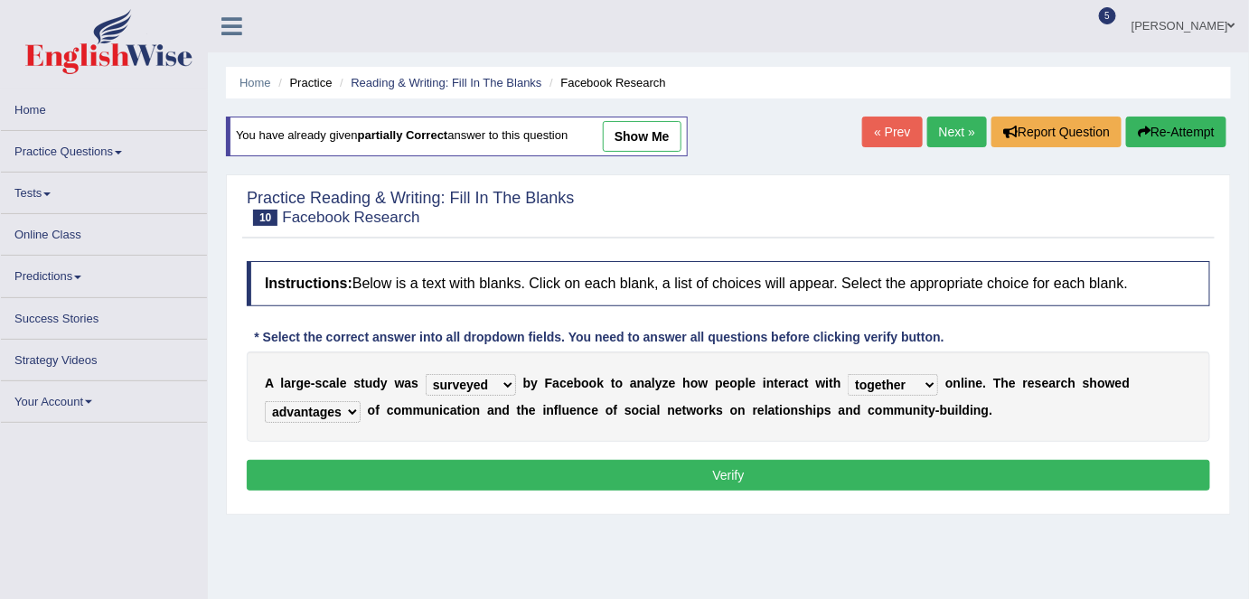
click at [724, 477] on button "Verify" at bounding box center [729, 475] width 964 height 31
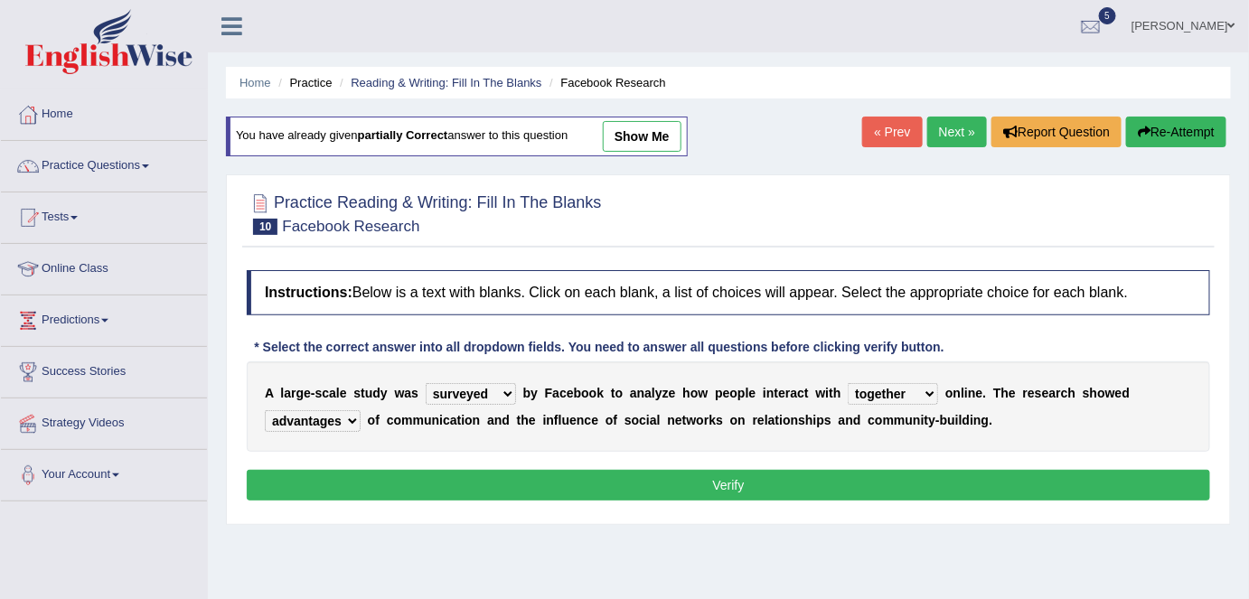
click at [738, 478] on button "Verify" at bounding box center [729, 485] width 964 height 31
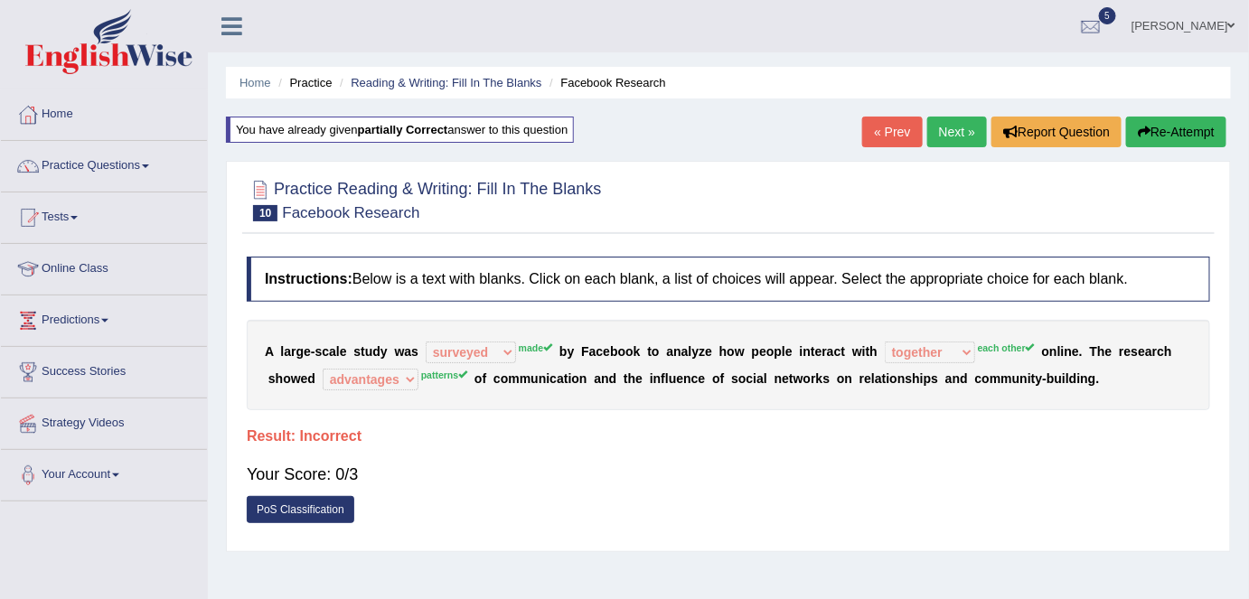
click at [954, 136] on link "Next »" at bounding box center [957, 132] width 60 height 31
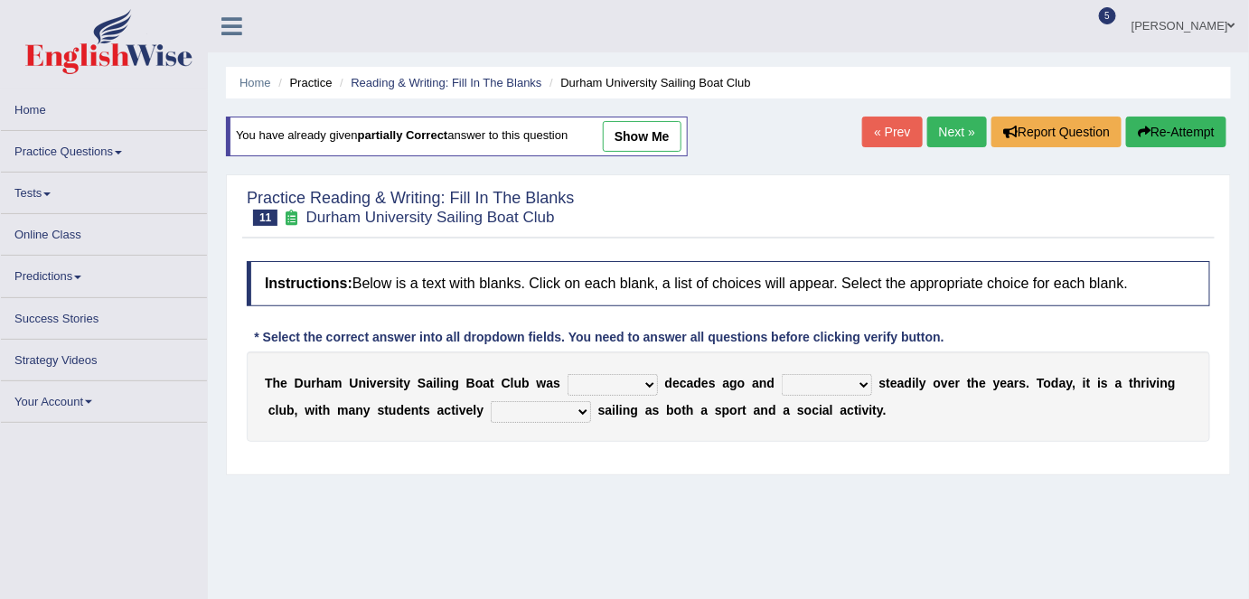
click at [612, 383] on select "found fund founded find" at bounding box center [613, 385] width 90 height 22
select select "founded"
click at [568, 374] on select "found fund founded find" at bounding box center [613, 385] width 90 height 22
click at [836, 387] on select "grow growing has grown grown" at bounding box center [827, 385] width 90 height 22
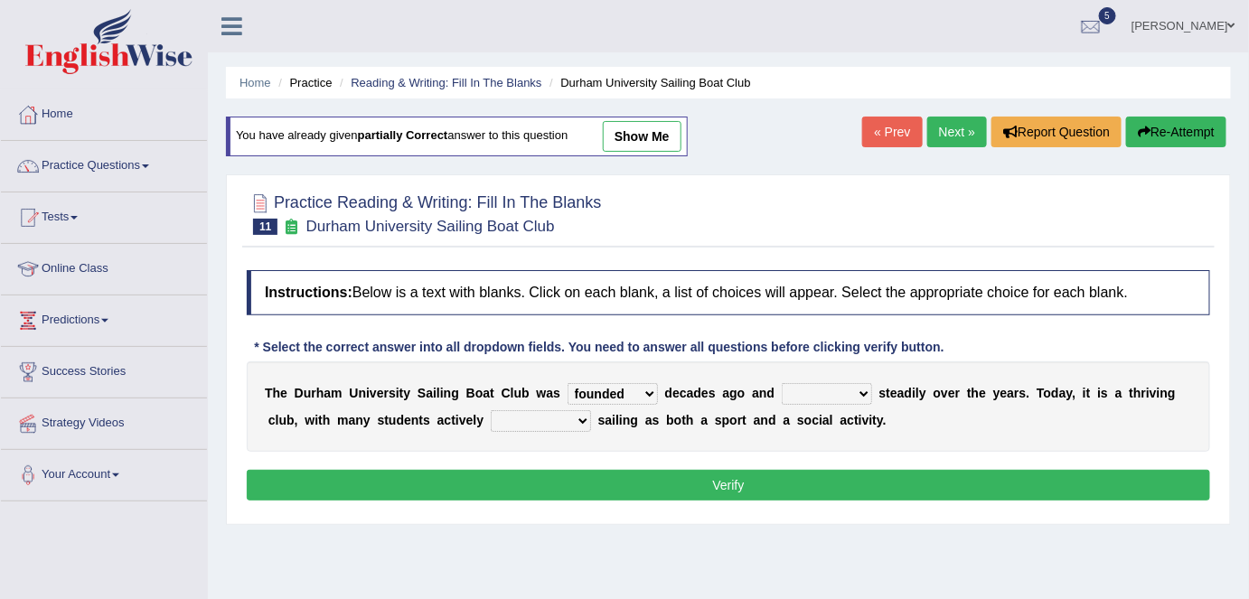
select select "has grown"
click at [782, 383] on select "grow growing has grown grown" at bounding box center [827, 394] width 90 height 22
click at [528, 418] on select "enjoy enjoyed are enjoying enjoying" at bounding box center [541, 421] width 100 height 22
select select "enjoy"
click at [491, 410] on select "enjoy enjoyed are enjoying enjoying" at bounding box center [541, 421] width 100 height 22
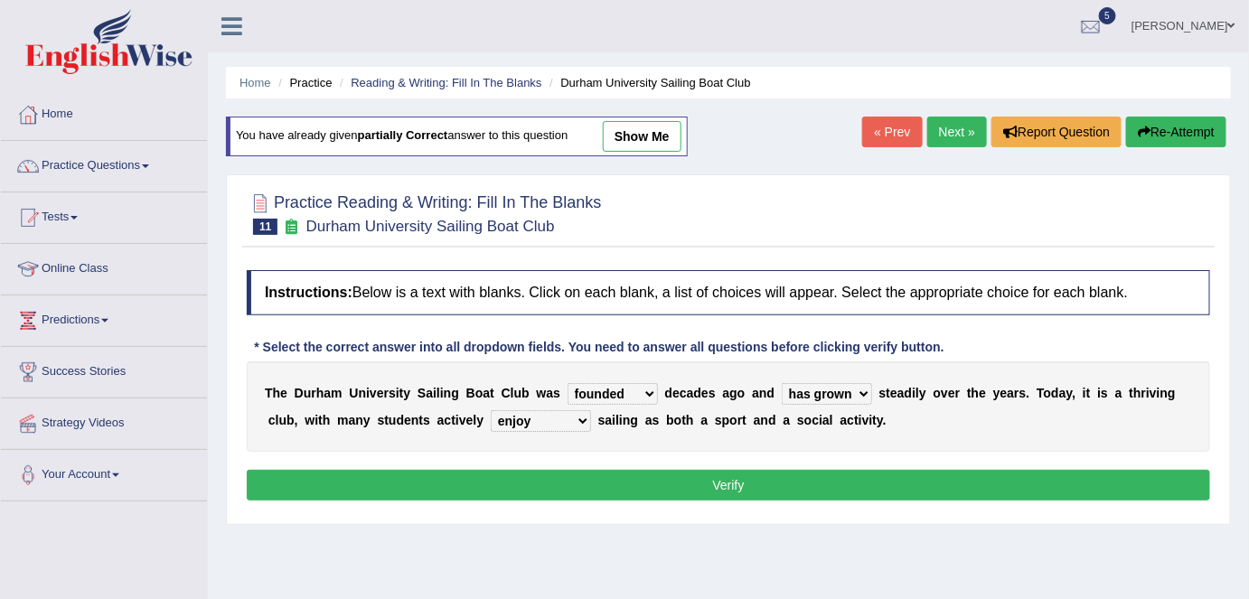
click at [708, 479] on button "Verify" at bounding box center [729, 485] width 964 height 31
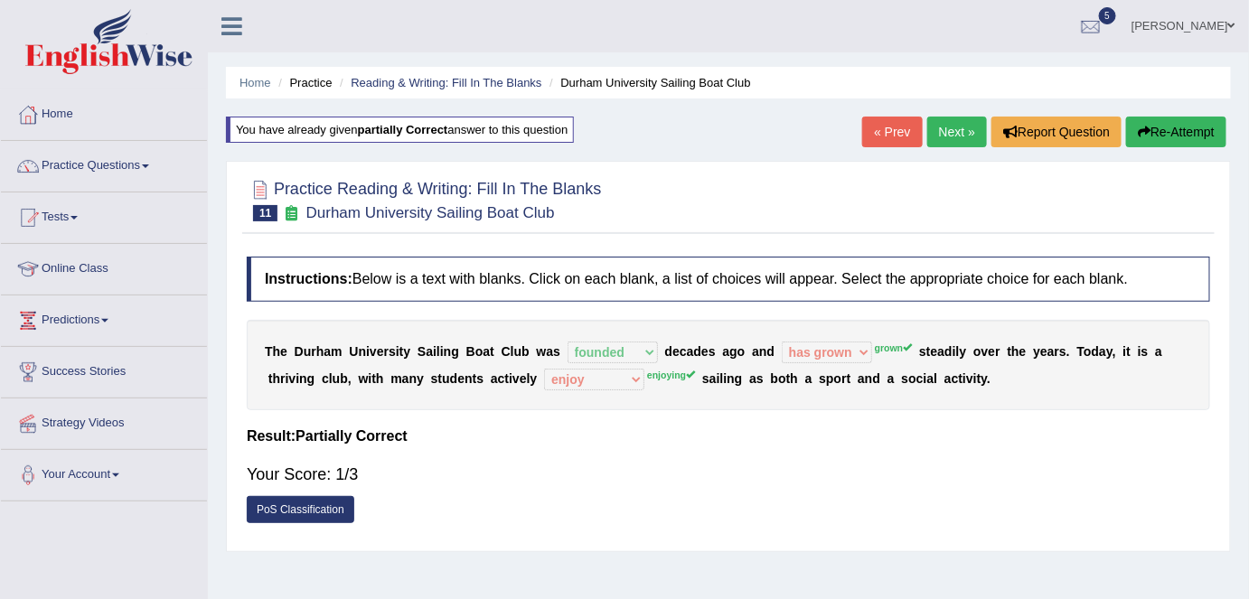
click at [956, 130] on link "Next »" at bounding box center [957, 132] width 60 height 31
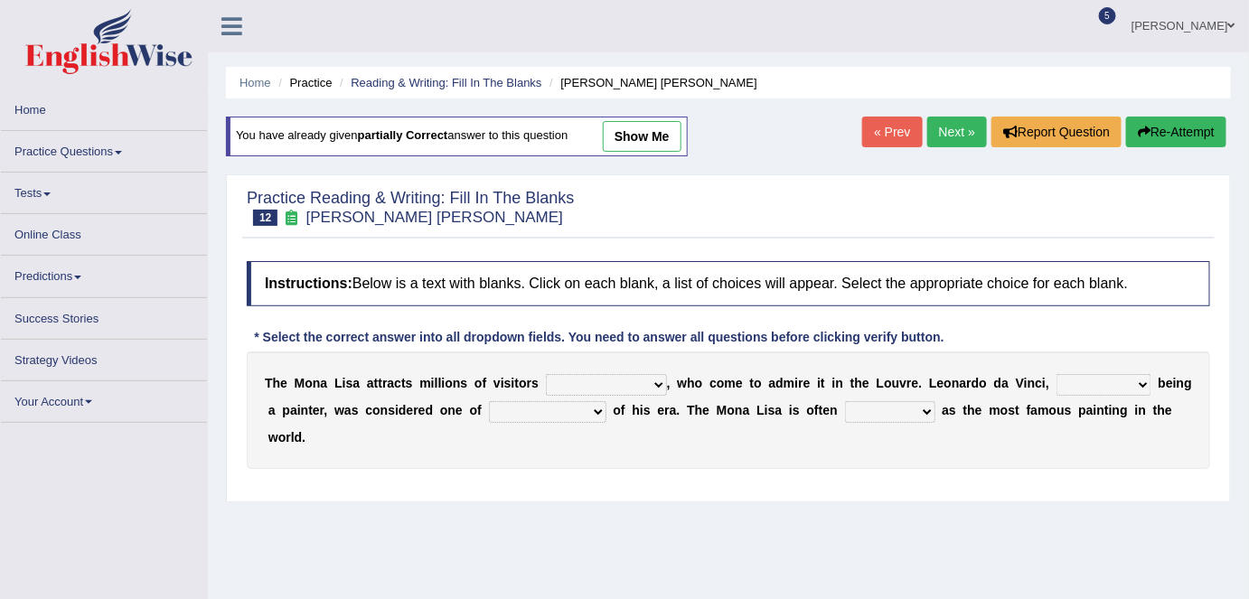
click at [651, 379] on select "around the year the all year all year round per year" at bounding box center [606, 385] width 121 height 22
select select "around the year"
click at [546, 374] on select "around the year the all year all year round per year" at bounding box center [606, 385] width 121 height 22
click at [1091, 390] on select "rather than as much as as well as as long as" at bounding box center [1104, 385] width 95 height 22
select select "as well as"
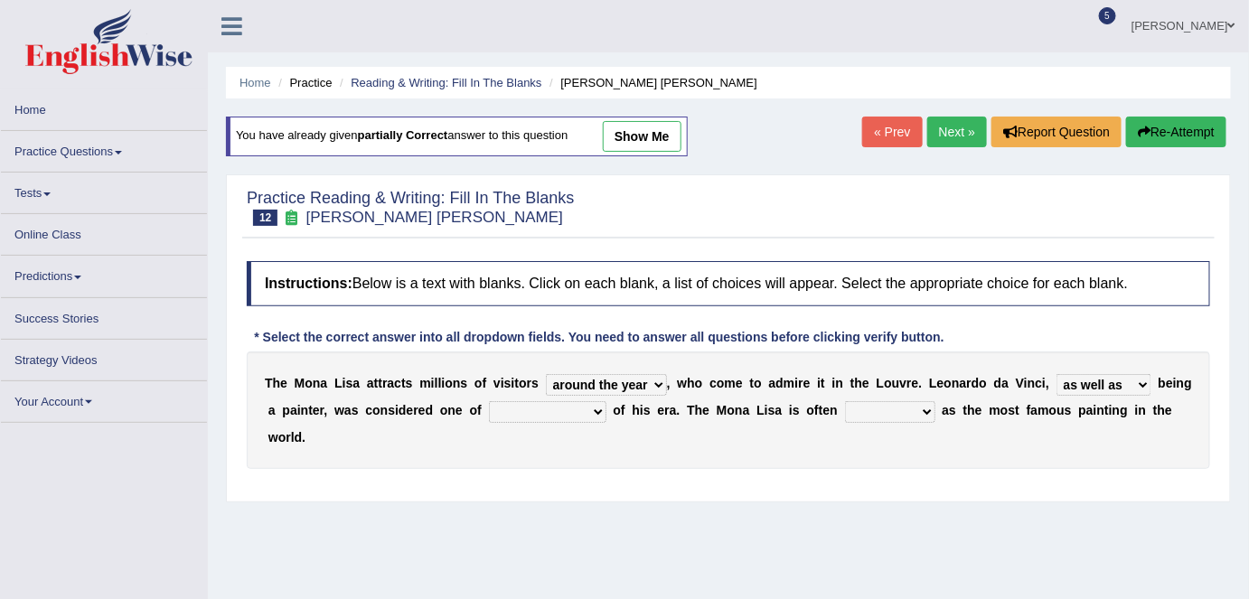
click at [1057, 374] on select "rather than as much as as well as as long as" at bounding box center [1104, 385] width 95 height 22
click at [531, 413] on select "better artists artist the better artist the best artists" at bounding box center [548, 412] width 118 height 22
select select "artist"
click at [489, 401] on select "better artists artist the better artist the best artists" at bounding box center [548, 412] width 118 height 22
click at [880, 417] on select "classified suggested predicted described" at bounding box center [890, 412] width 90 height 22
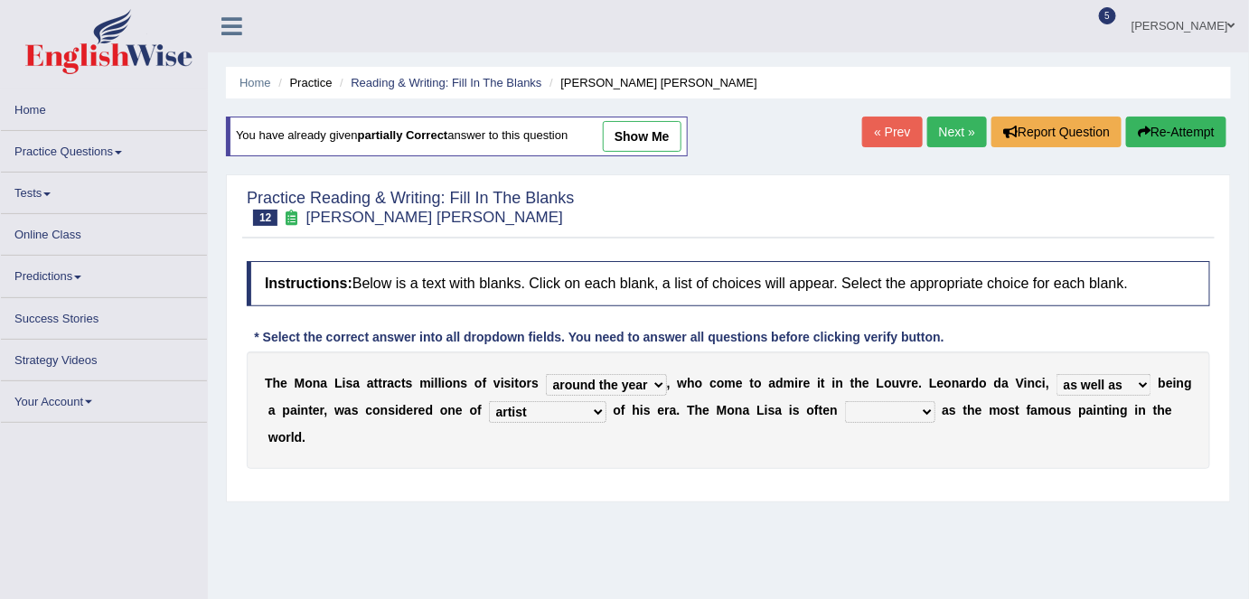
select select "classified"
click at [845, 401] on select "classified suggested predicted described" at bounding box center [890, 412] width 90 height 22
click at [926, 414] on select "classified suggested predicted described" at bounding box center [890, 412] width 90 height 22
click at [739, 457] on div "T h e M o n a L i s a a t t r a c t s m i l l i o n s o f v i s i t o r s aroun…" at bounding box center [729, 411] width 964 height 118
click at [1120, 383] on select "rather than as much as as well as as long as" at bounding box center [1104, 385] width 95 height 22
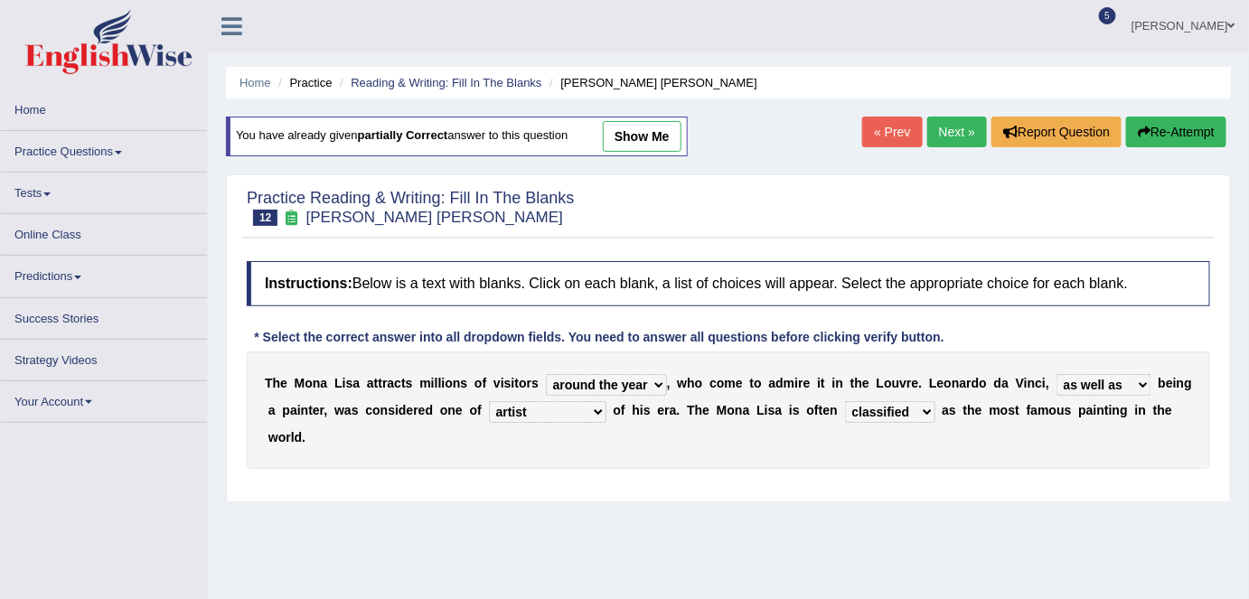
click at [925, 542] on div "Home Practice Reading & Writing: Fill In The [PERSON_NAME] [PERSON_NAME] You ha…" at bounding box center [728, 452] width 1041 height 904
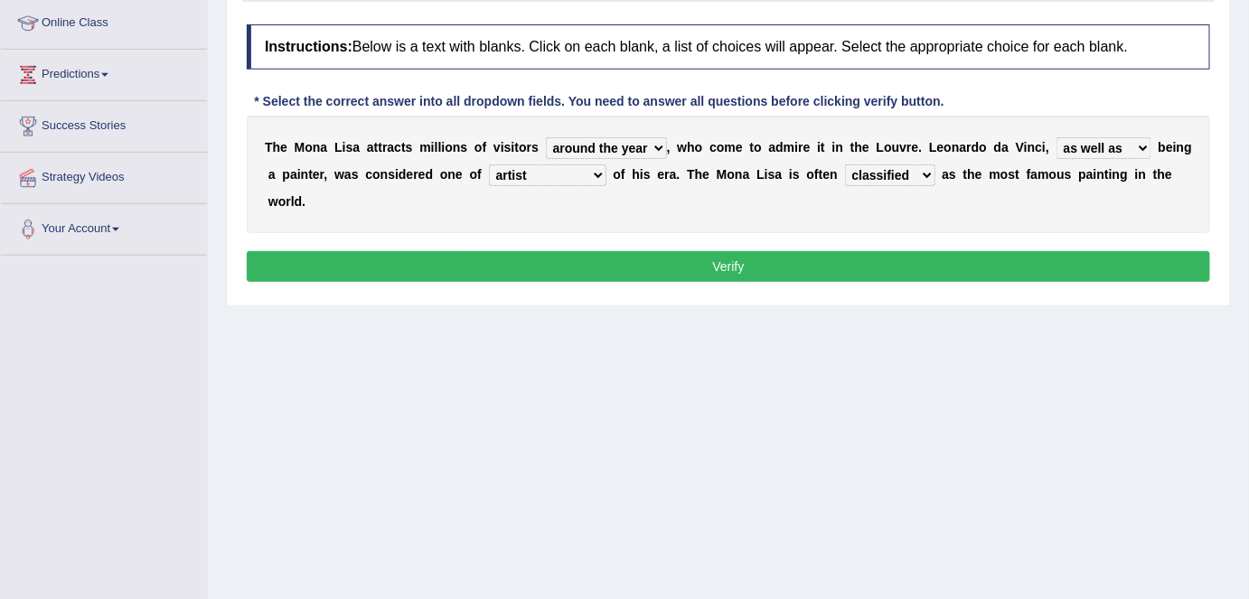
scroll to position [276, 0]
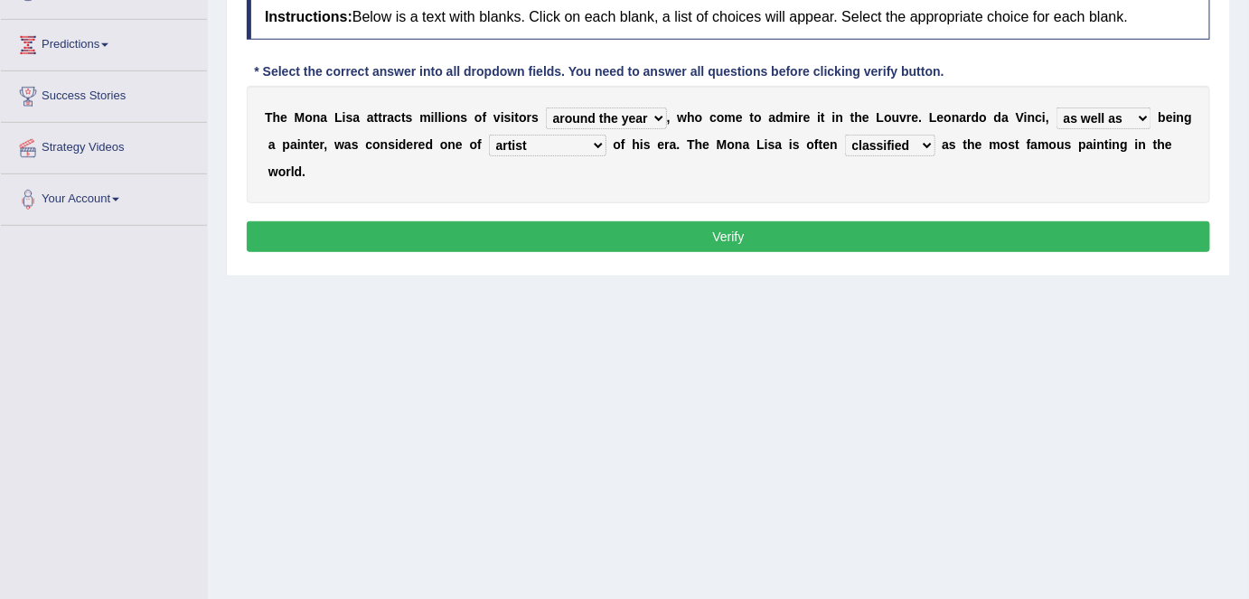
click at [737, 234] on button "Verify" at bounding box center [729, 236] width 964 height 31
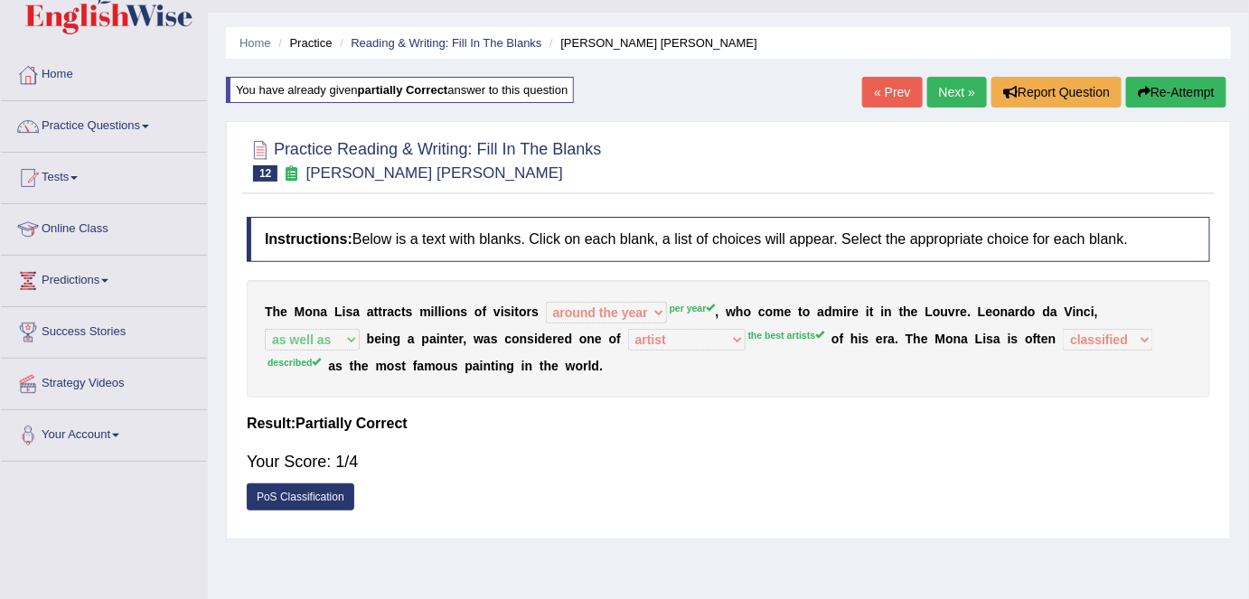
scroll to position [29, 0]
